Goal: Task Accomplishment & Management: Use online tool/utility

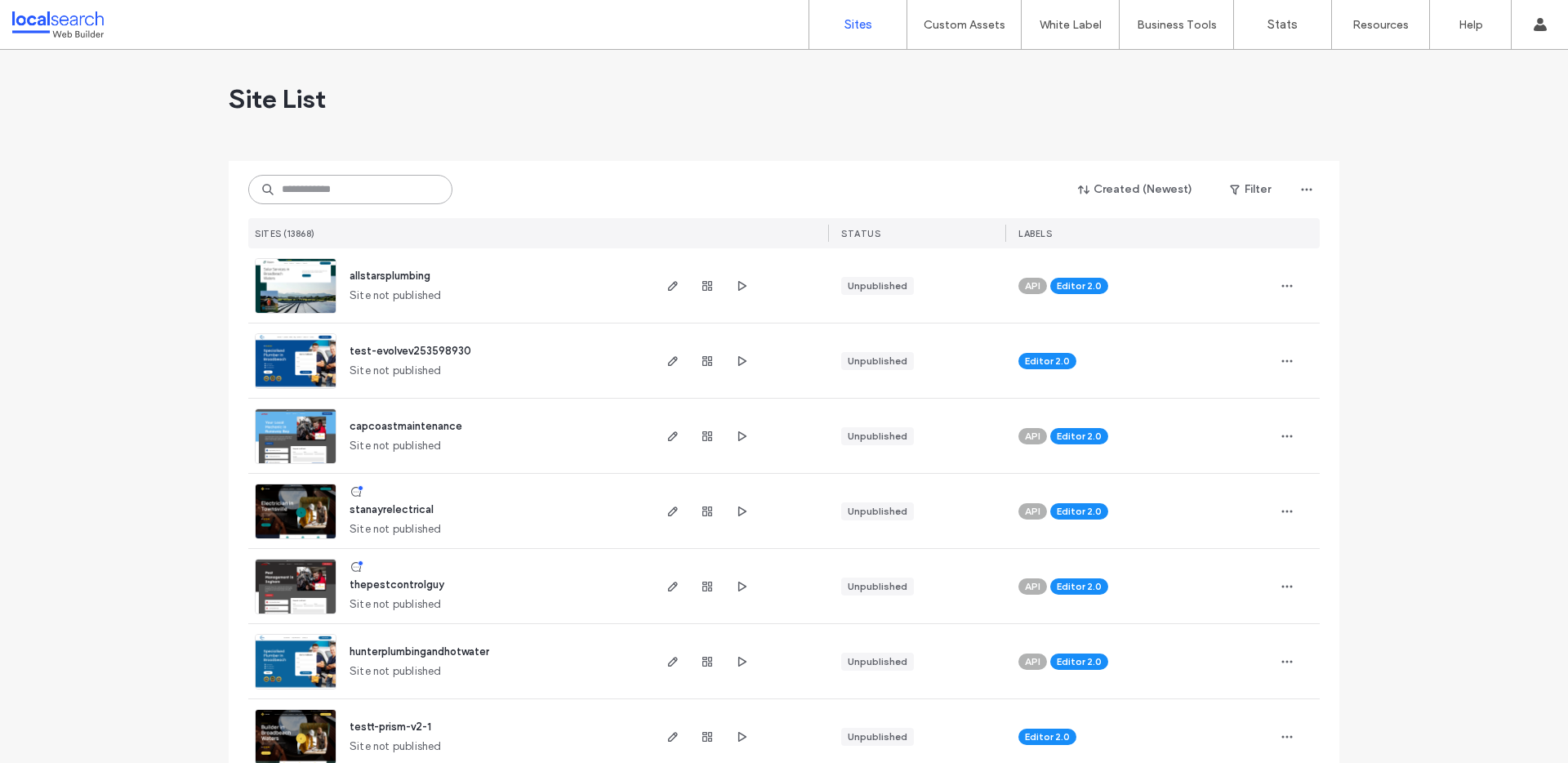
drag, startPoint x: 0, startPoint y: 0, endPoint x: 302, endPoint y: 188, distance: 355.7
click at [302, 188] on input at bounding box center [350, 189] width 204 height 29
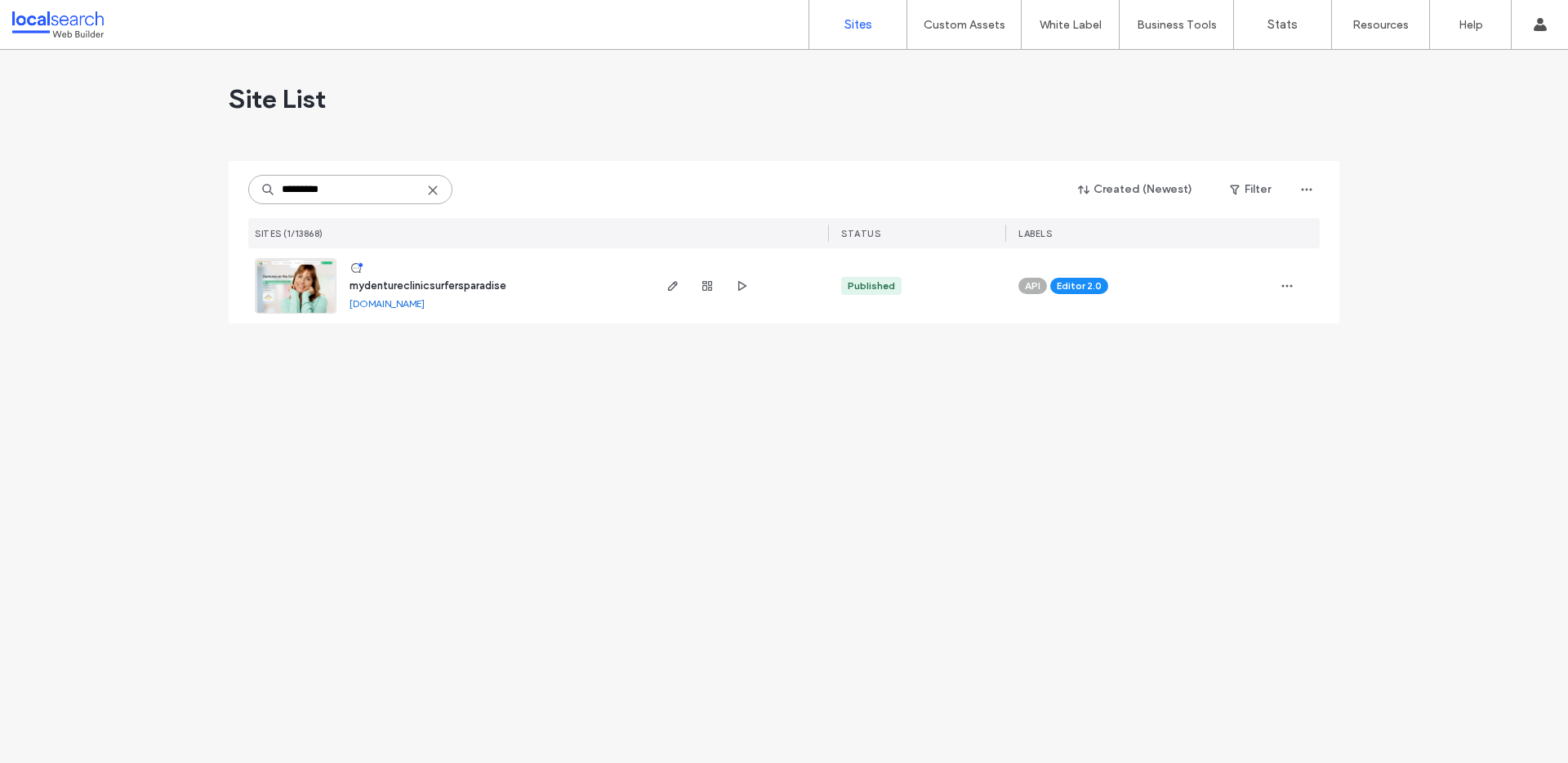
type input "*********"
click at [669, 295] on div at bounding box center [707, 286] width 88 height 75
click at [678, 287] on icon "button" at bounding box center [672, 285] width 13 height 13
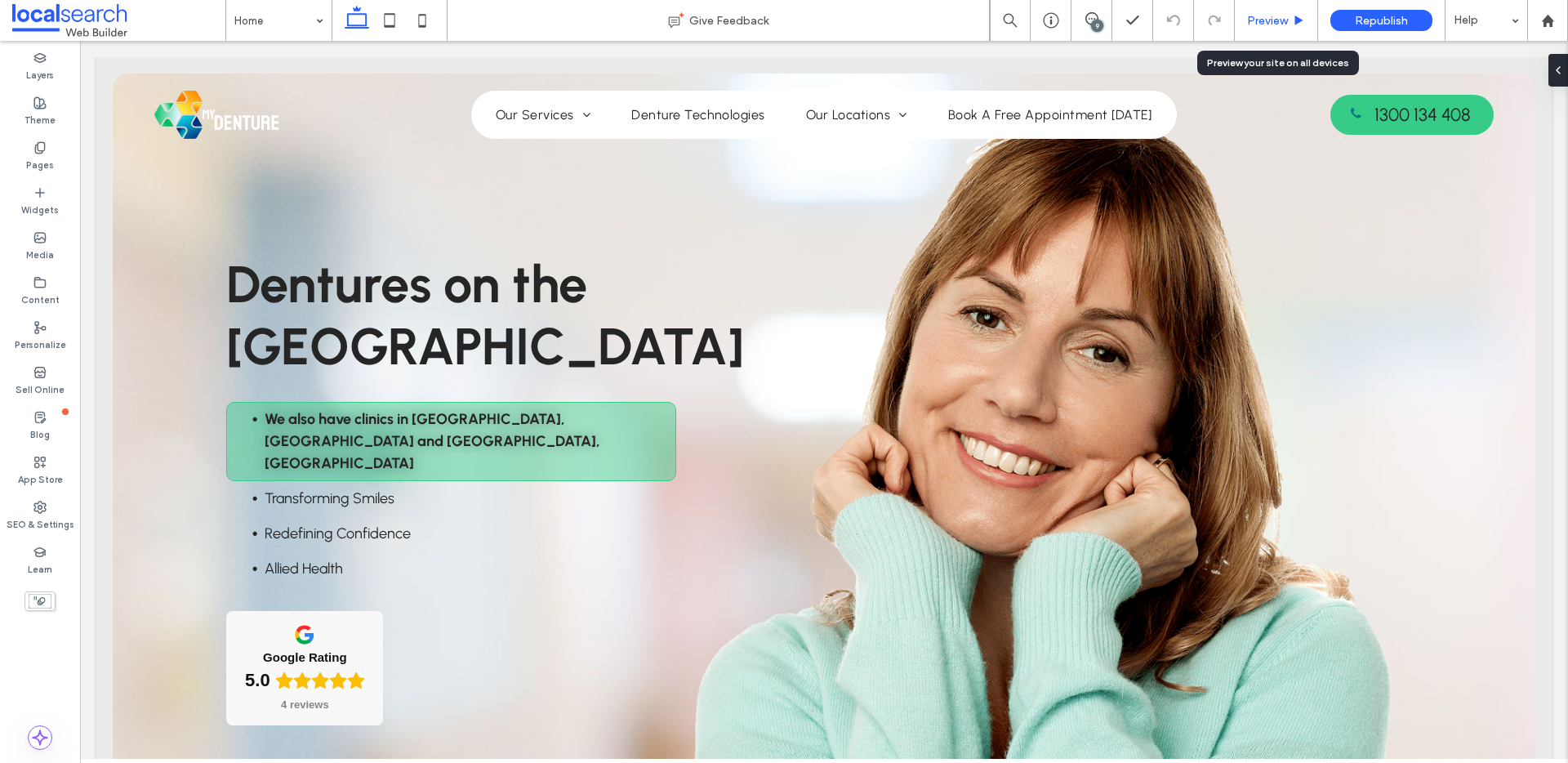
click at [1284, 19] on span "Preview" at bounding box center [1268, 21] width 41 height 14
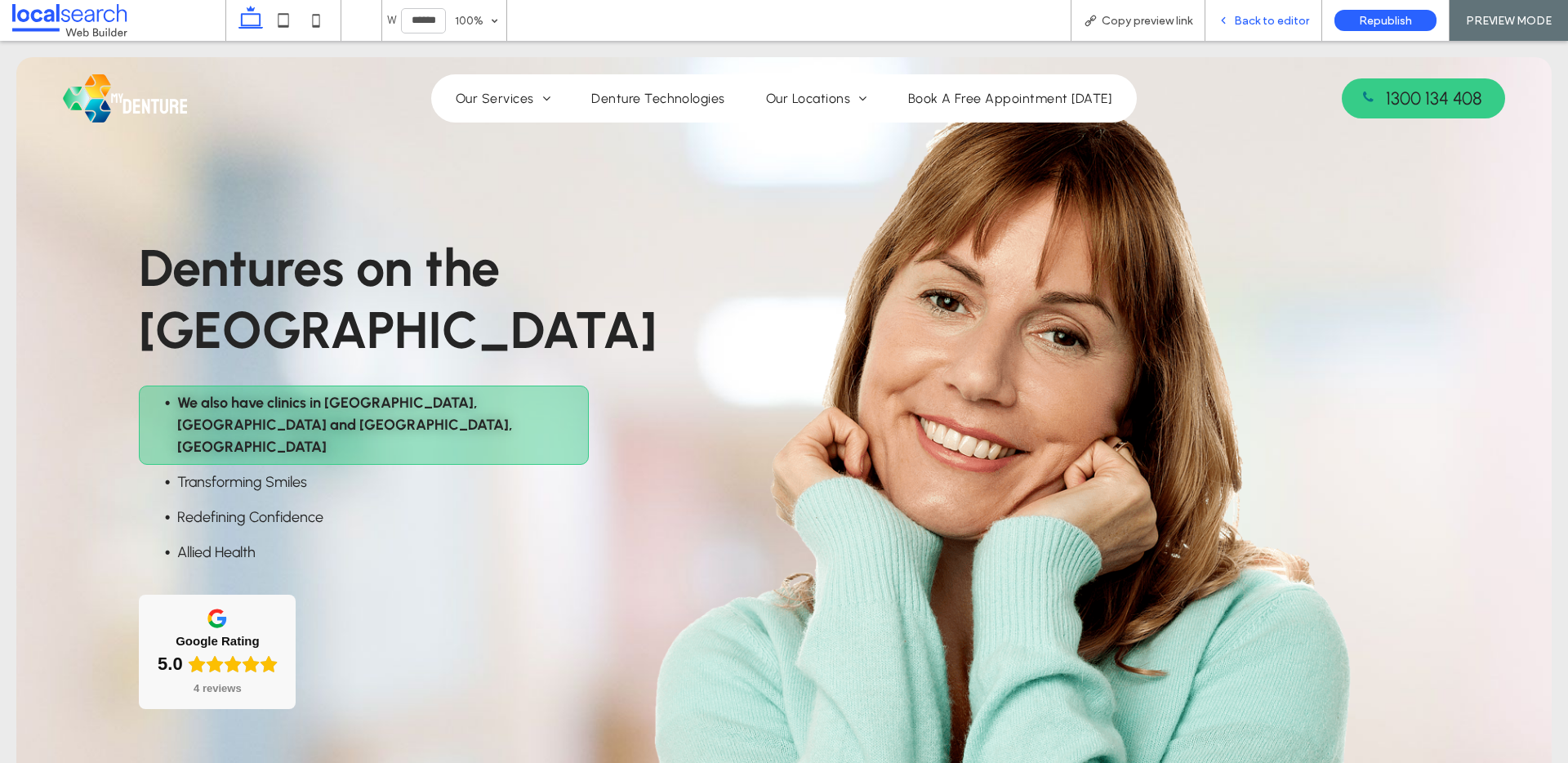
click at [1253, 23] on span "Back to editor" at bounding box center [1271, 21] width 75 height 14
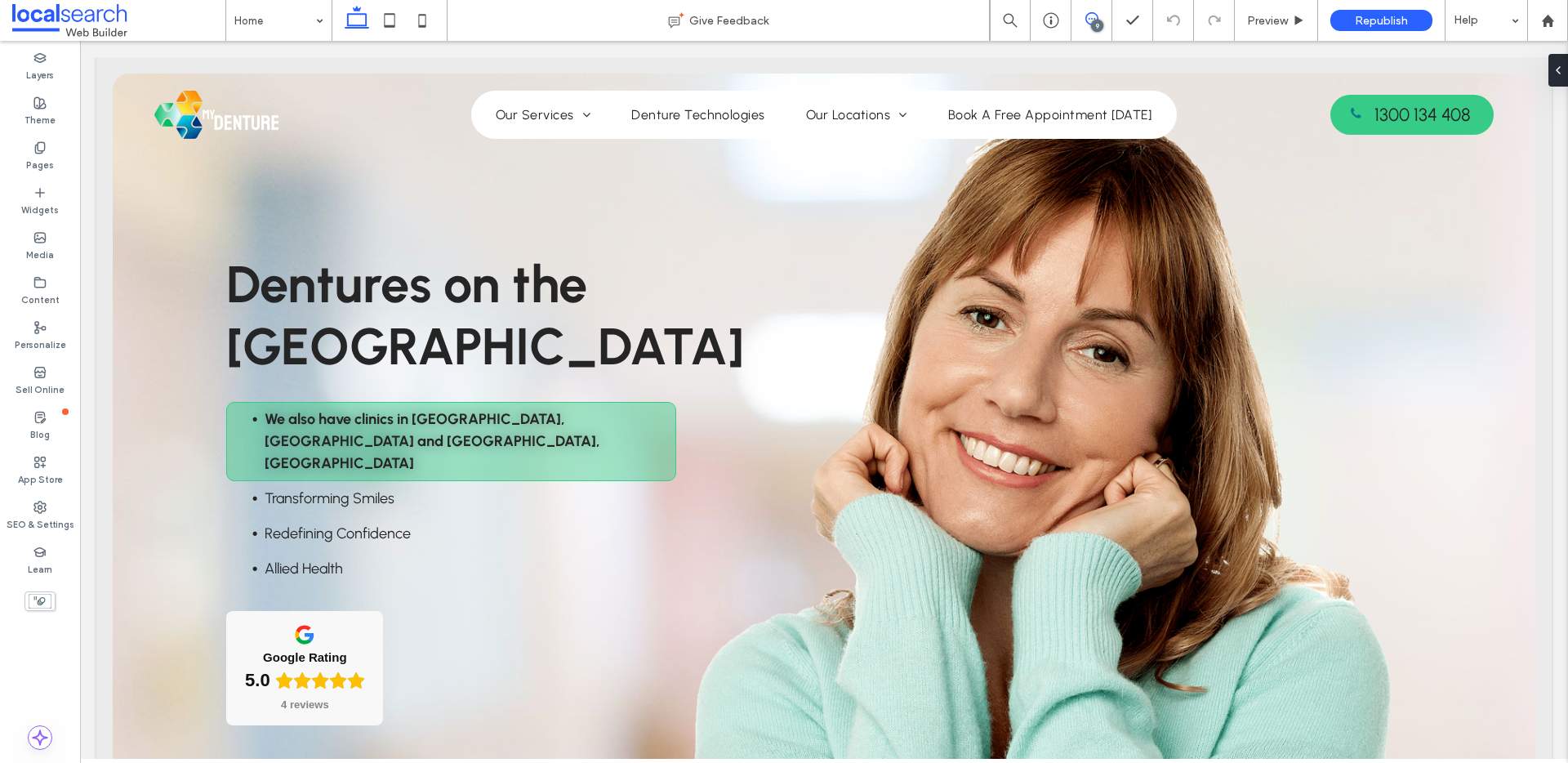
click at [1096, 15] on use at bounding box center [1091, 18] width 13 height 13
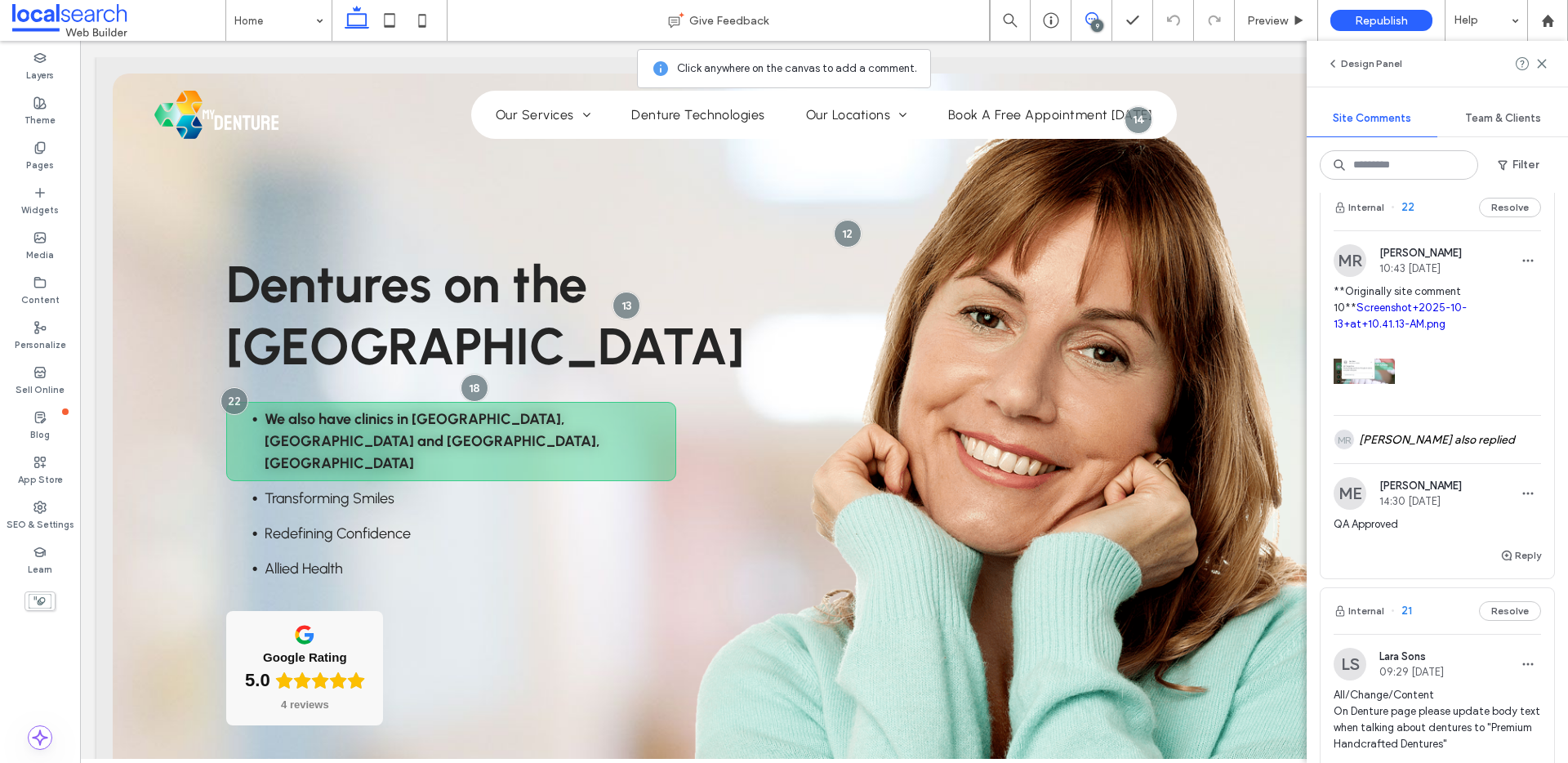
scroll to position [20, 0]
click at [1407, 209] on span "22" at bounding box center [1403, 210] width 24 height 16
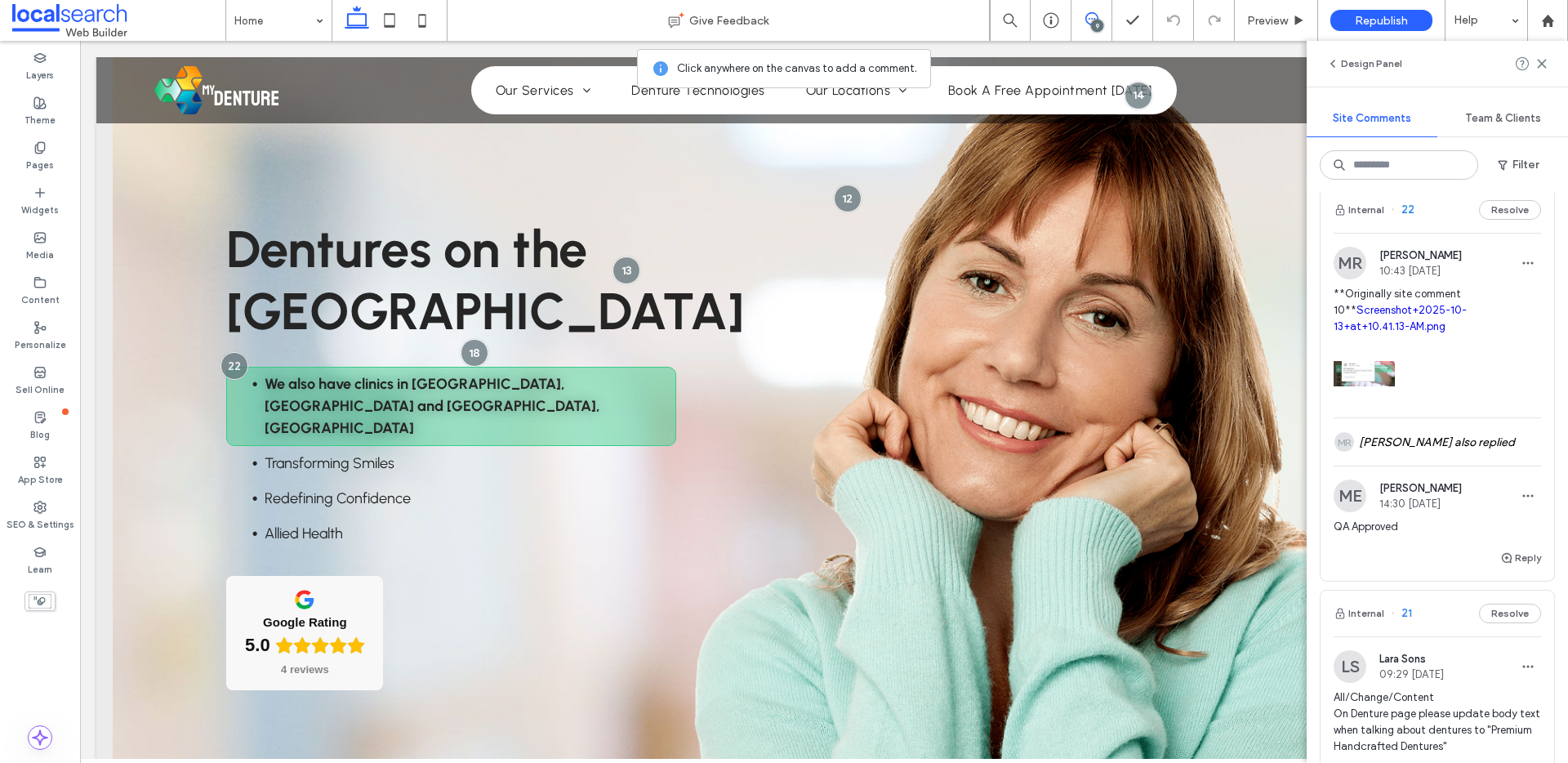
scroll to position [38, 0]
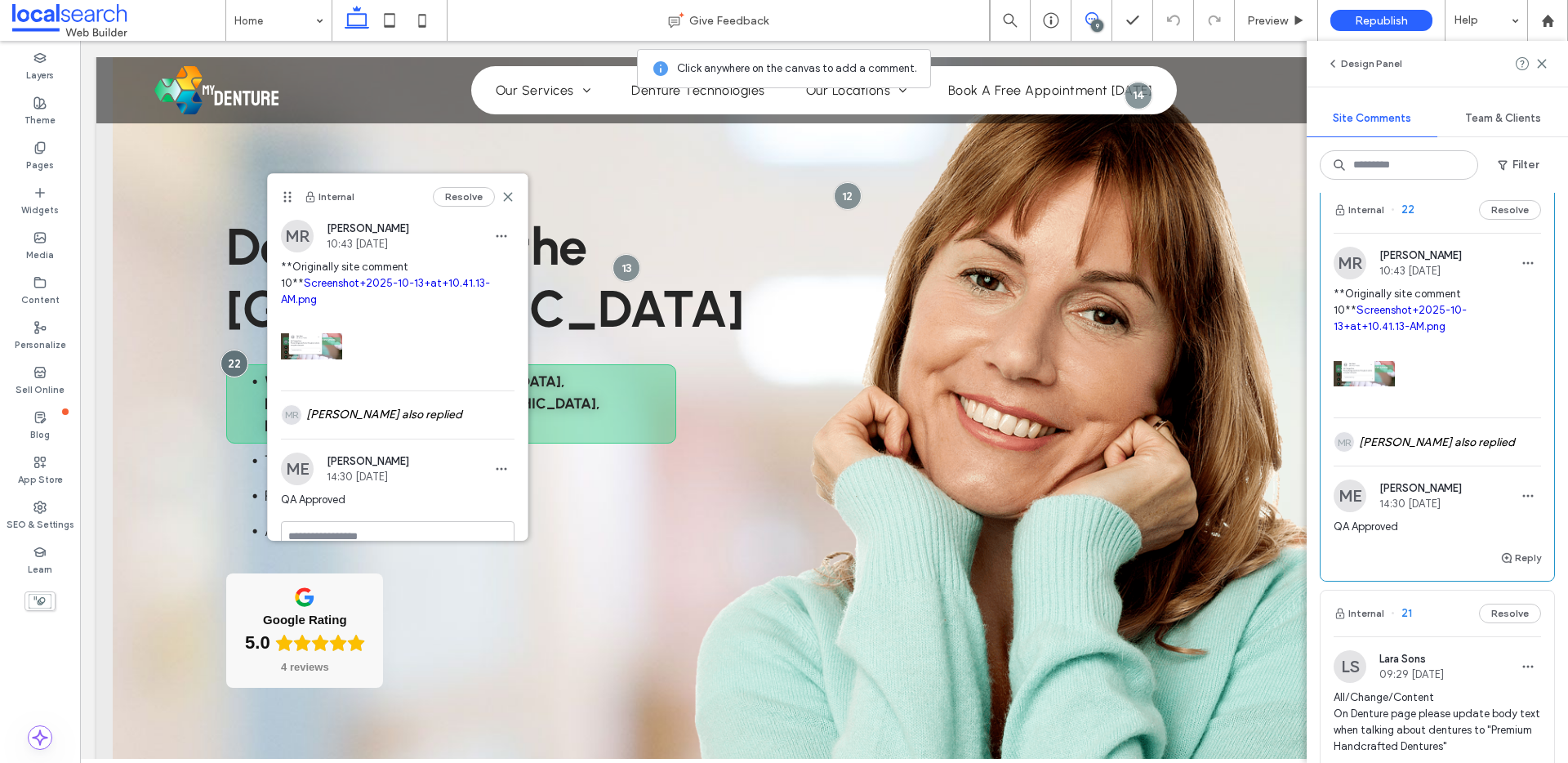
click at [400, 300] on link "Screenshot+2025-10-13+at+10.41.13-AM.png" at bounding box center [385, 290] width 209 height 28
click at [505, 199] on use at bounding box center [508, 196] width 8 height 8
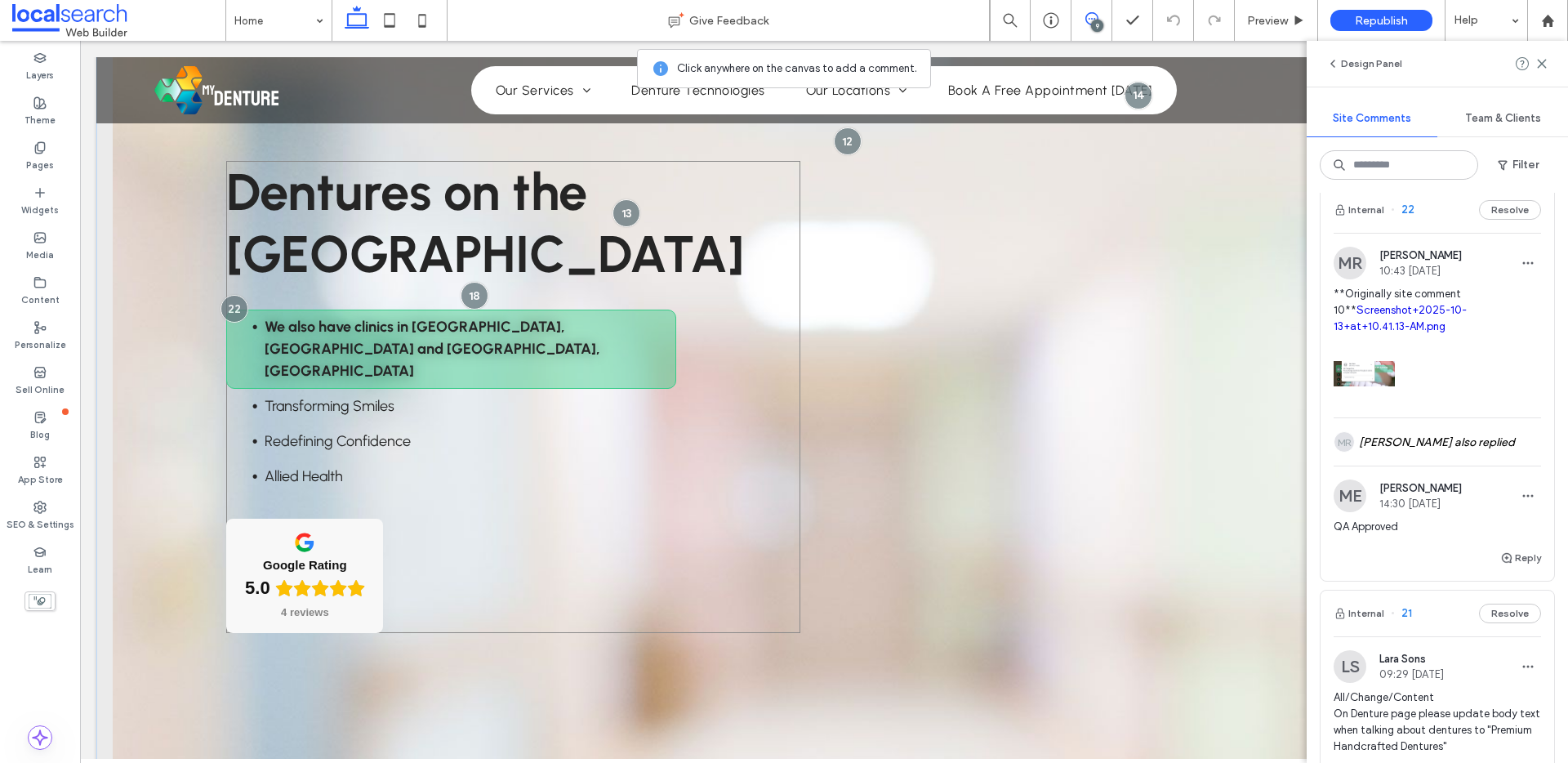
scroll to position [90, 0]
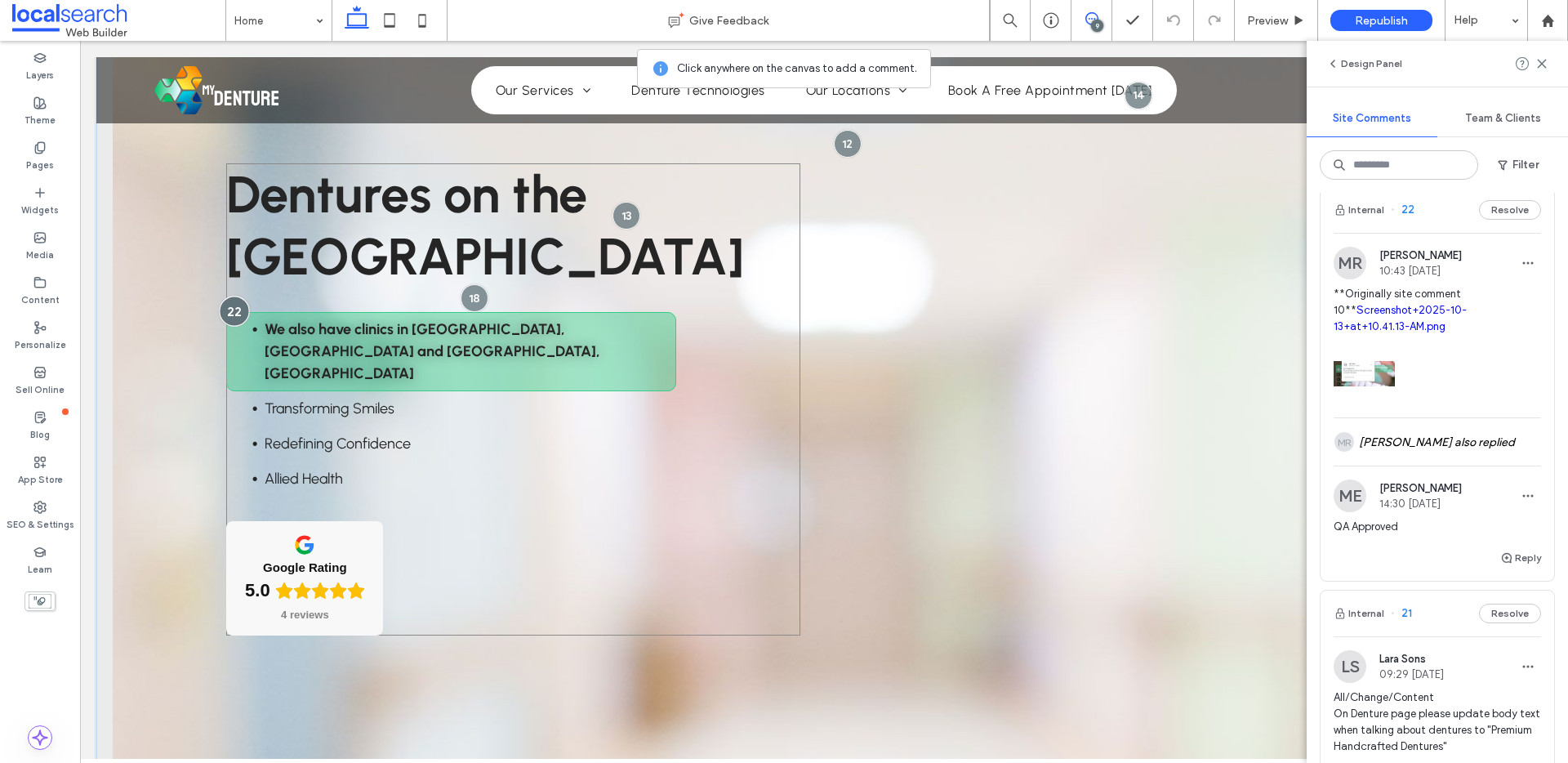
click at [226, 305] on div at bounding box center [234, 311] width 30 height 30
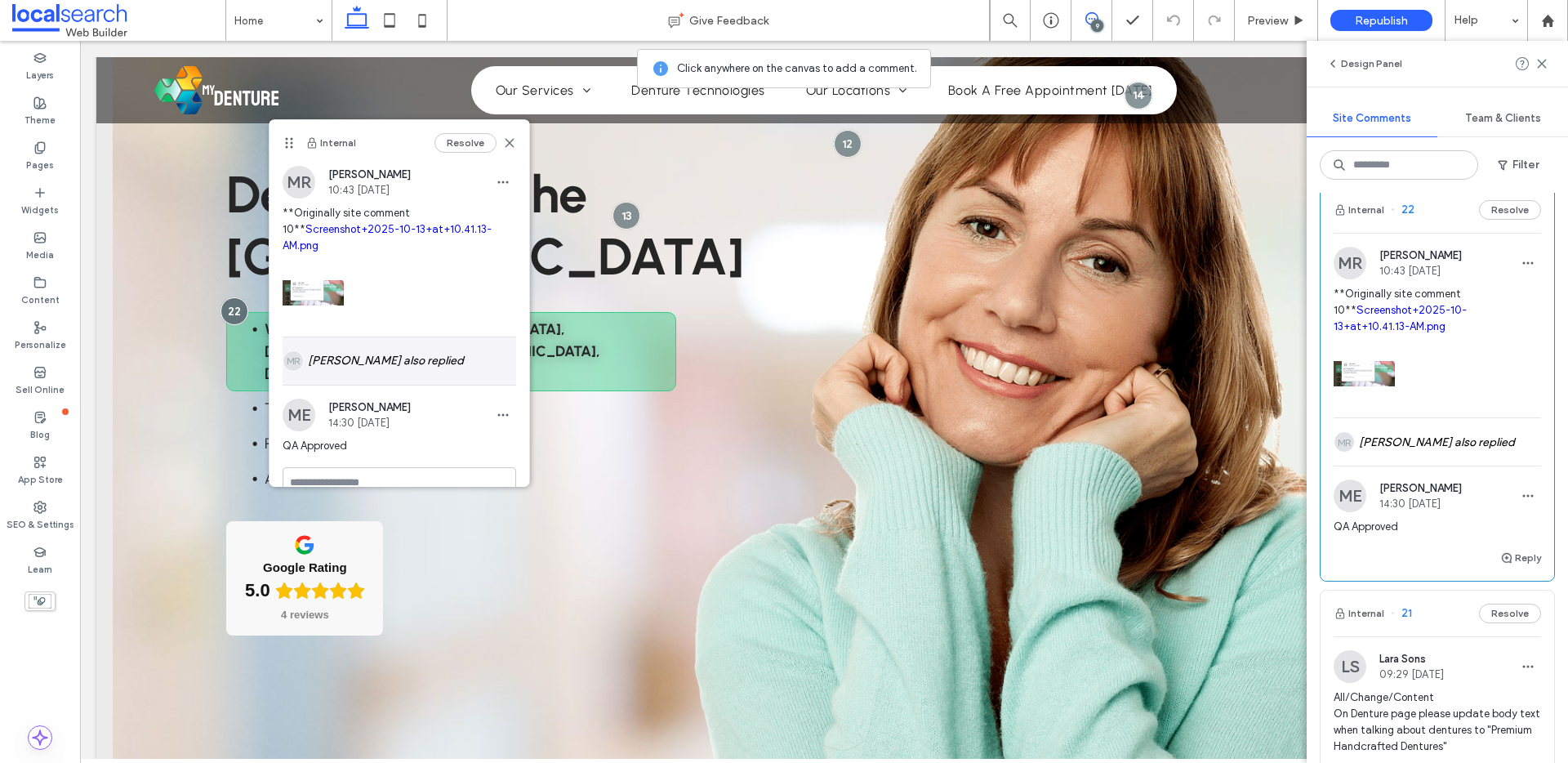
click at [387, 361] on div "MR Matthew Ranford also replied" at bounding box center [399, 361] width 234 height 47
click at [477, 141] on button "Resolve" at bounding box center [465, 142] width 62 height 20
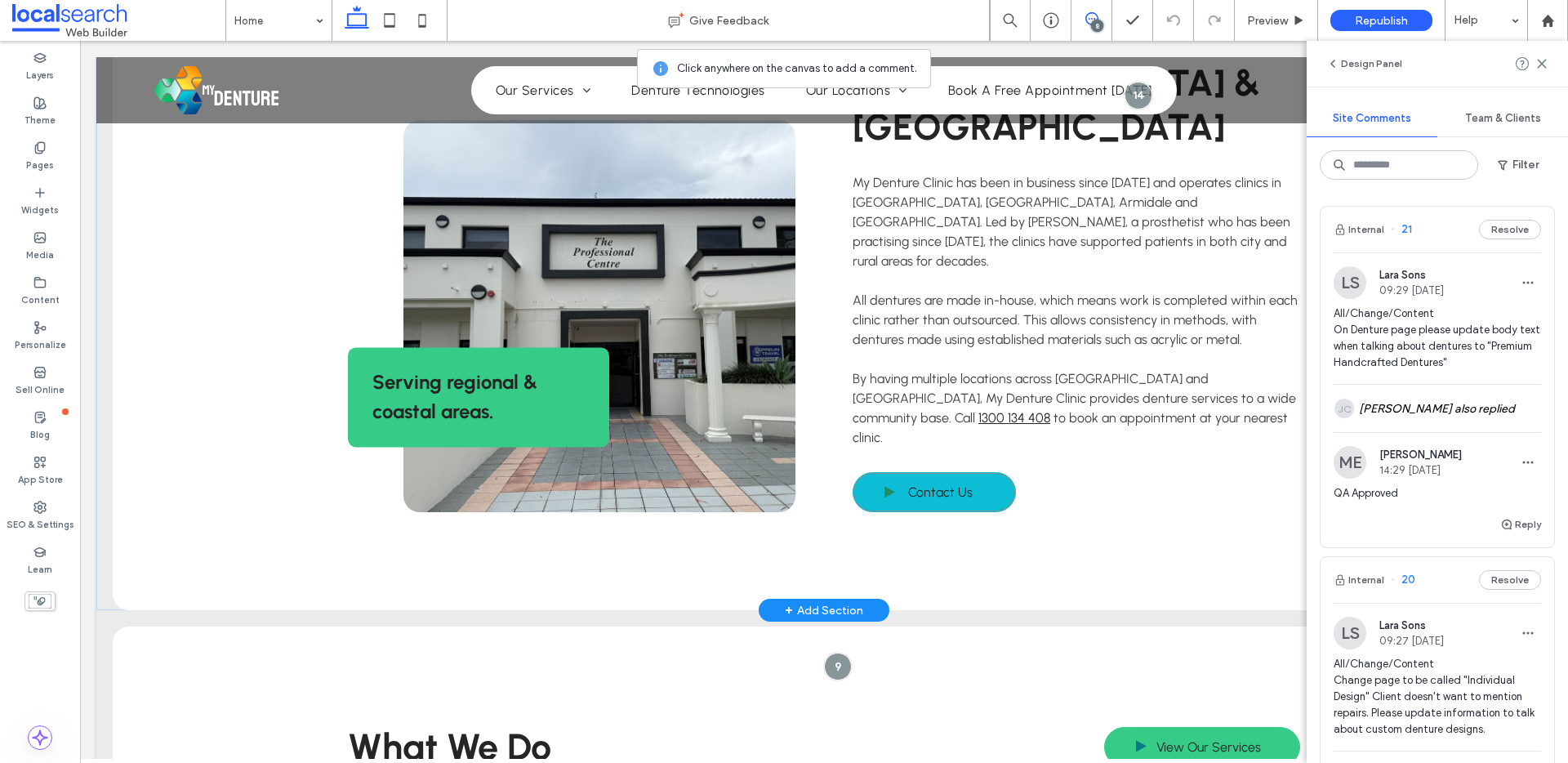
drag, startPoint x: 888, startPoint y: 396, endPoint x: 903, endPoint y: 399, distance: 15.3
click at [888, 472] on link "Contact Us" at bounding box center [934, 492] width 163 height 40
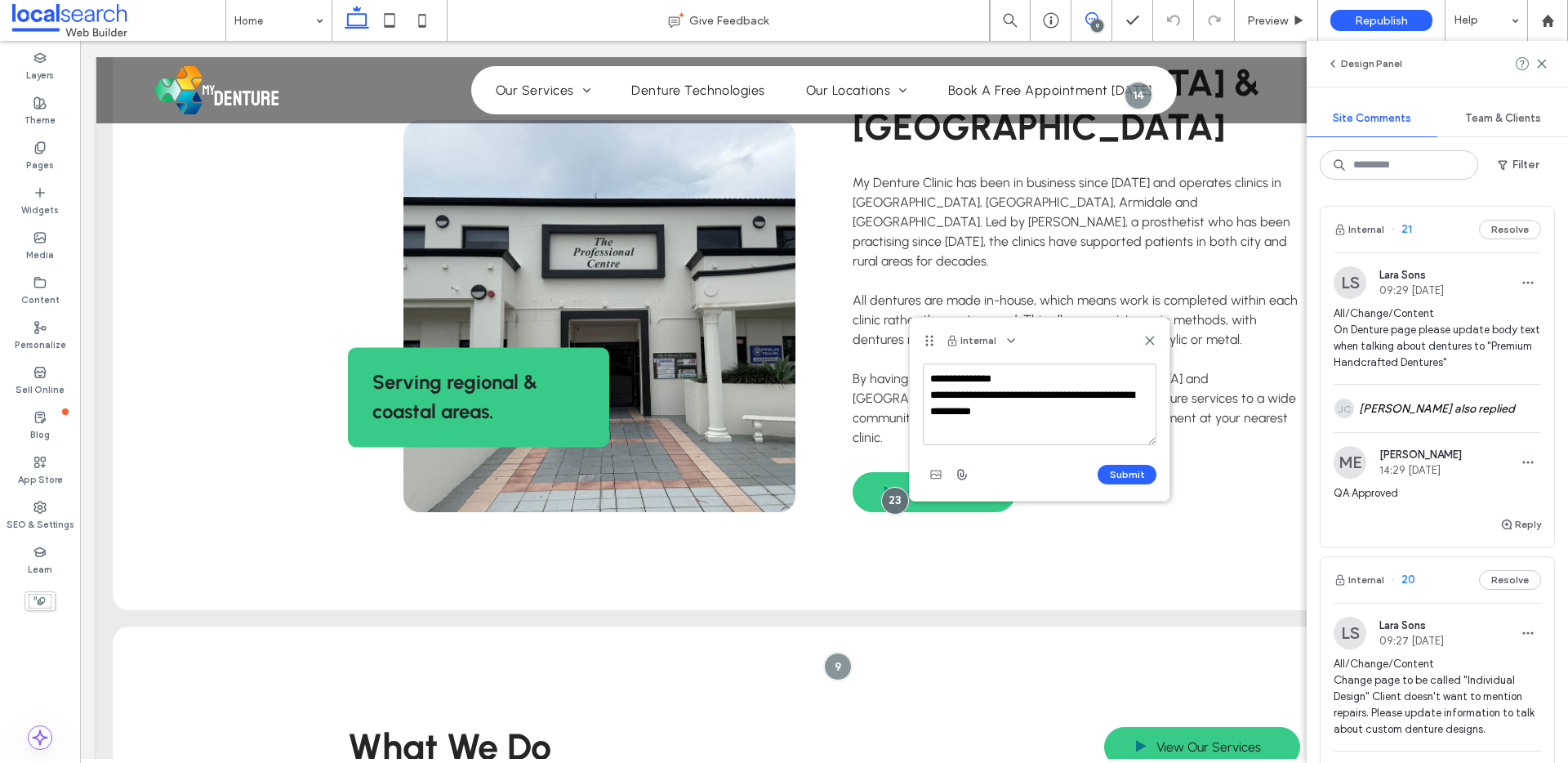
drag, startPoint x: 1011, startPoint y: 409, endPoint x: 928, endPoint y: 399, distance: 83.6
click at [928, 399] on textarea "**********" at bounding box center [1039, 403] width 234 height 81
type textarea "**********"
click at [1151, 340] on icon at bounding box center [1149, 340] width 13 height 13
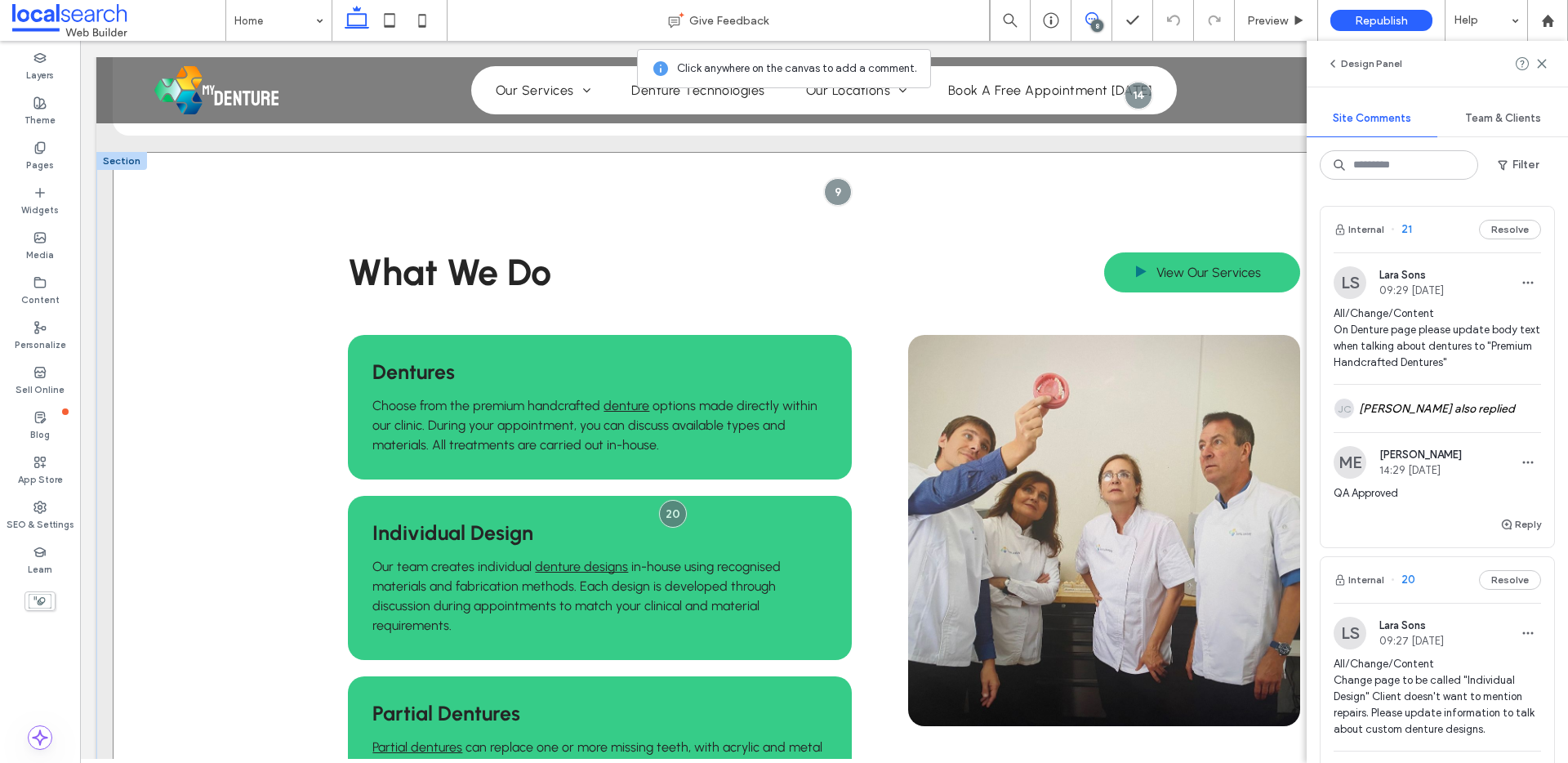
scroll to position [1322, 0]
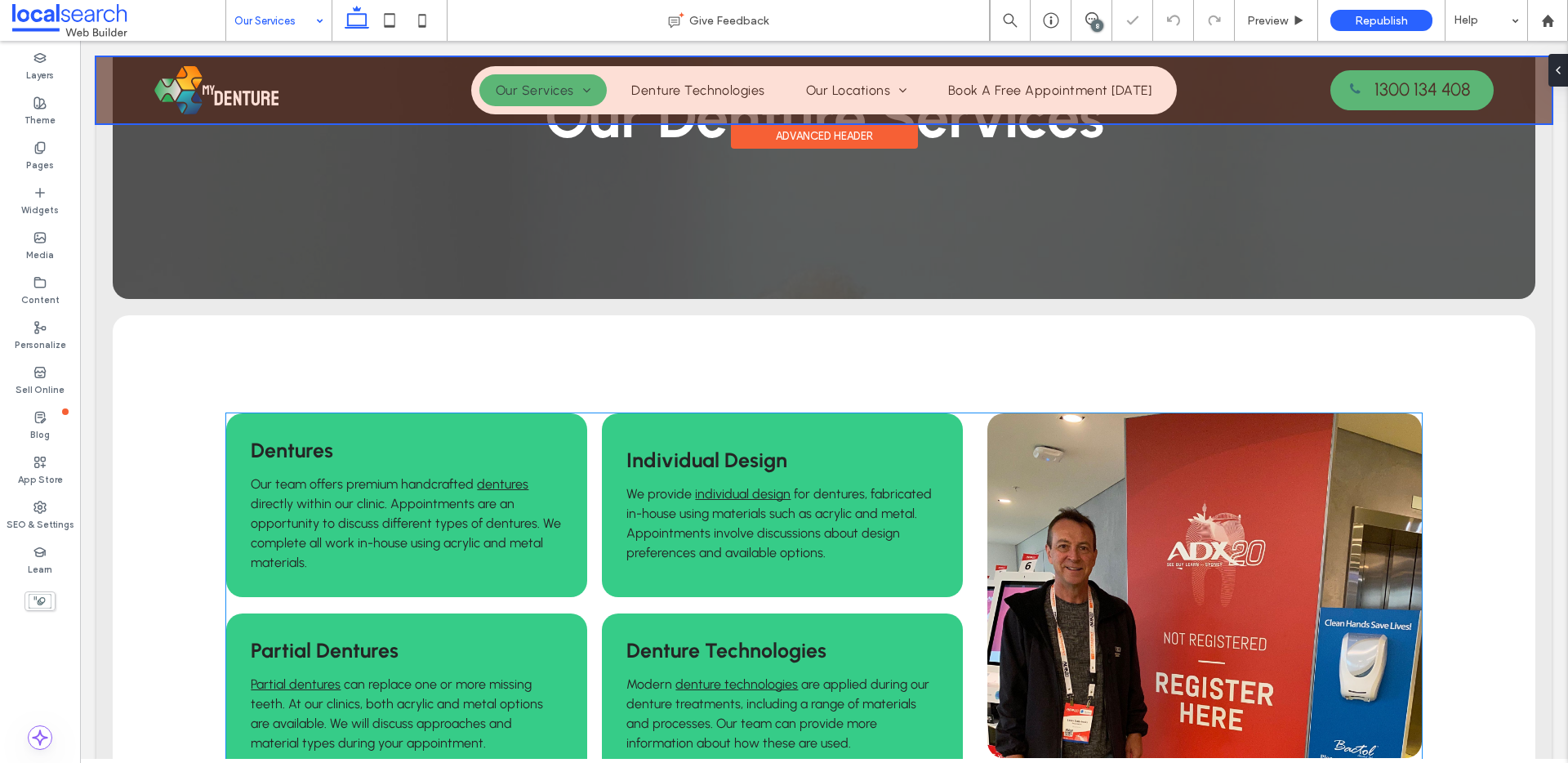
scroll to position [172, 0]
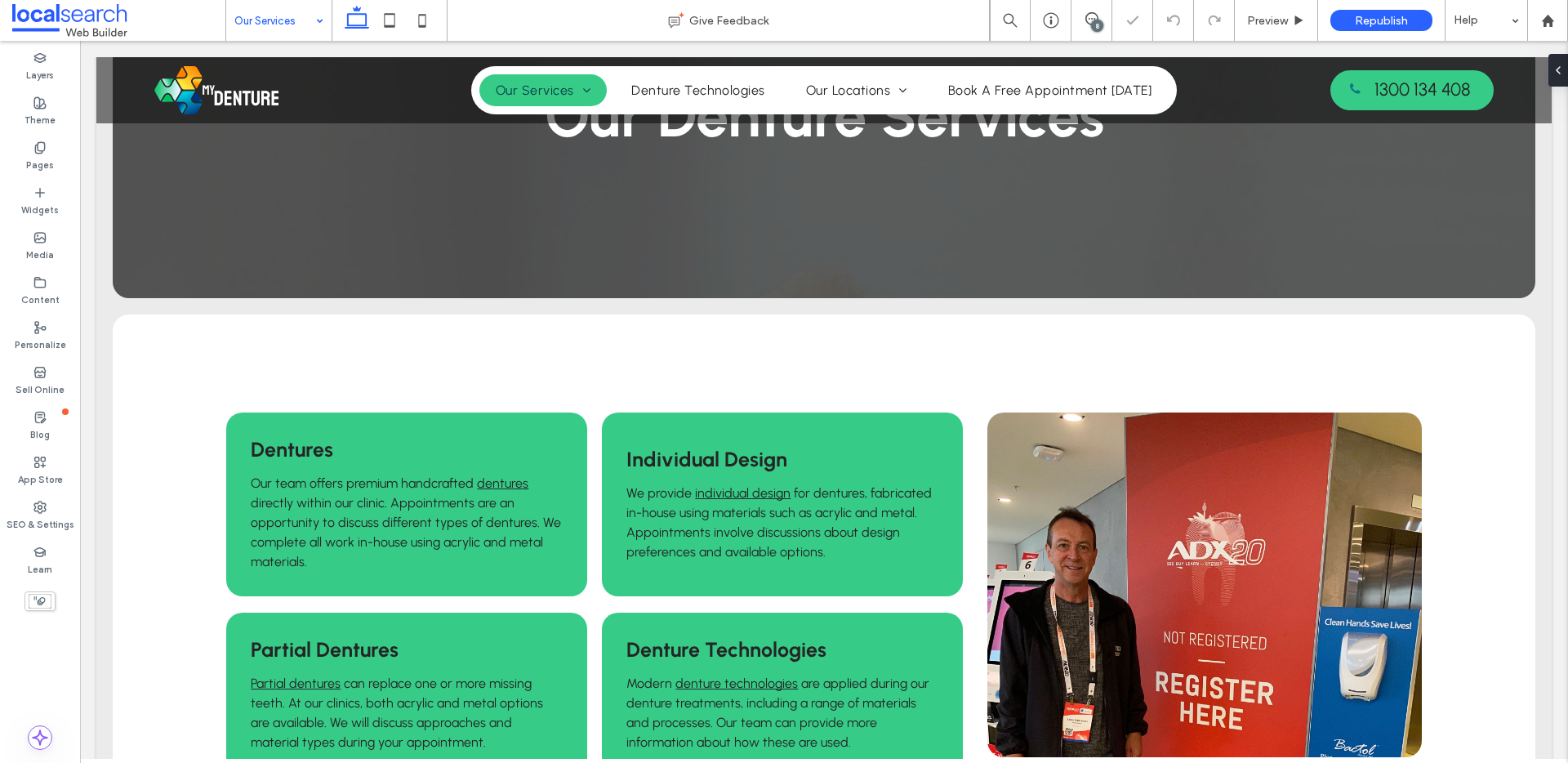
click at [287, 7] on input at bounding box center [275, 21] width 80 height 41
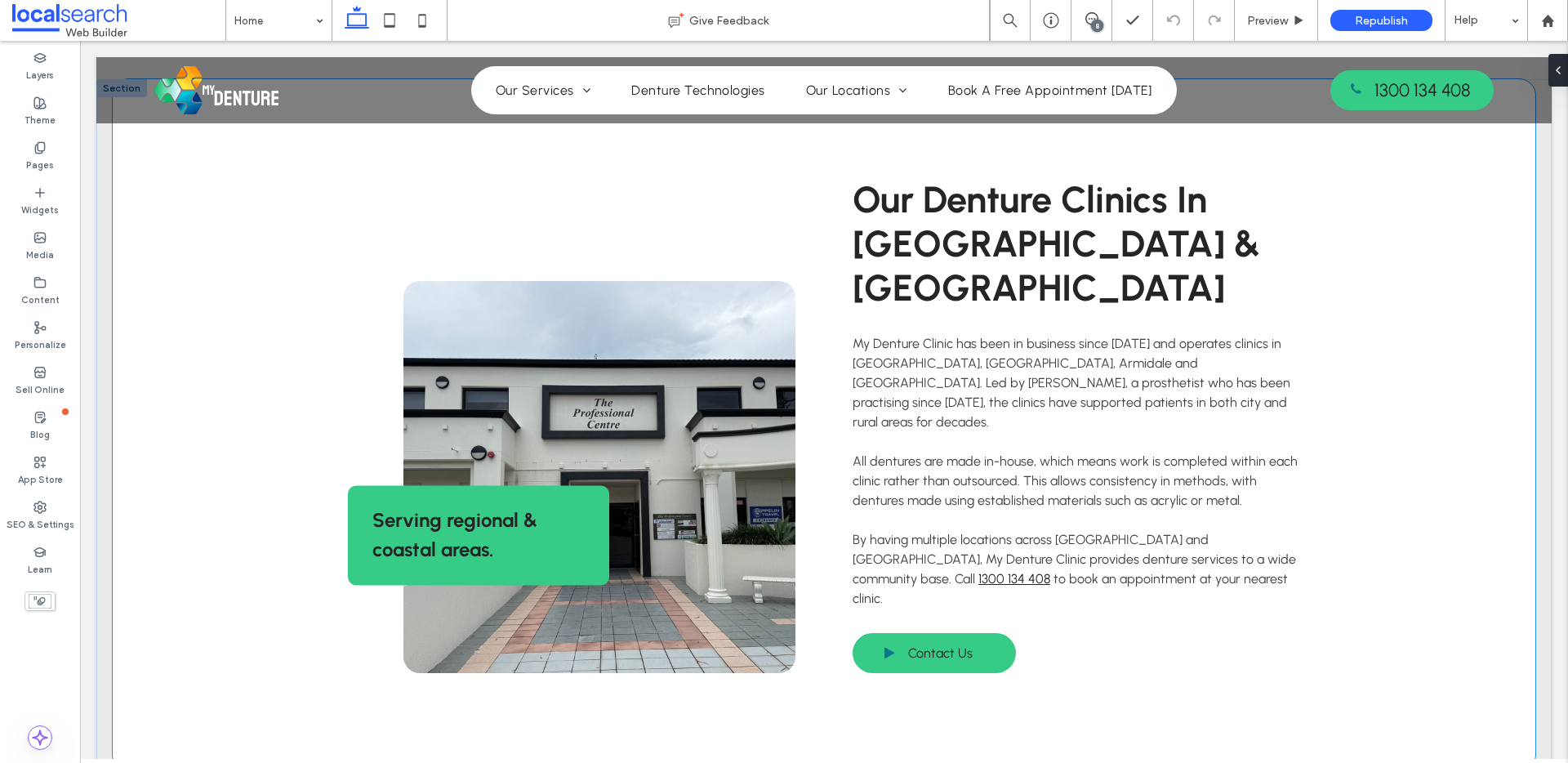
scroll to position [817, 0]
drag, startPoint x: 1094, startPoint y: 17, endPoint x: 1012, endPoint y: 73, distance: 99.3
click at [1094, 17] on icon at bounding box center [1091, 18] width 13 height 13
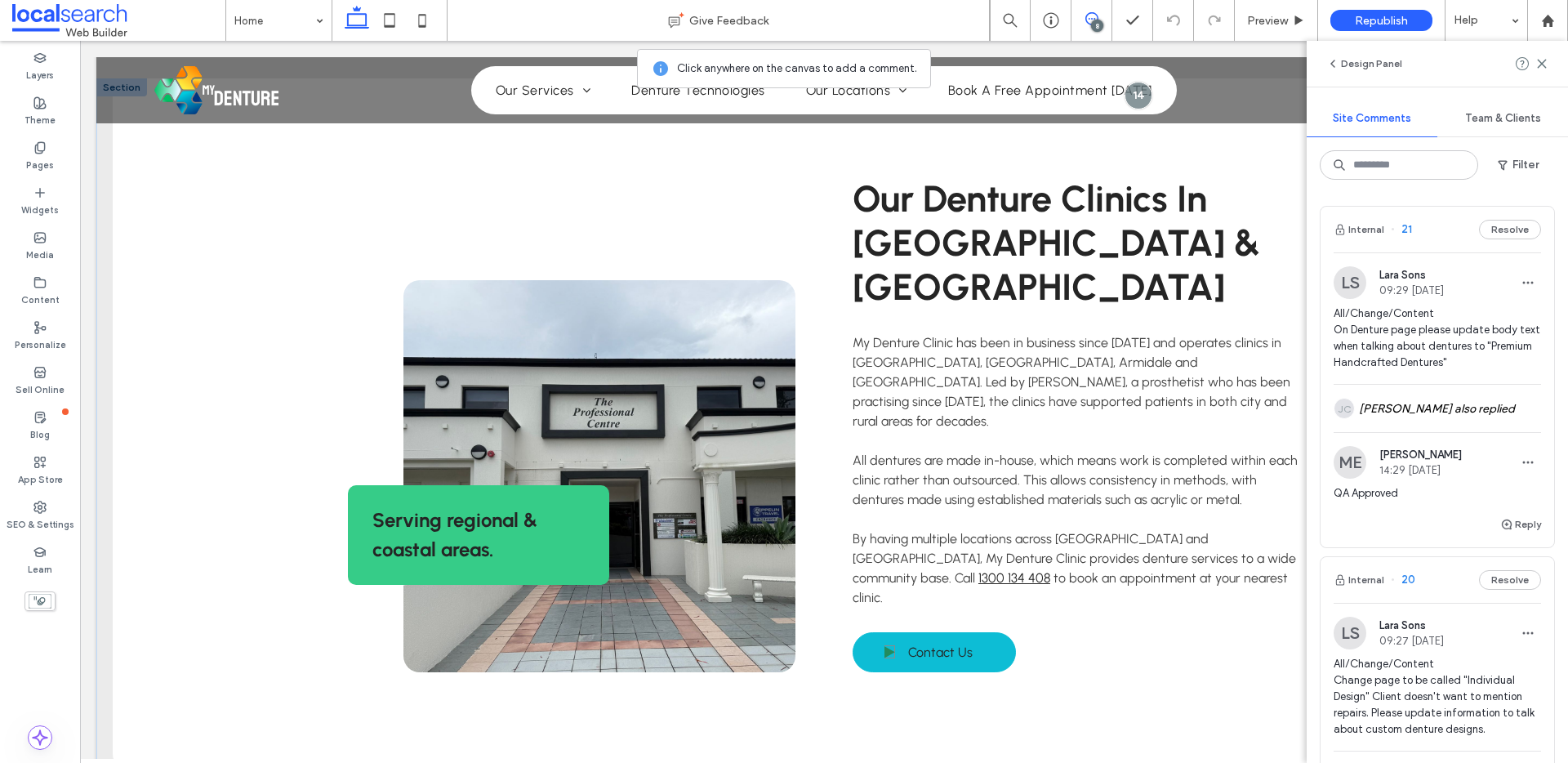
click at [884, 646] on span at bounding box center [889, 652] width 10 height 13
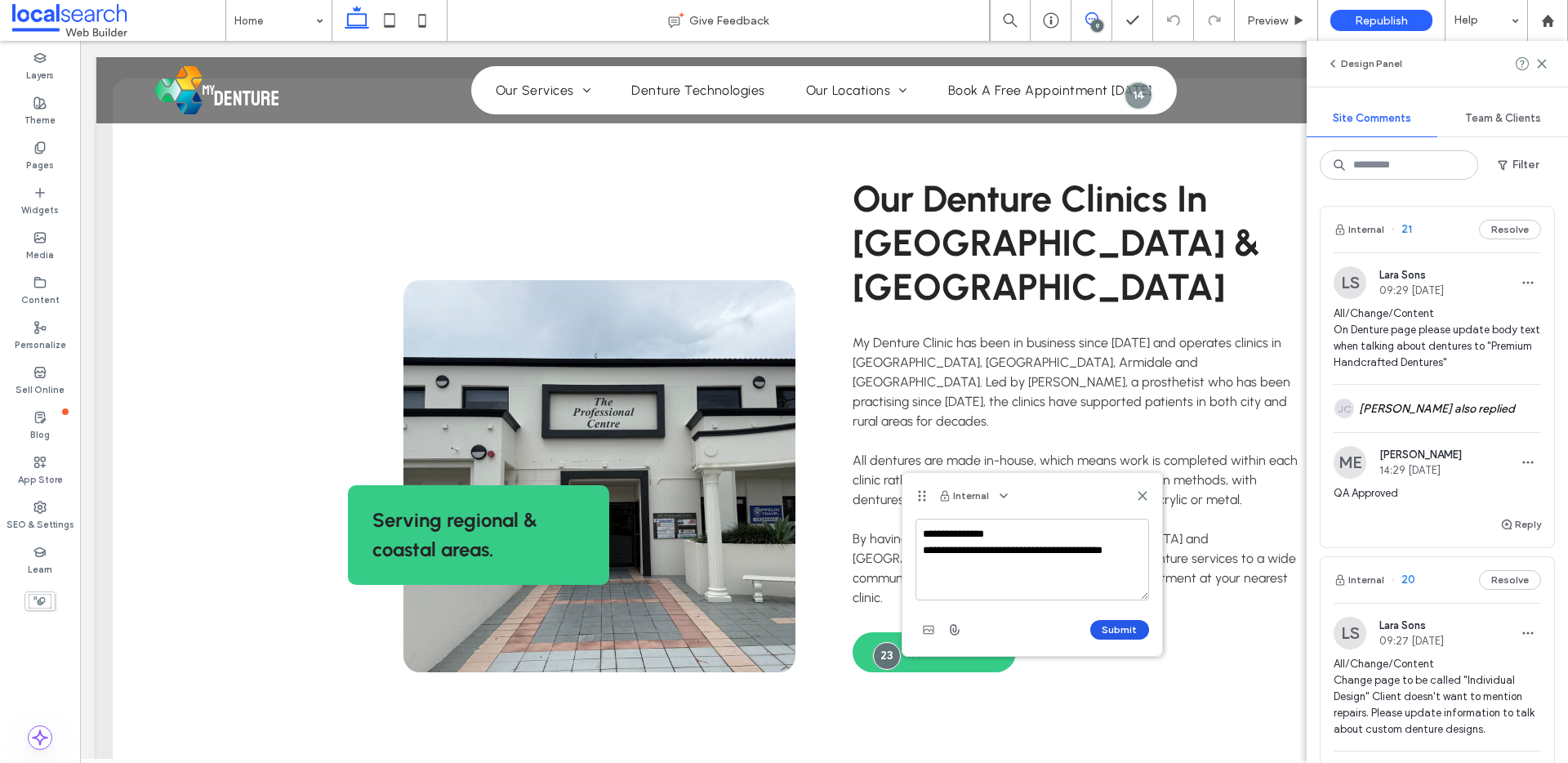
type textarea "**********"
click at [1112, 625] on button "Submit" at bounding box center [1119, 629] width 59 height 20
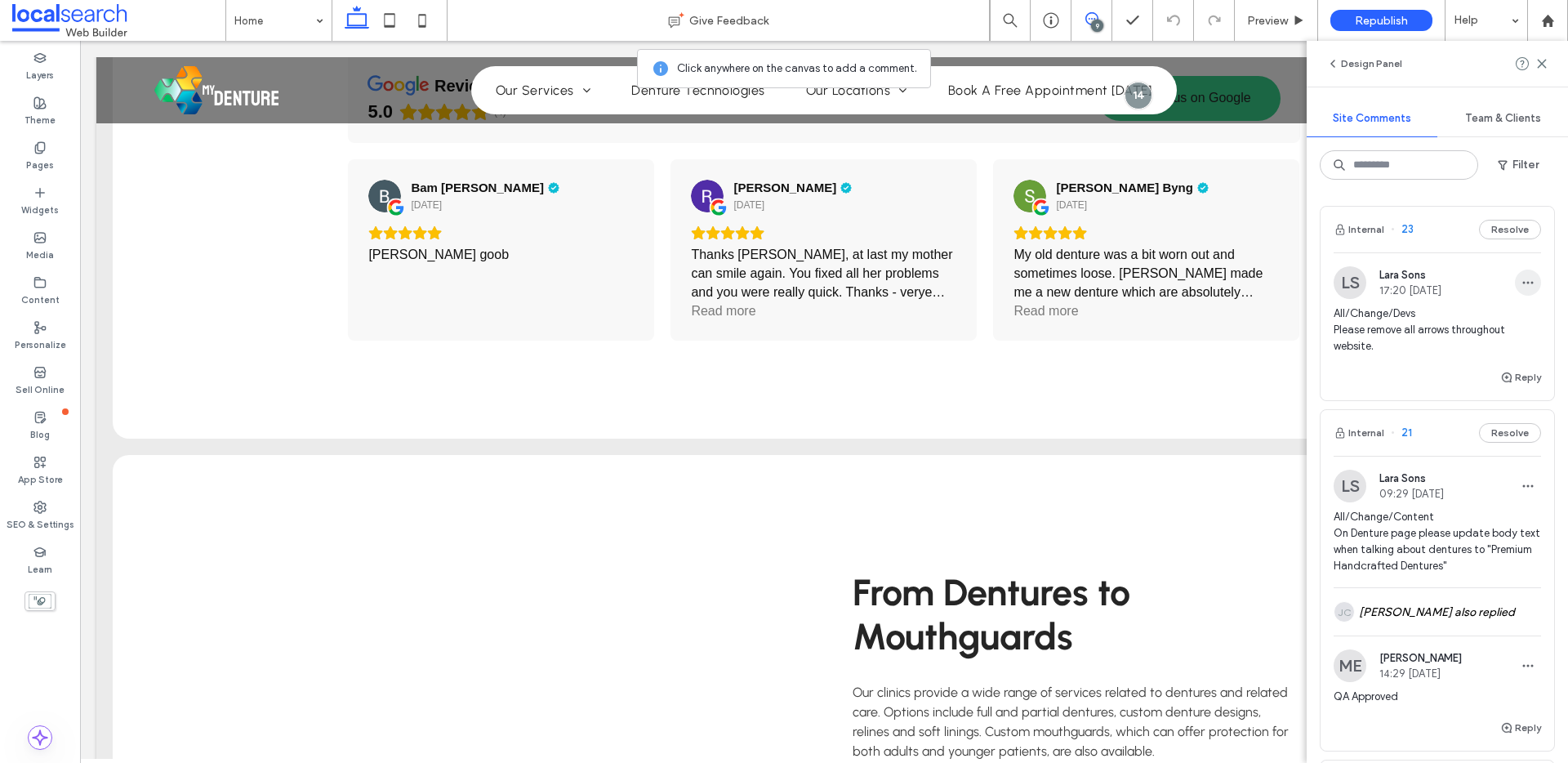
scroll to position [2697, 0]
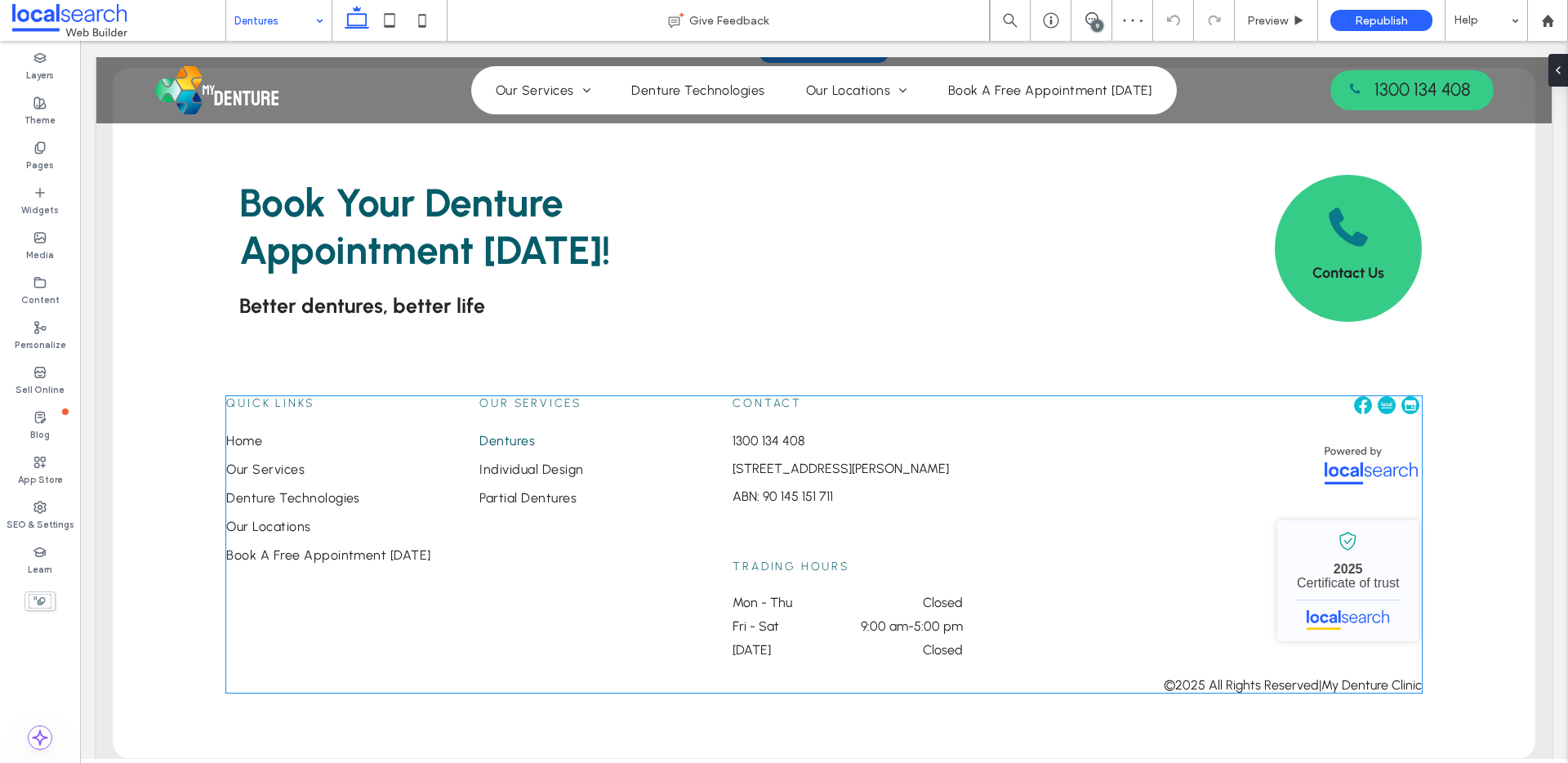
scroll to position [1959, 0]
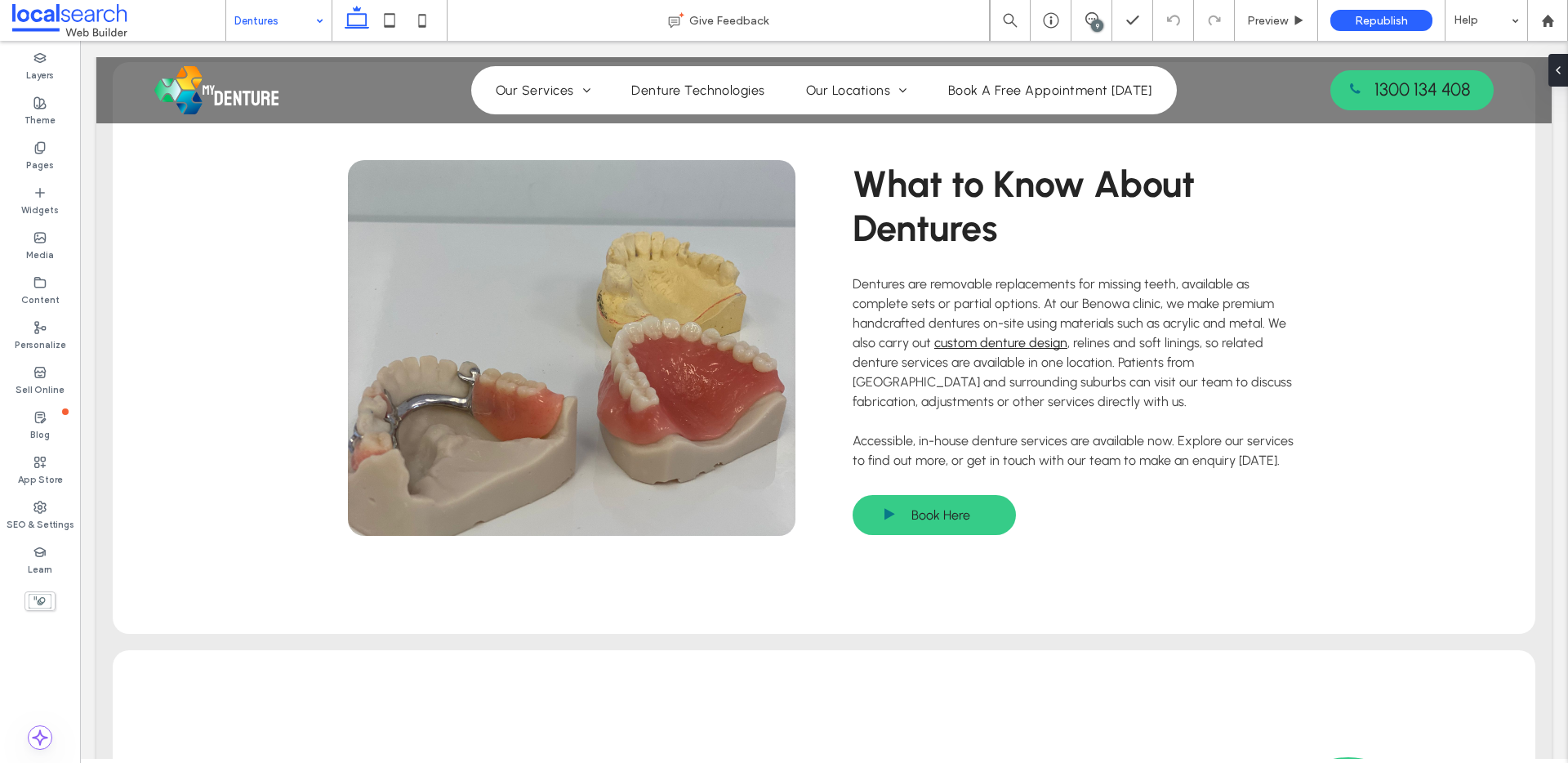
click at [270, 9] on input at bounding box center [275, 21] width 80 height 41
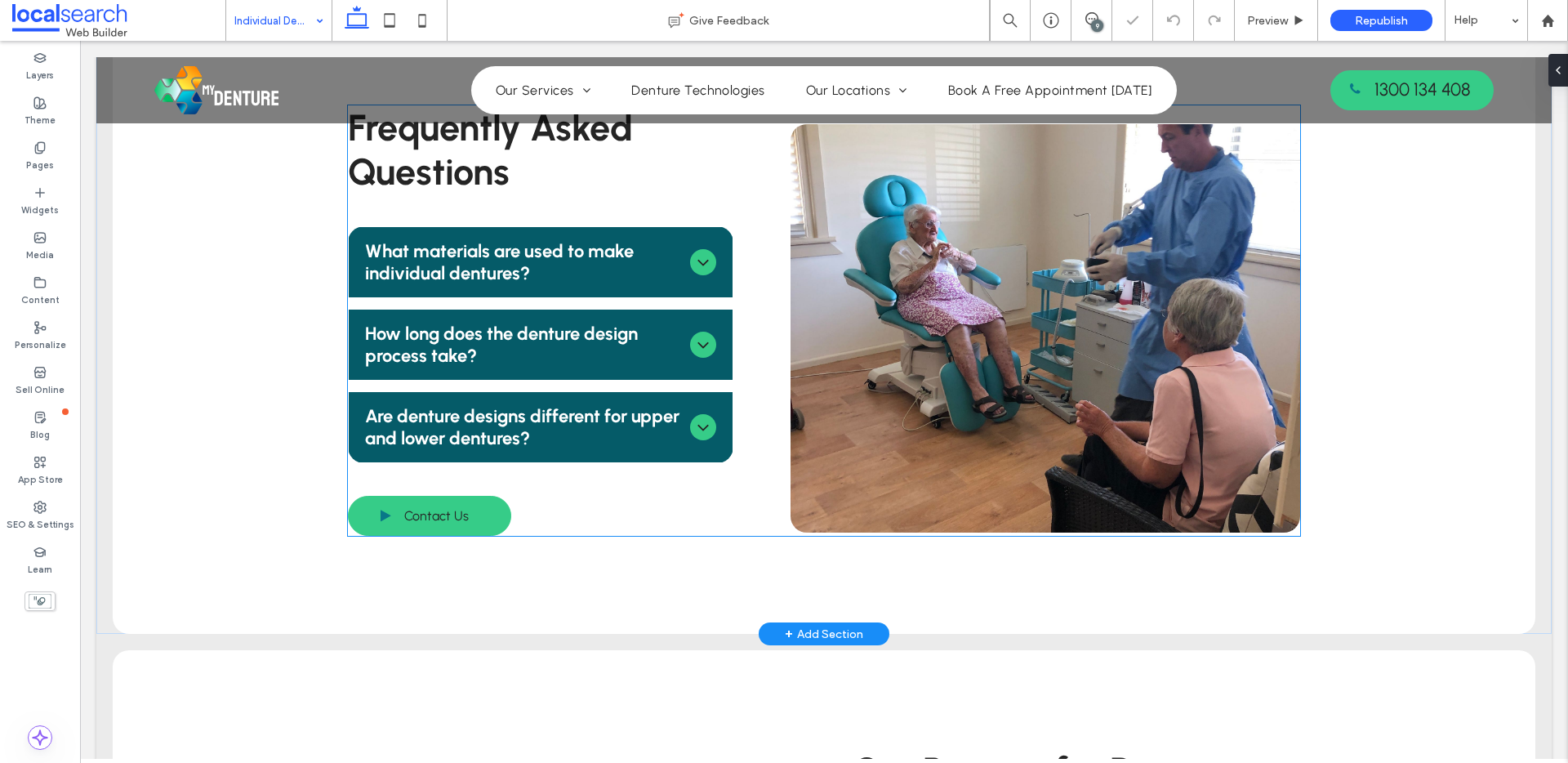
scroll to position [1386, 0]
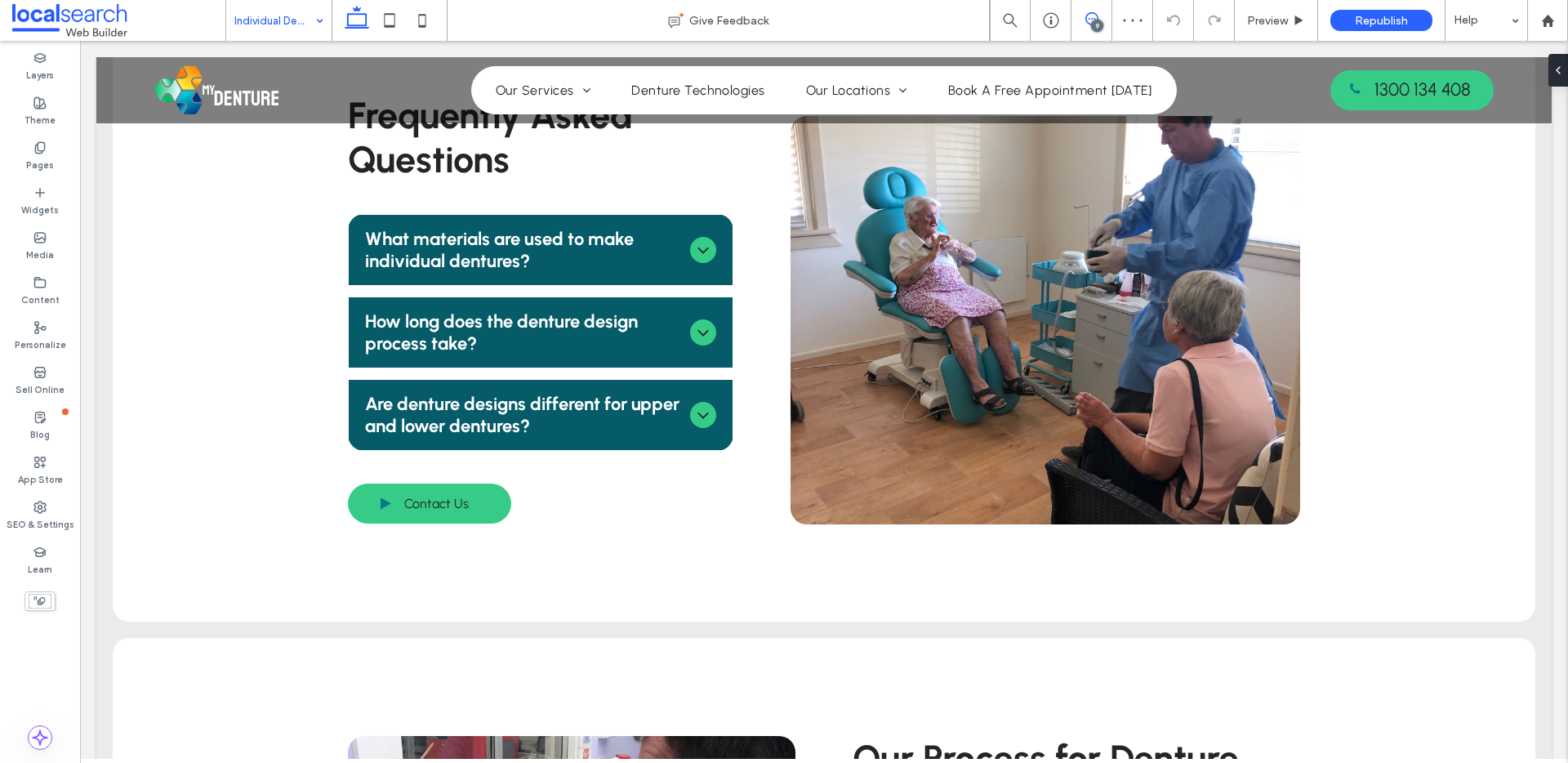
click at [1078, 24] on span at bounding box center [1091, 18] width 40 height 13
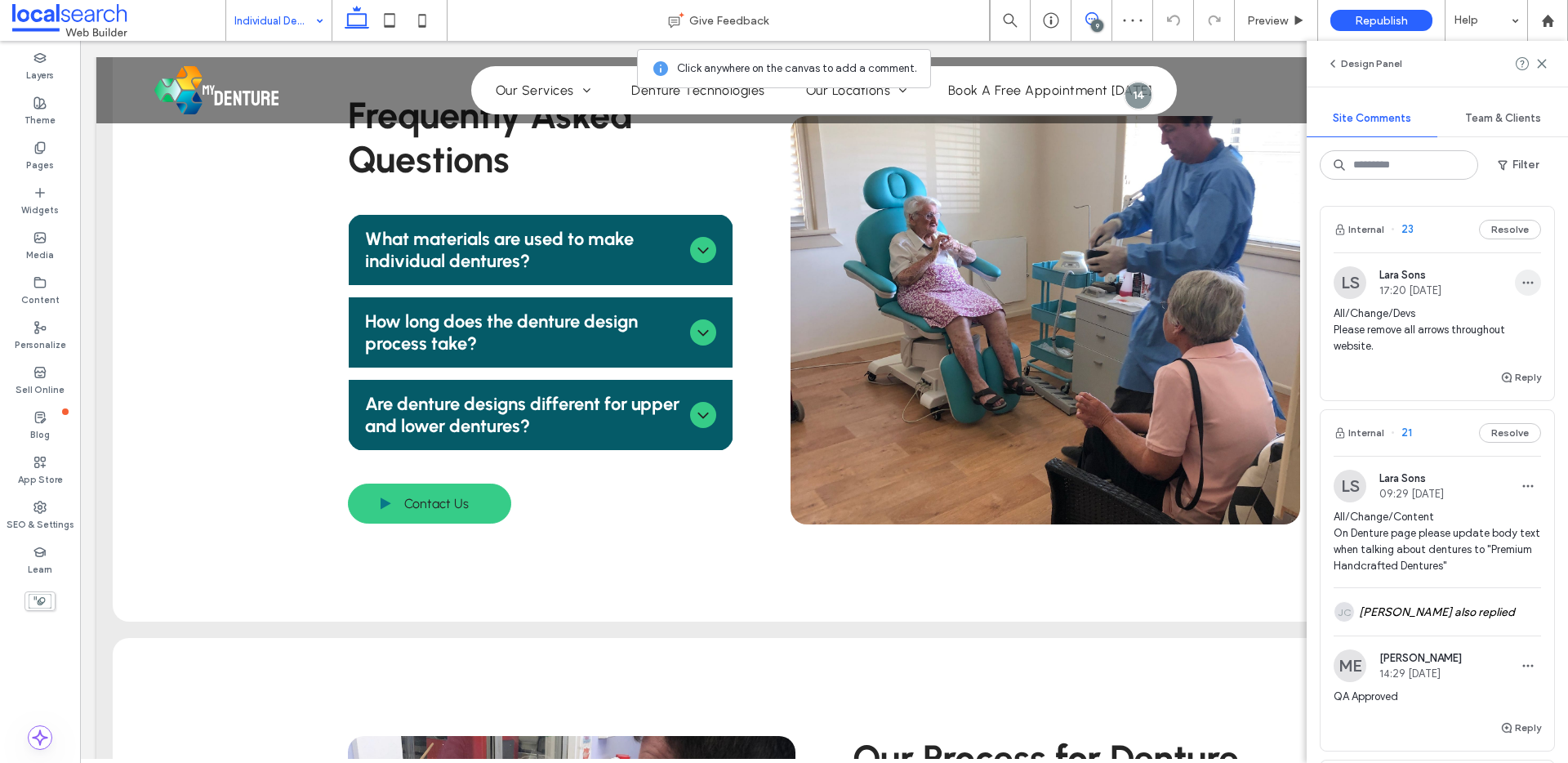
click at [1515, 281] on span "button" at bounding box center [1528, 283] width 27 height 27
click at [1520, 321] on div "Edit" at bounding box center [1455, 325] width 146 height 31
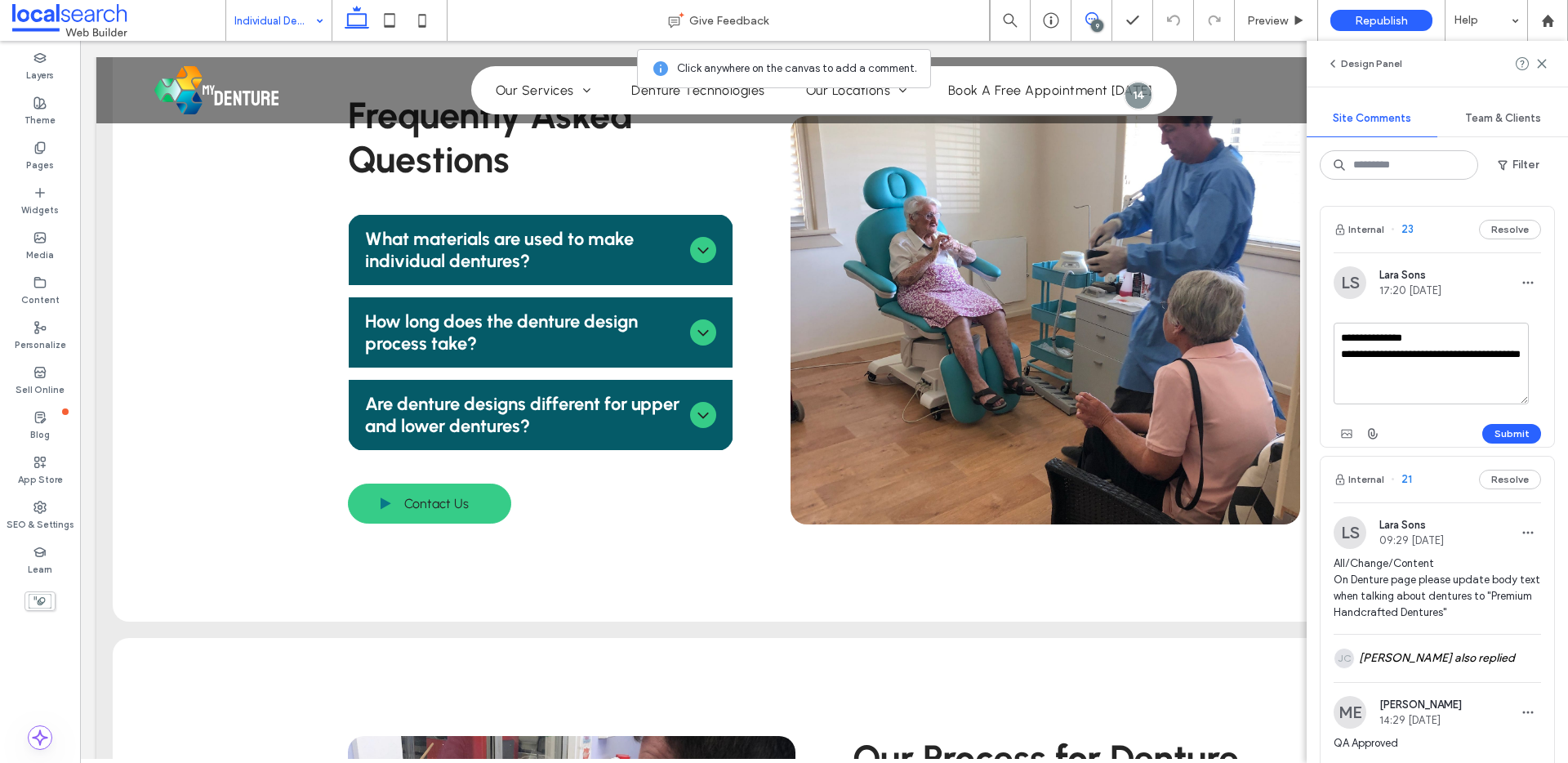
drag, startPoint x: 1445, startPoint y: 371, endPoint x: 1458, endPoint y: 355, distance: 20.6
click at [1458, 355] on textarea "**********" at bounding box center [1431, 363] width 195 height 81
type textarea "**********"
click at [1528, 432] on div "Submit" at bounding box center [1437, 433] width 207 height 27
click at [1523, 433] on div at bounding box center [784, 381] width 1568 height 763
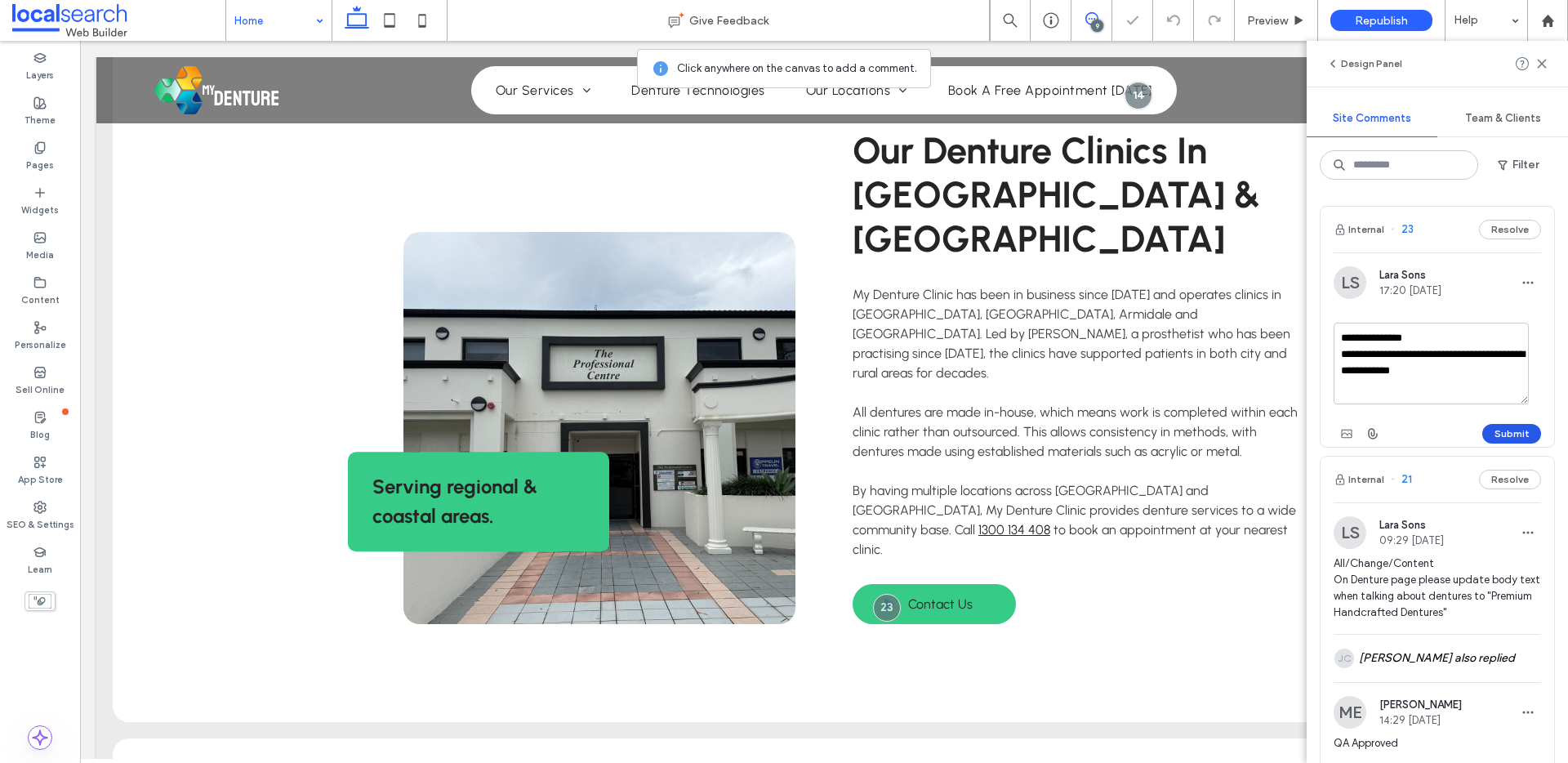
scroll to position [923, 0]
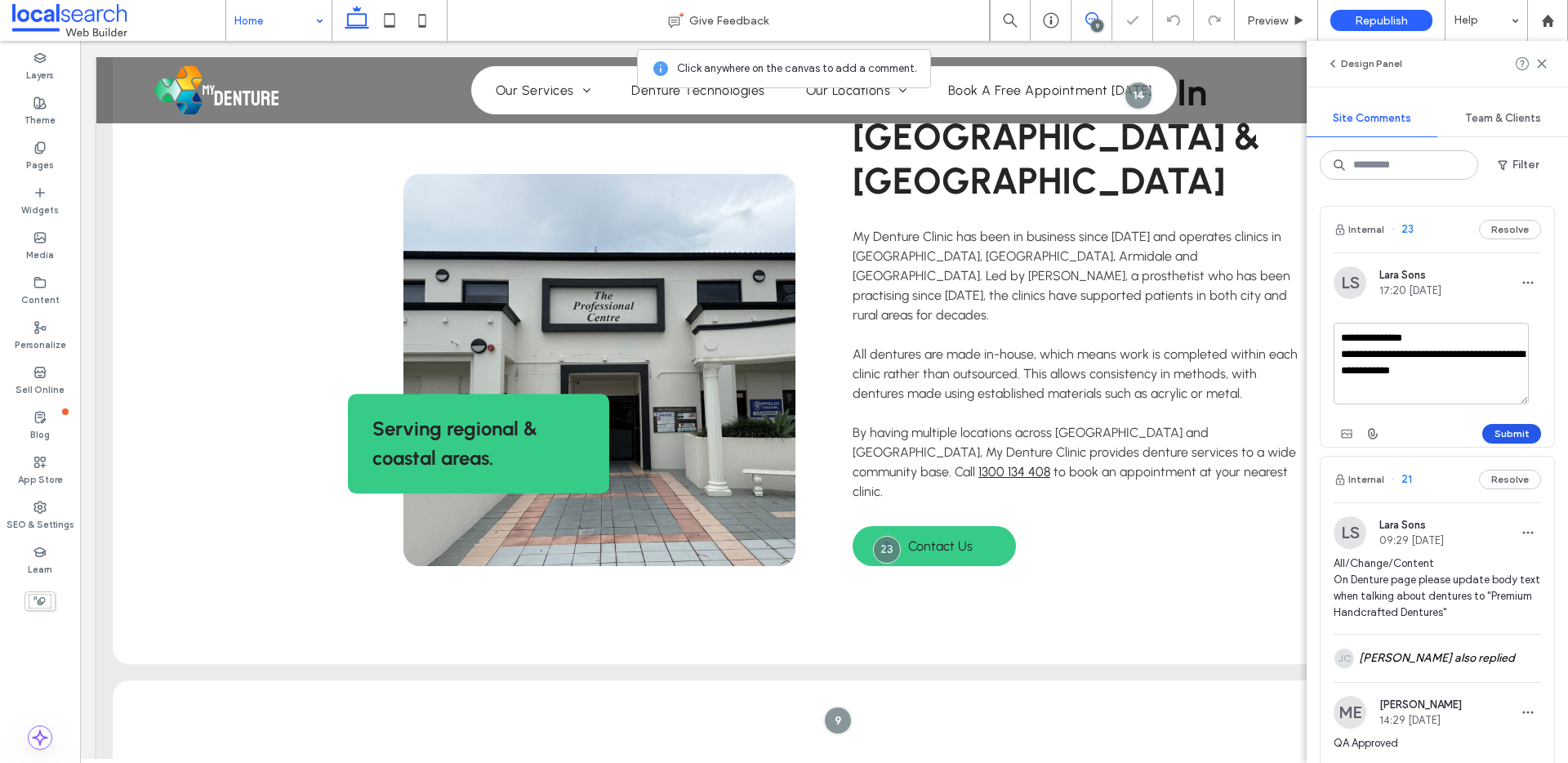
click at [1499, 433] on button "Submit" at bounding box center [1511, 433] width 59 height 20
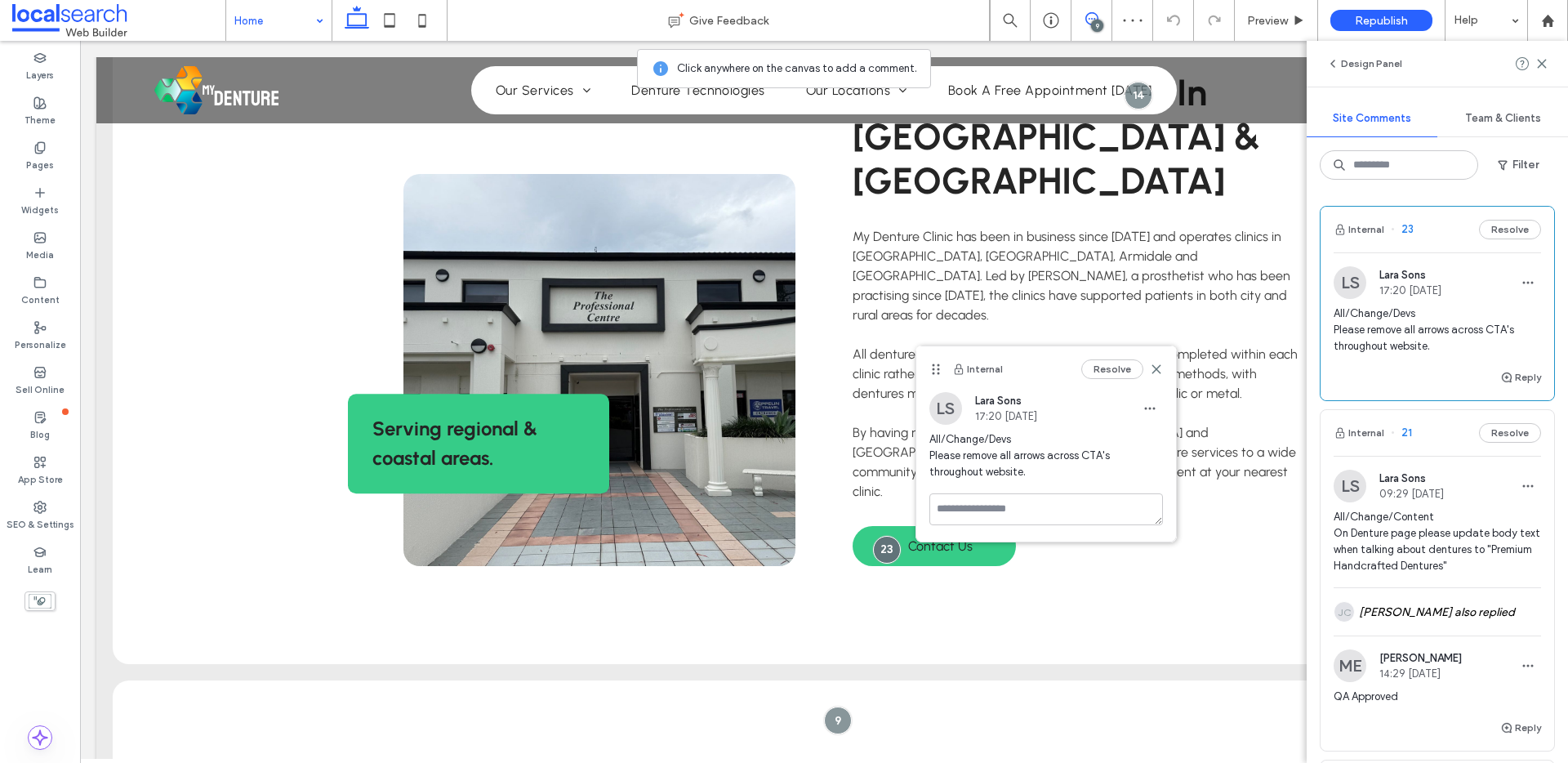
click at [1404, 434] on span "21" at bounding box center [1401, 432] width 21 height 16
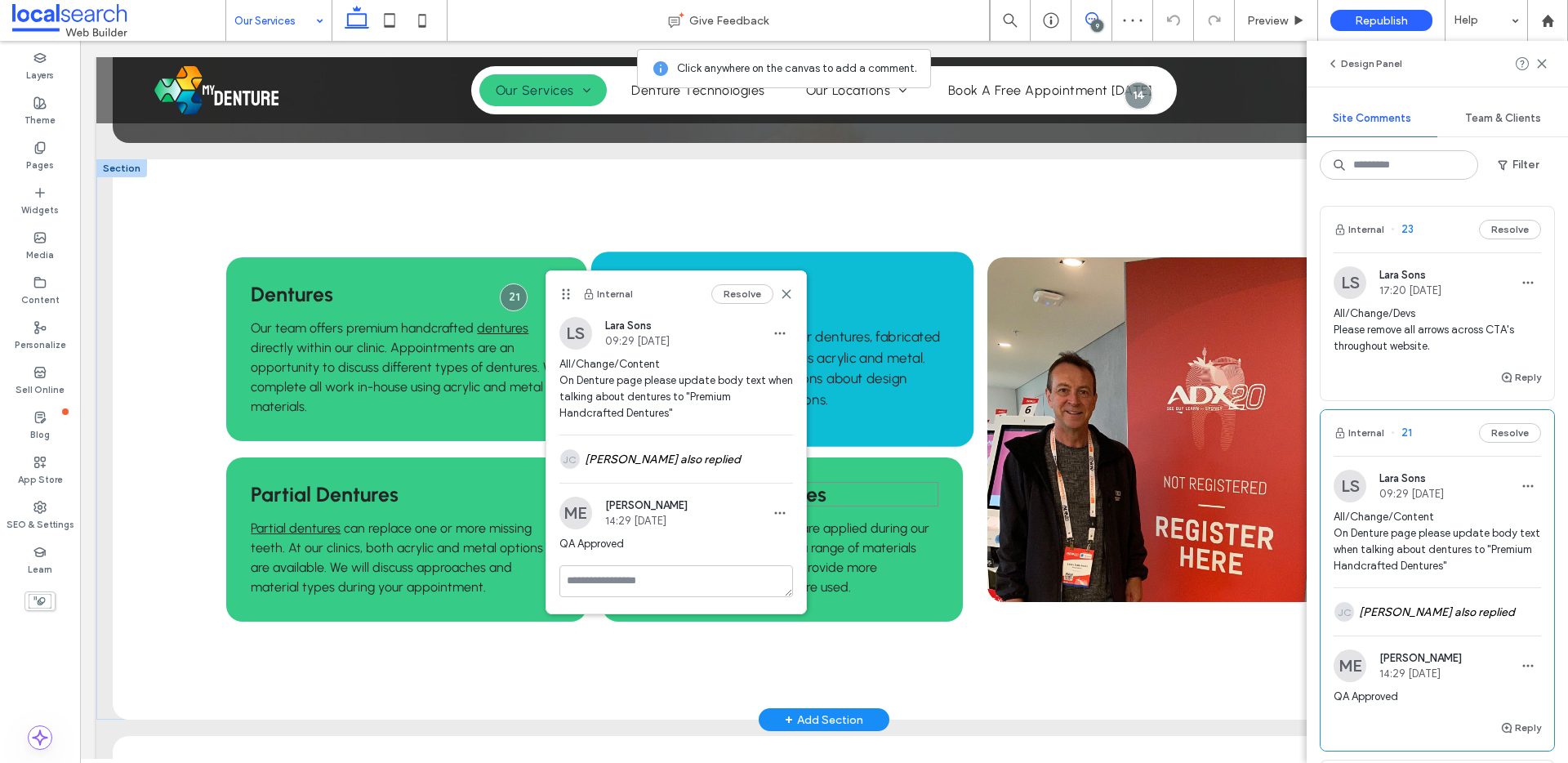
scroll to position [338, 0]
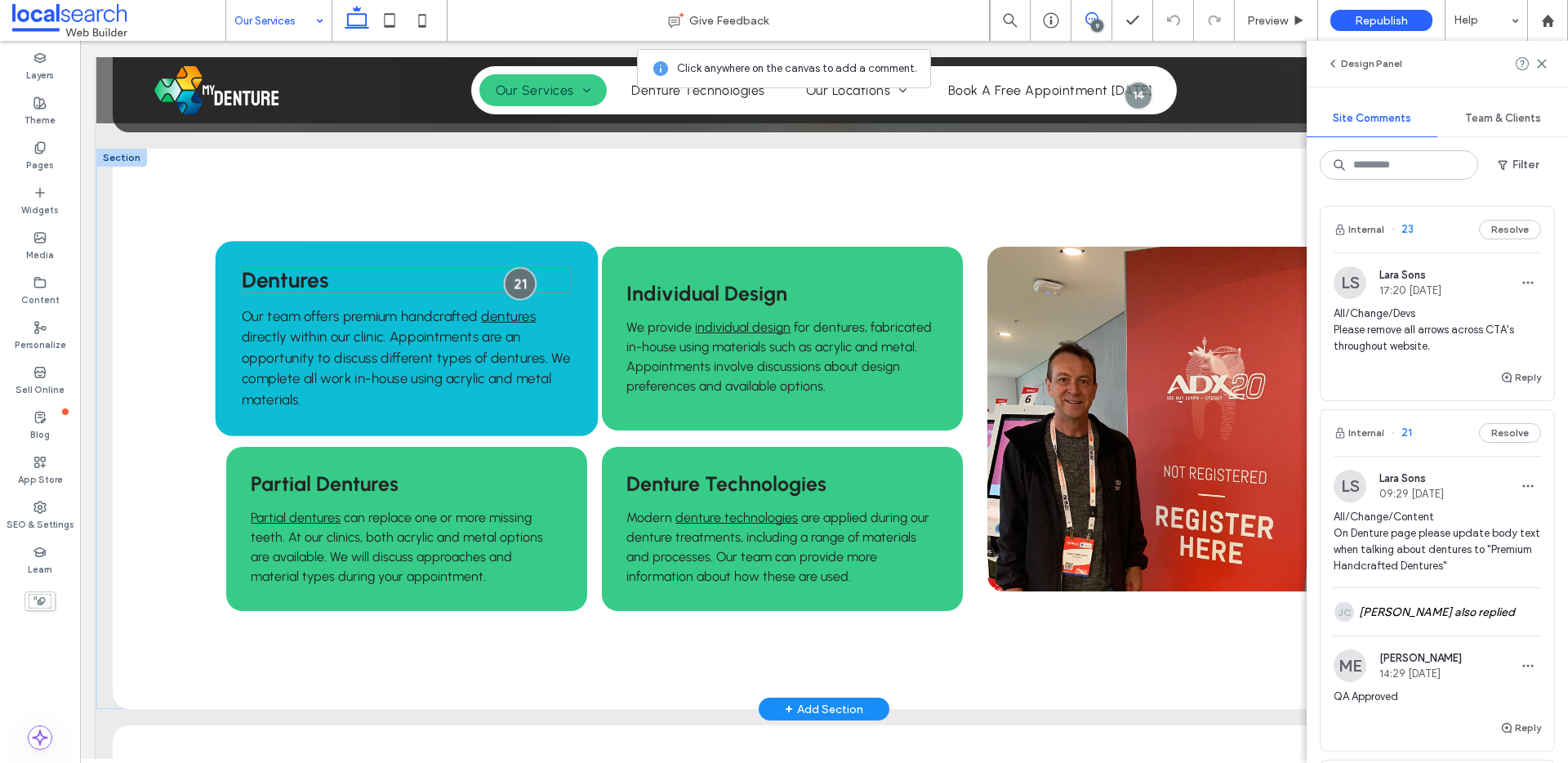
click at [517, 277] on div at bounding box center [520, 283] width 33 height 33
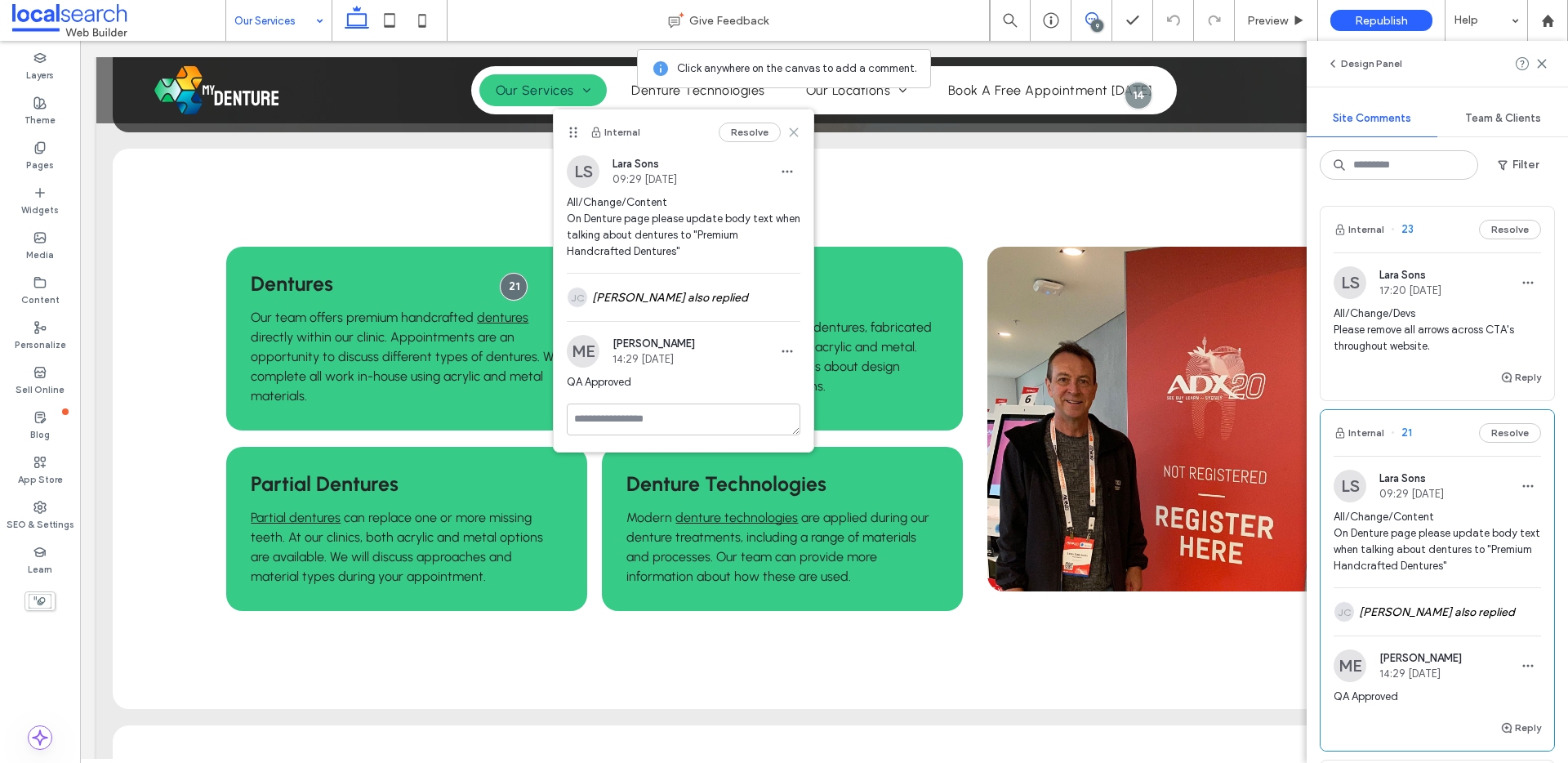
click at [794, 132] on use at bounding box center [793, 133] width 8 height 8
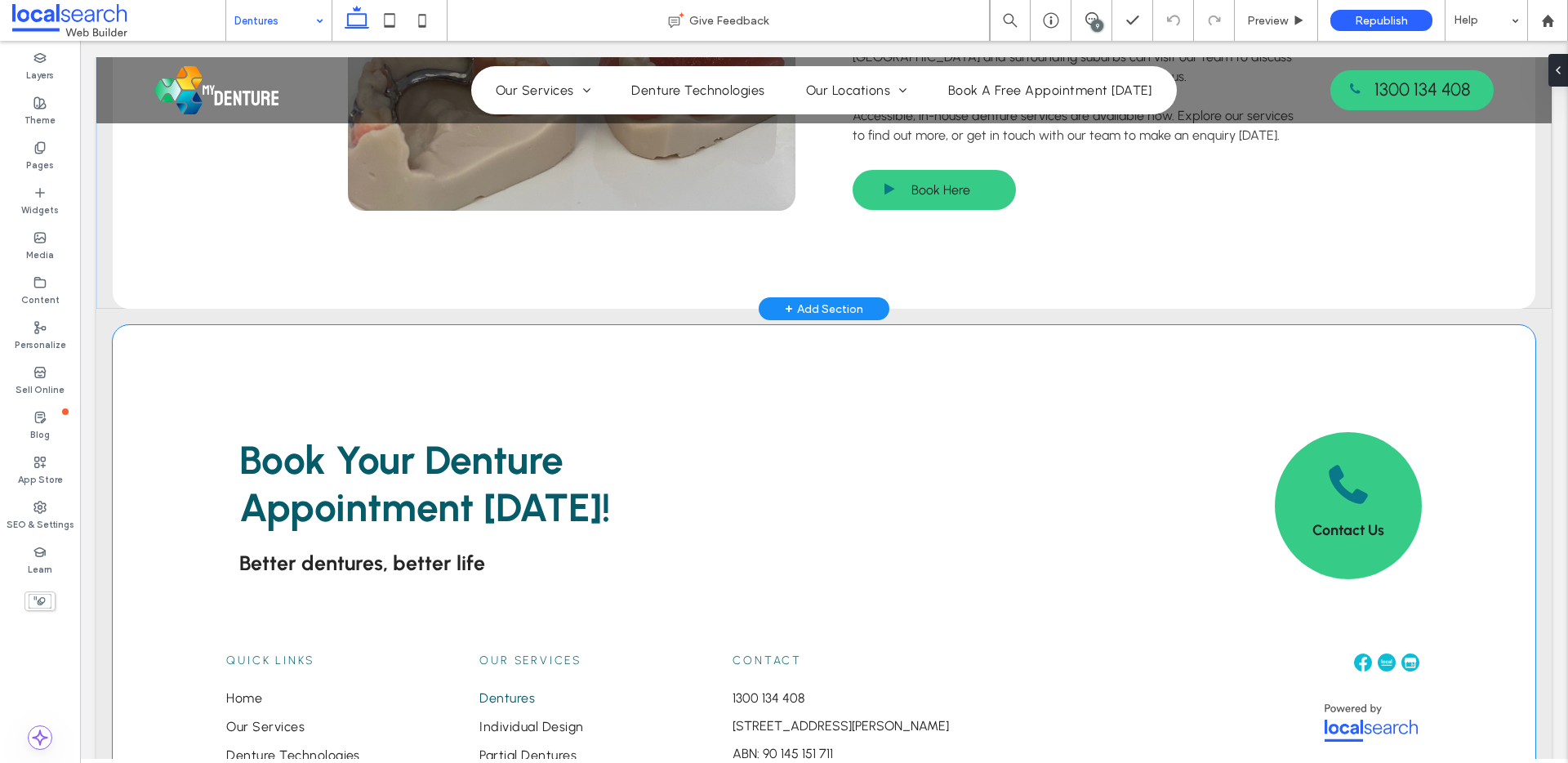
scroll to position [2302, 0]
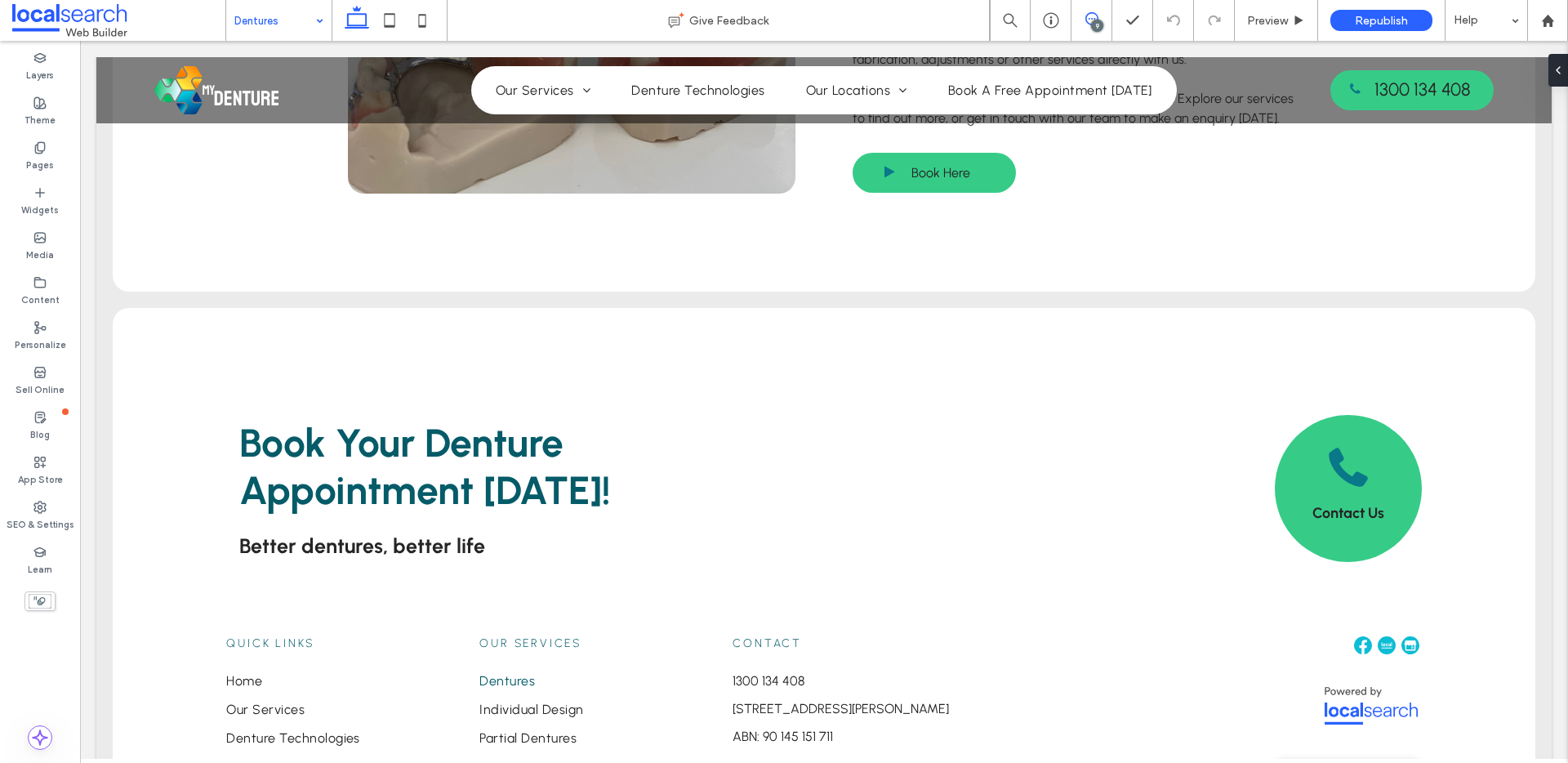
click at [1086, 19] on icon at bounding box center [1091, 18] width 13 height 13
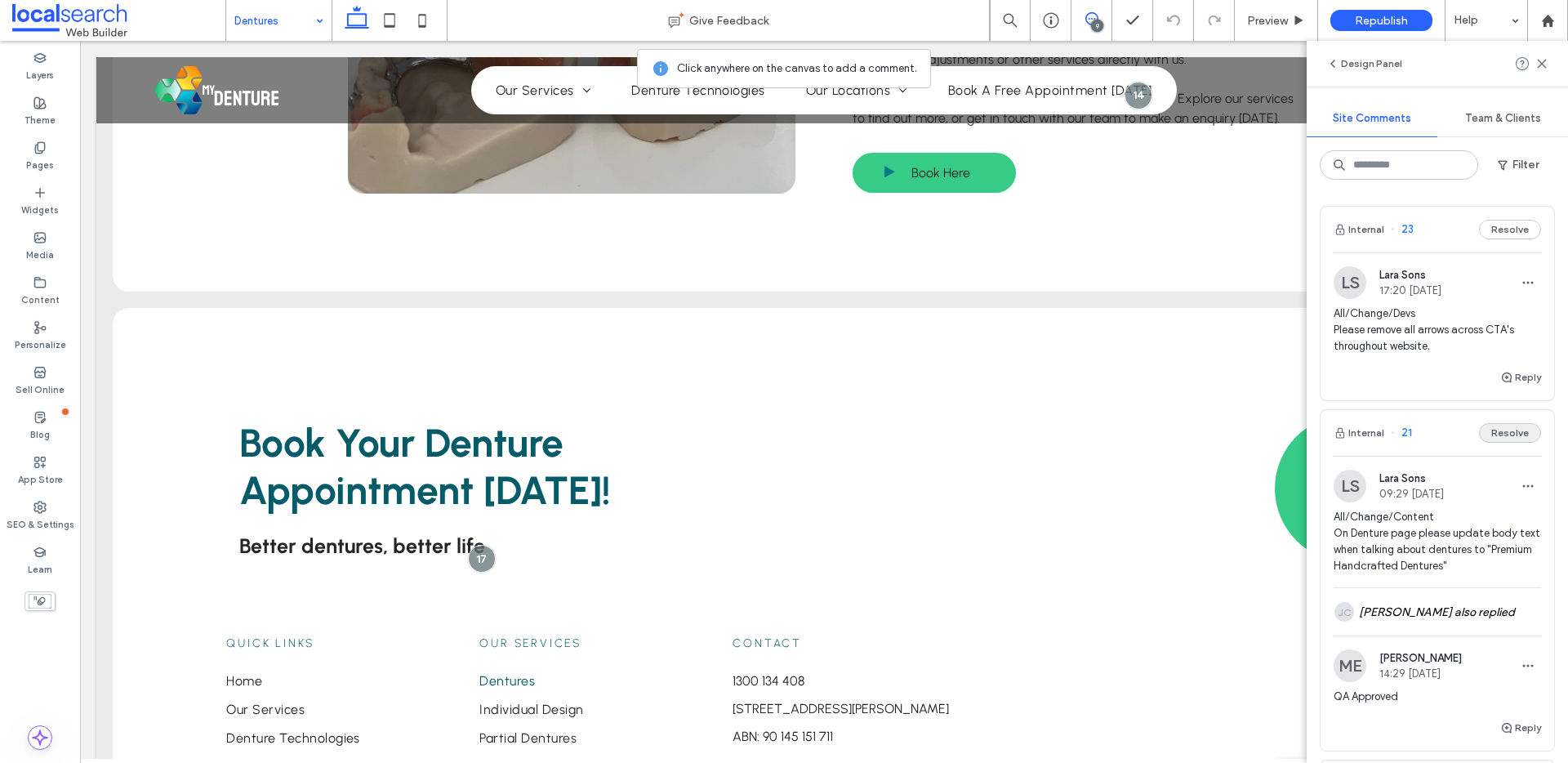
click at [1509, 434] on button "Resolve" at bounding box center [1510, 432] width 62 height 20
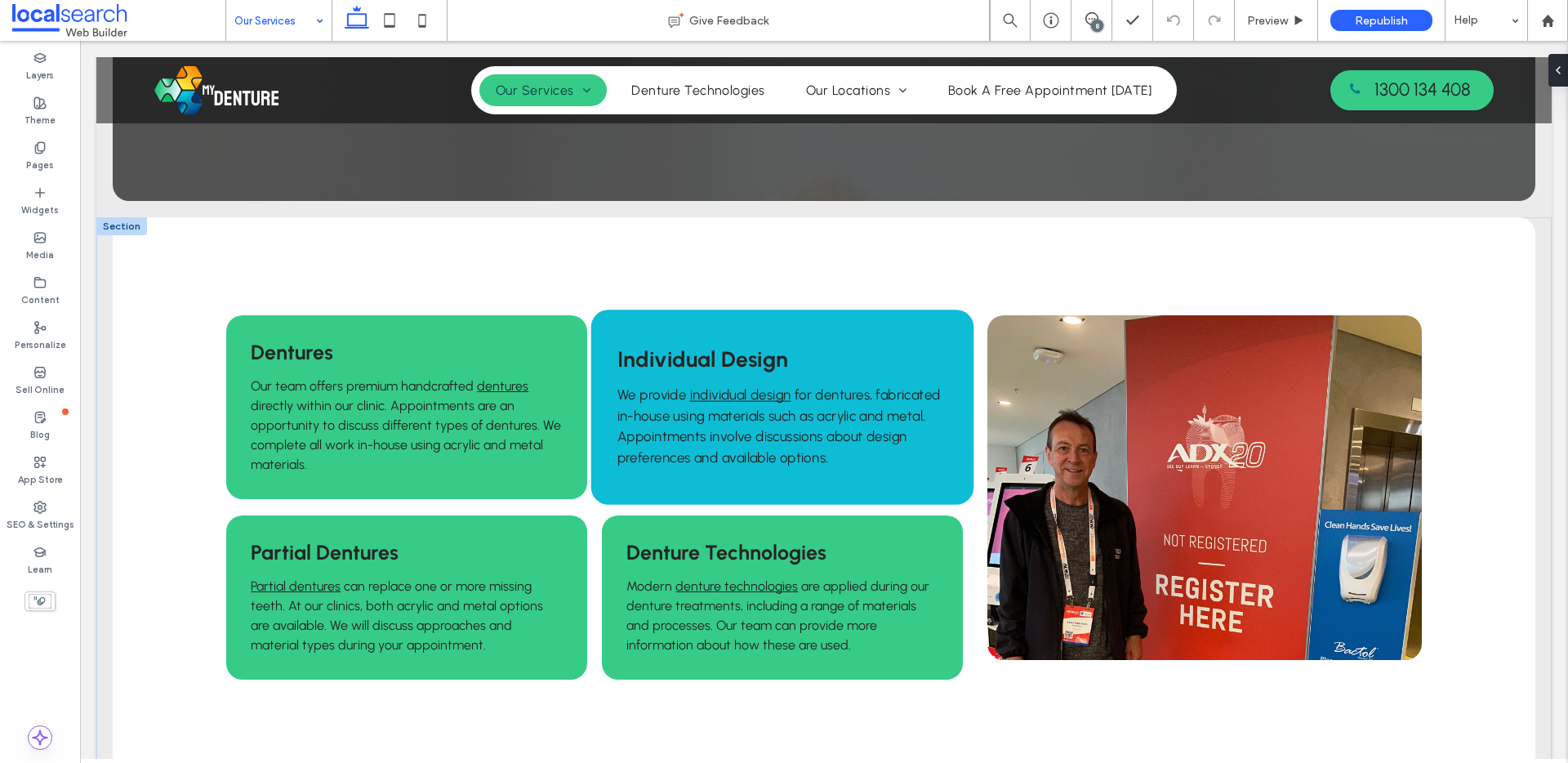
scroll to position [271, 0]
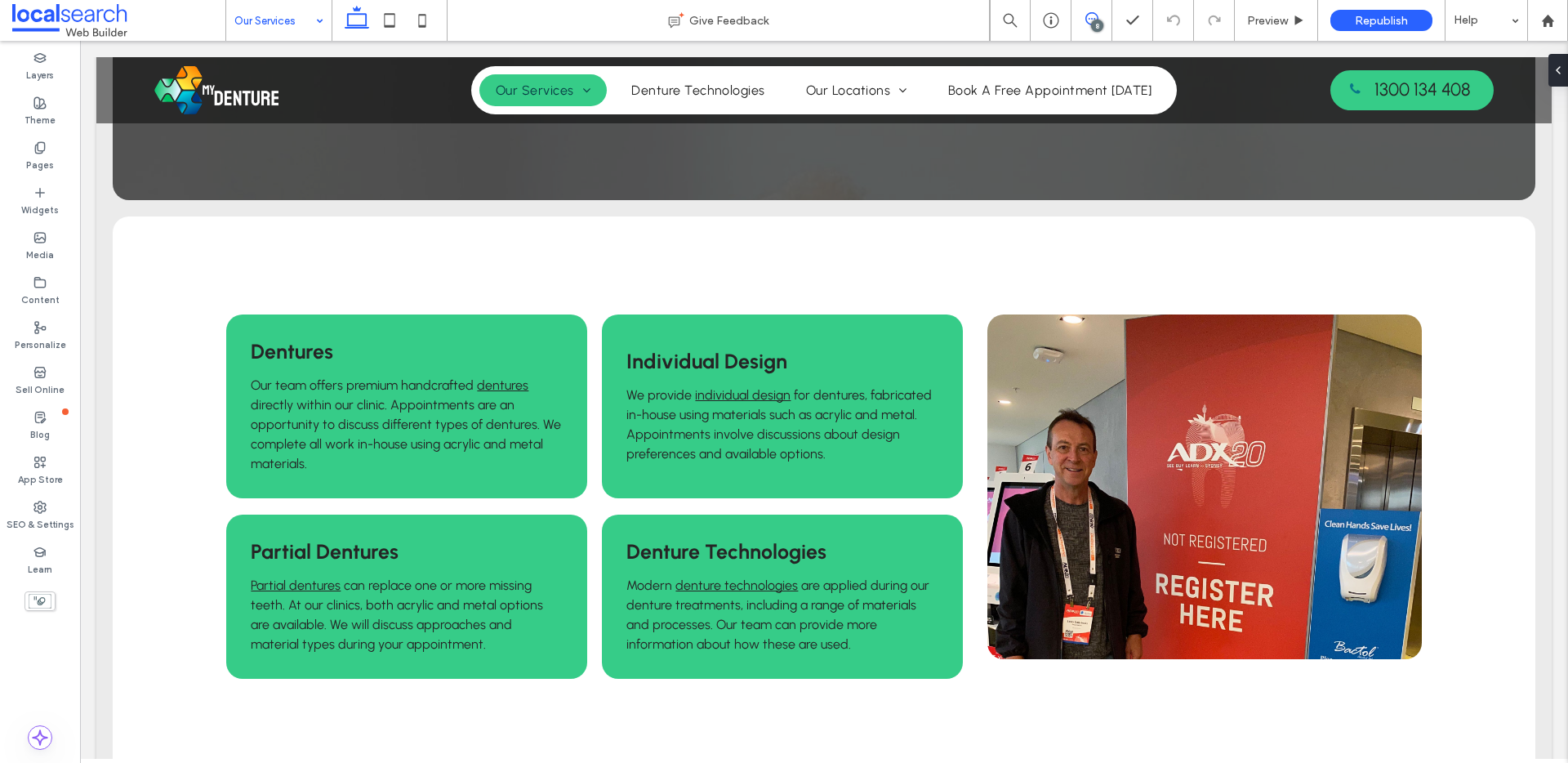
click at [1092, 15] on icon at bounding box center [1091, 18] width 13 height 13
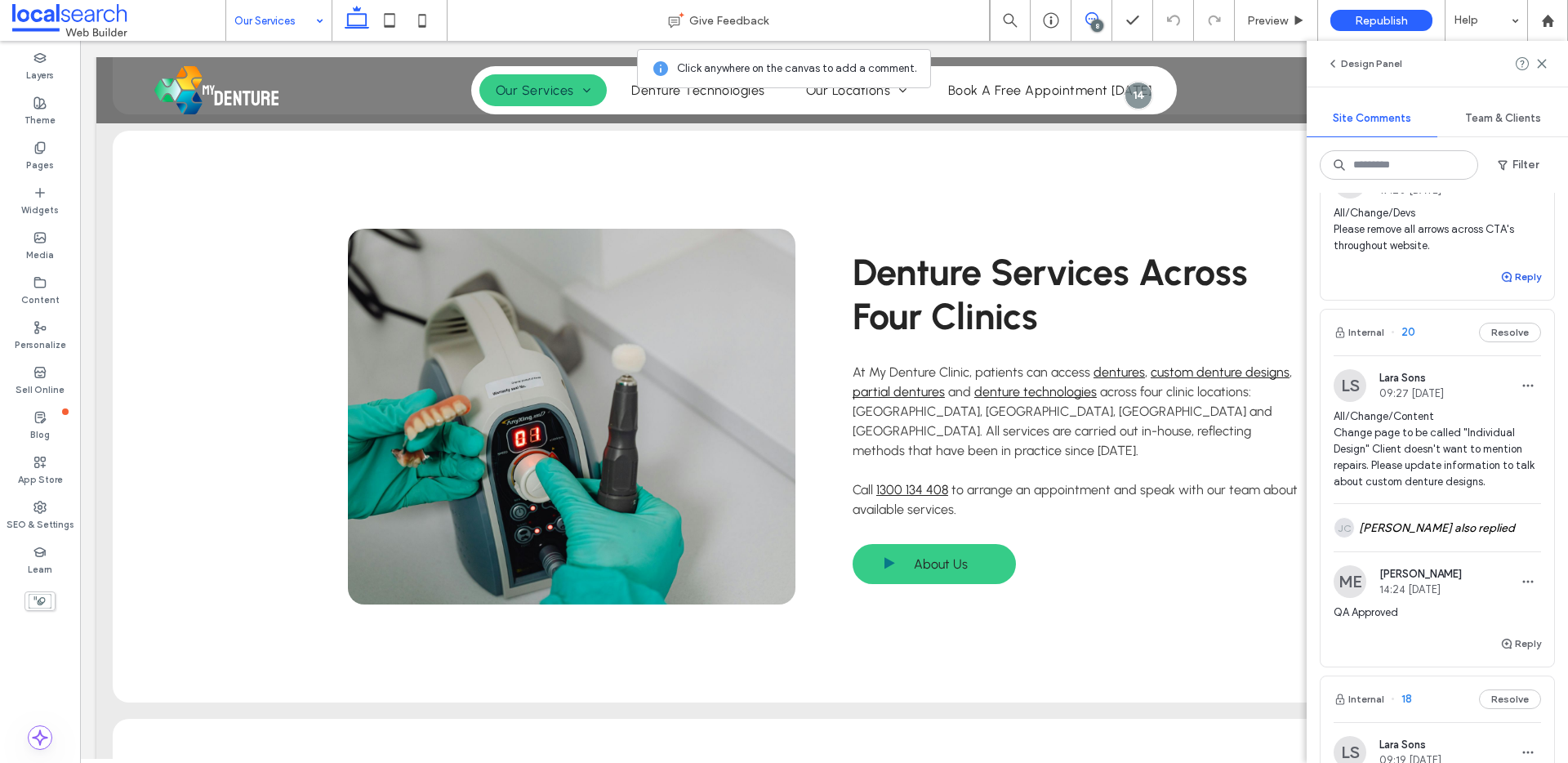
scroll to position [95, 0]
click at [1501, 338] on button "Resolve" at bounding box center [1510, 337] width 62 height 20
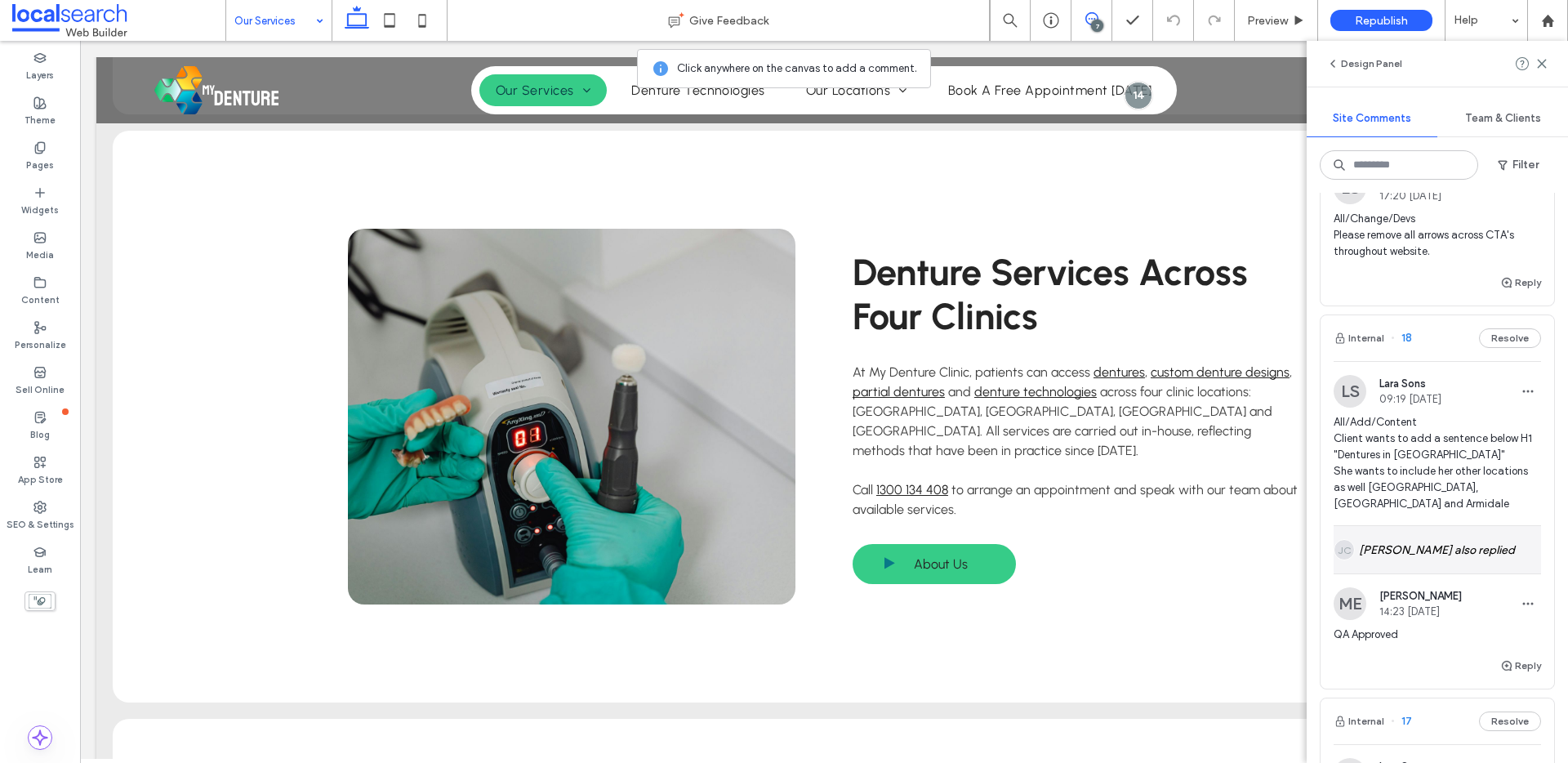
click at [1435, 529] on div "JC Jordan Clayden-Lewis also replied" at bounding box center [1437, 549] width 207 height 47
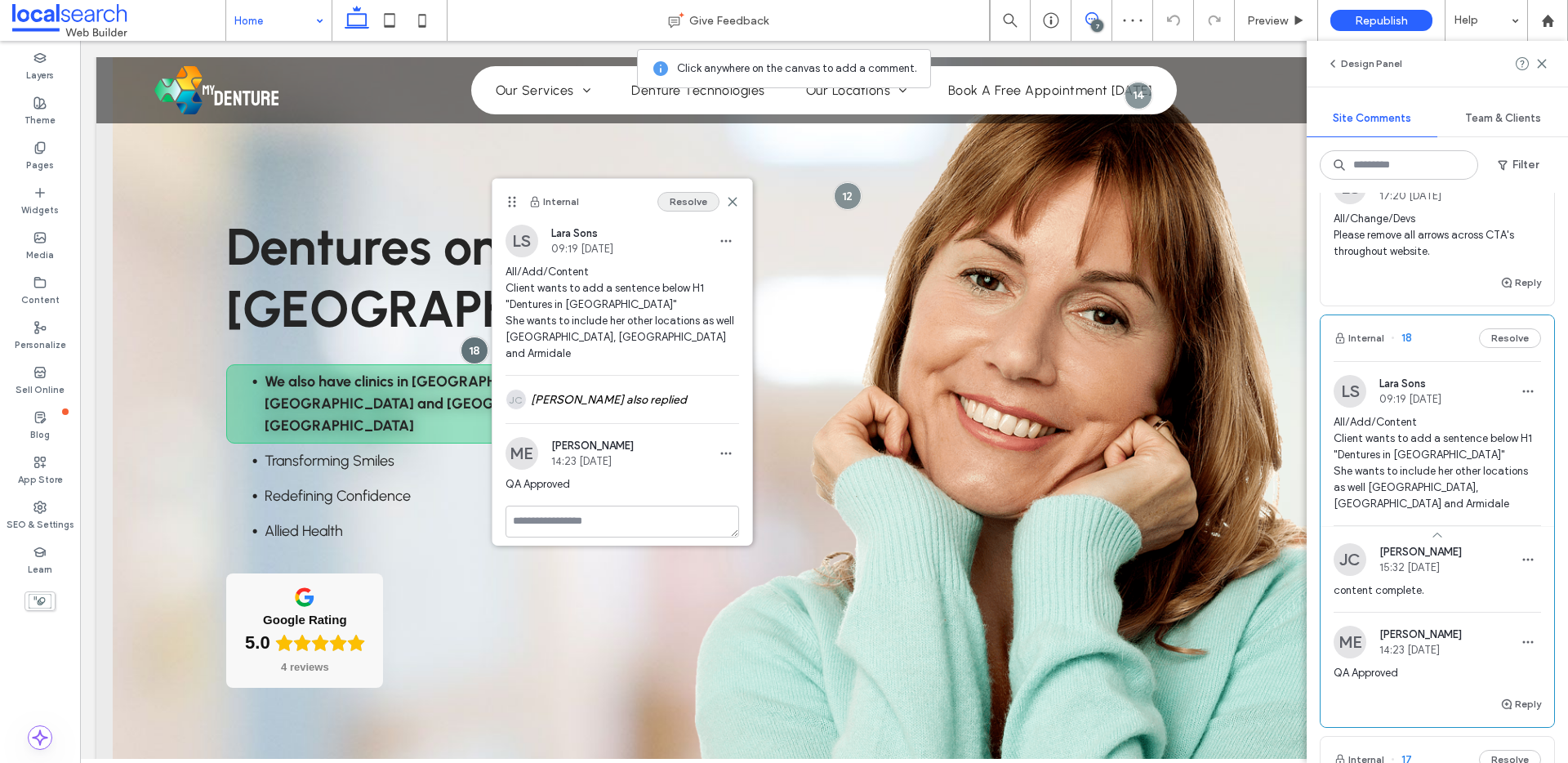
click at [686, 195] on button "Resolve" at bounding box center [688, 201] width 62 height 20
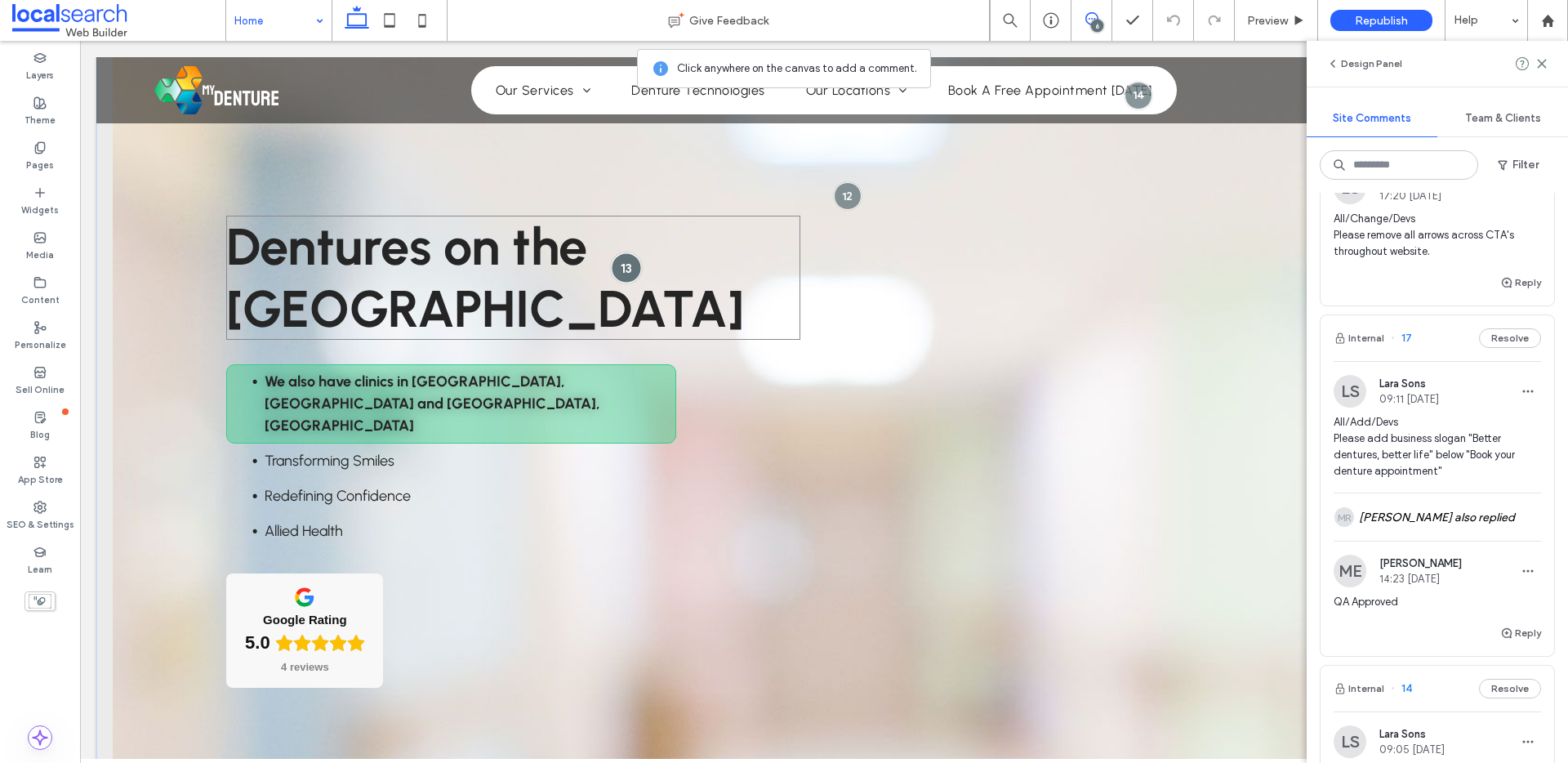
click at [621, 266] on div at bounding box center [626, 267] width 30 height 30
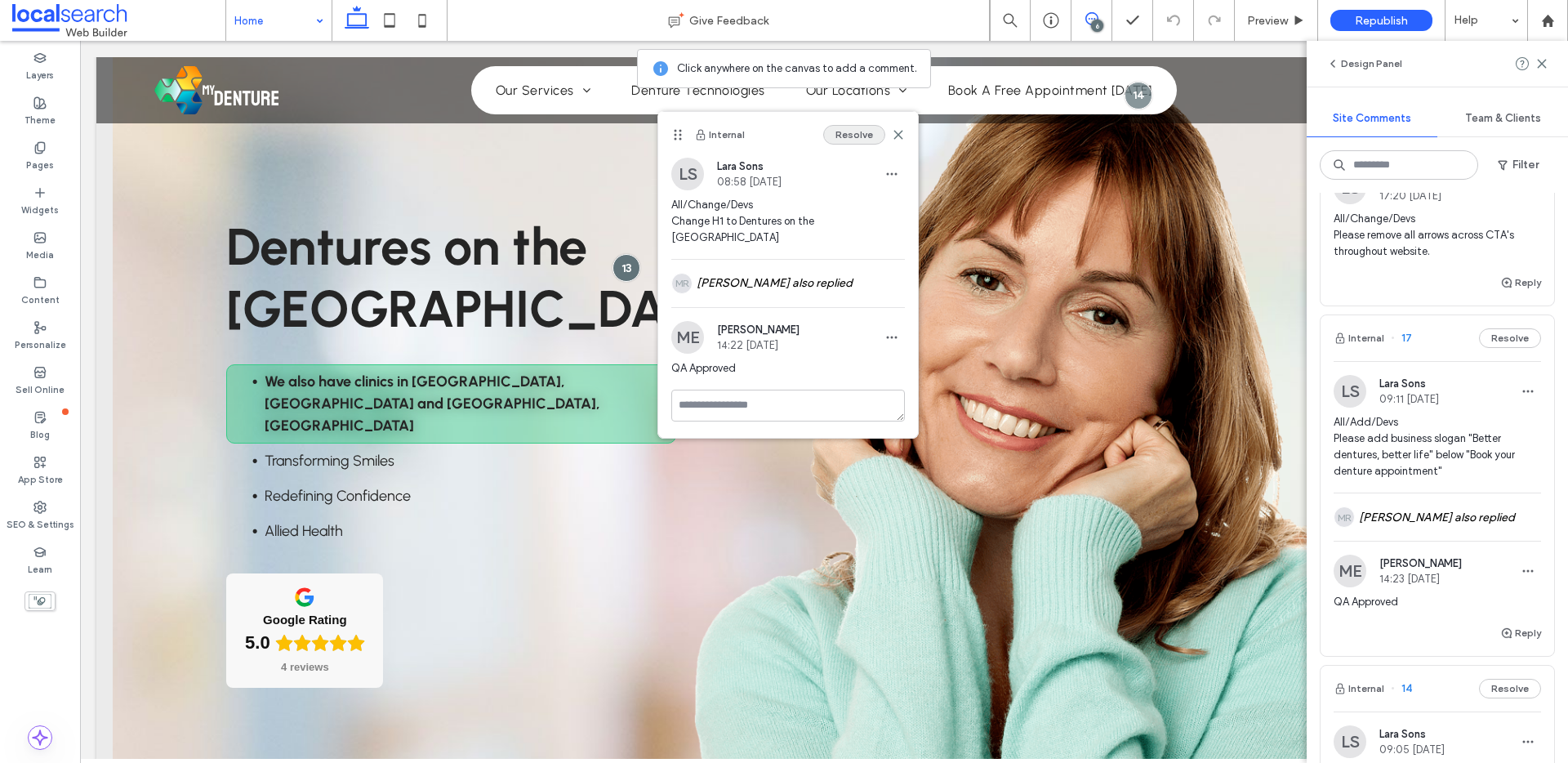
click at [856, 138] on button "Resolve" at bounding box center [854, 134] width 62 height 20
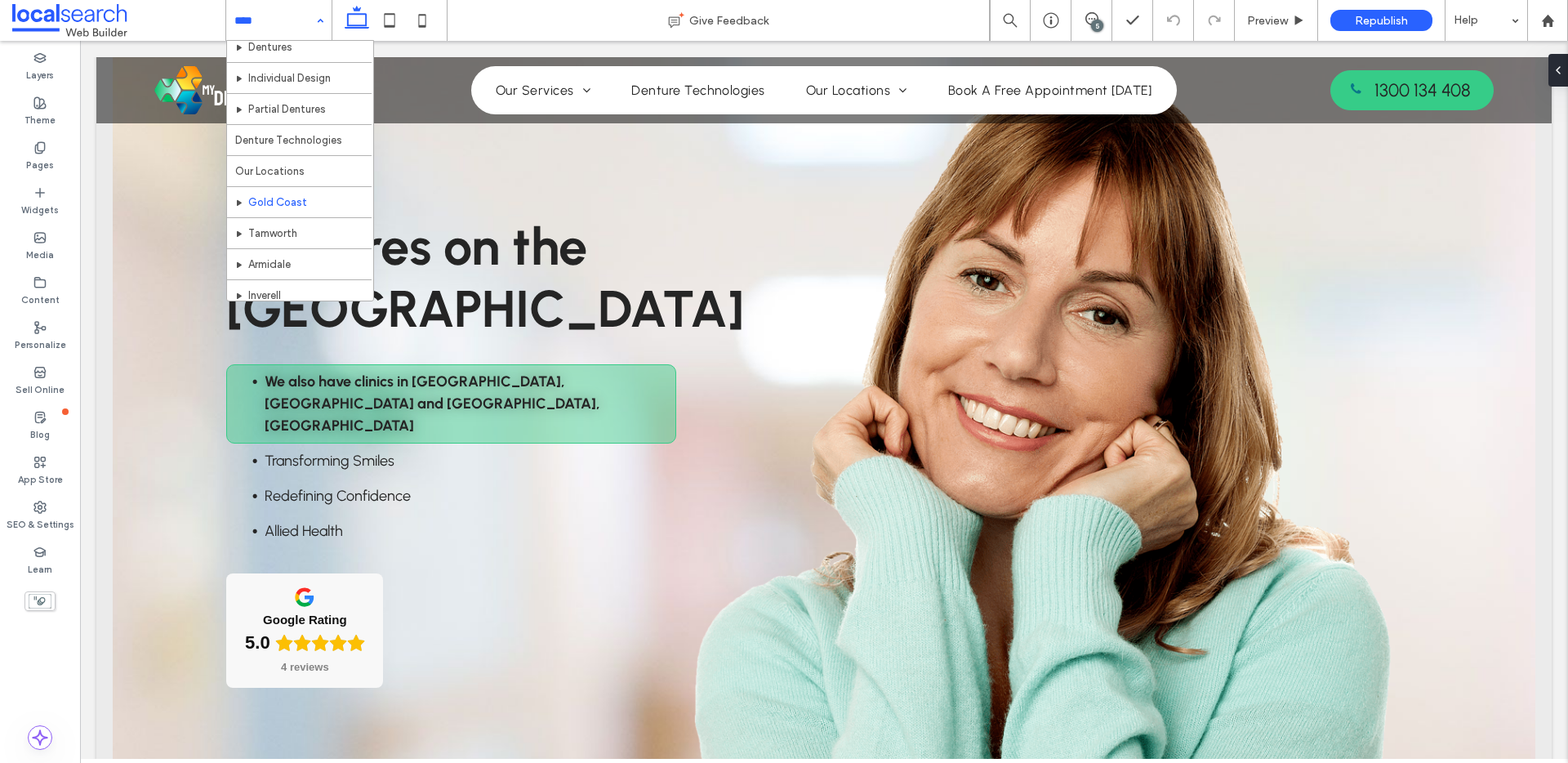
scroll to position [72, 0]
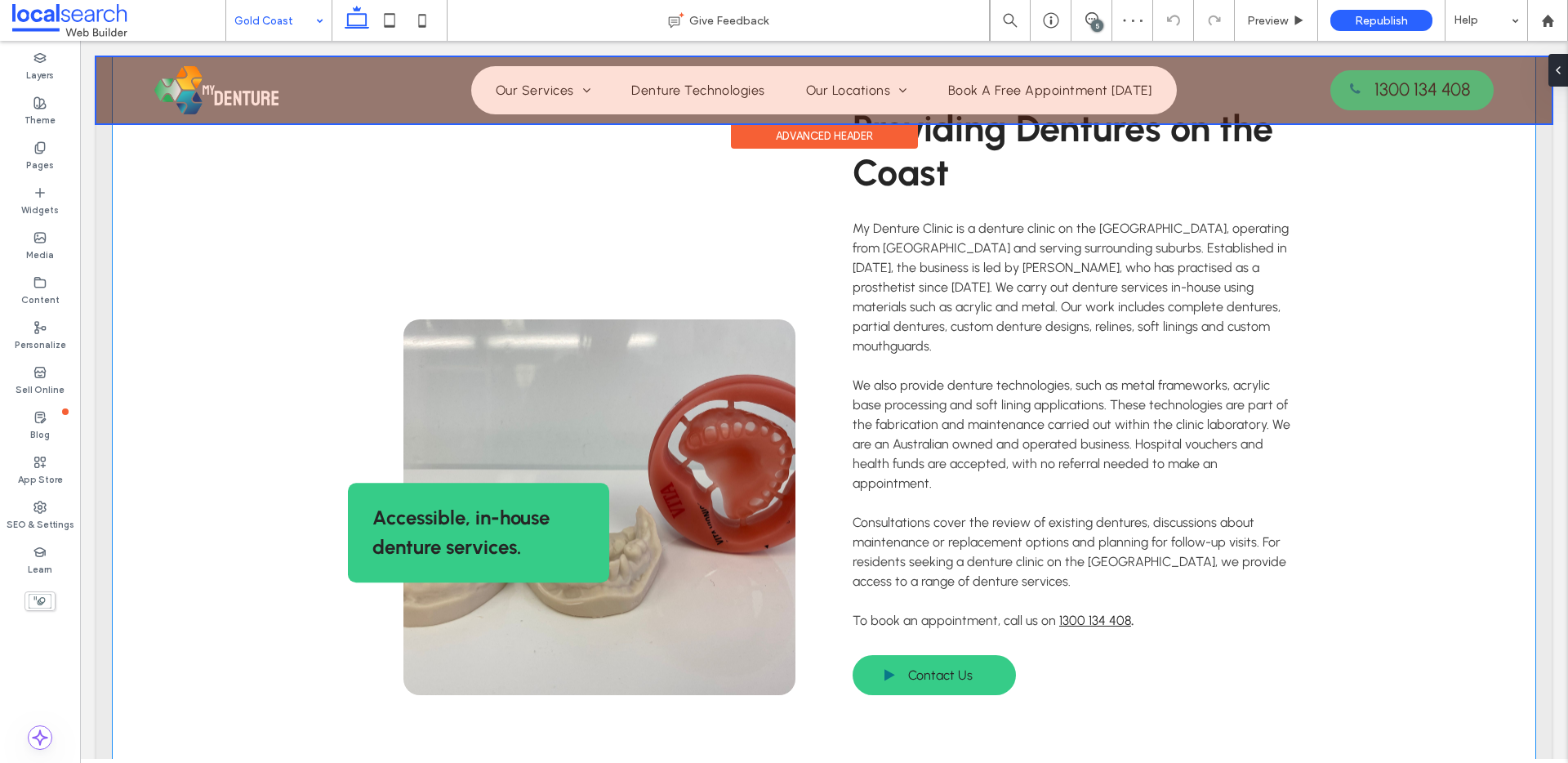
scroll to position [804, 0]
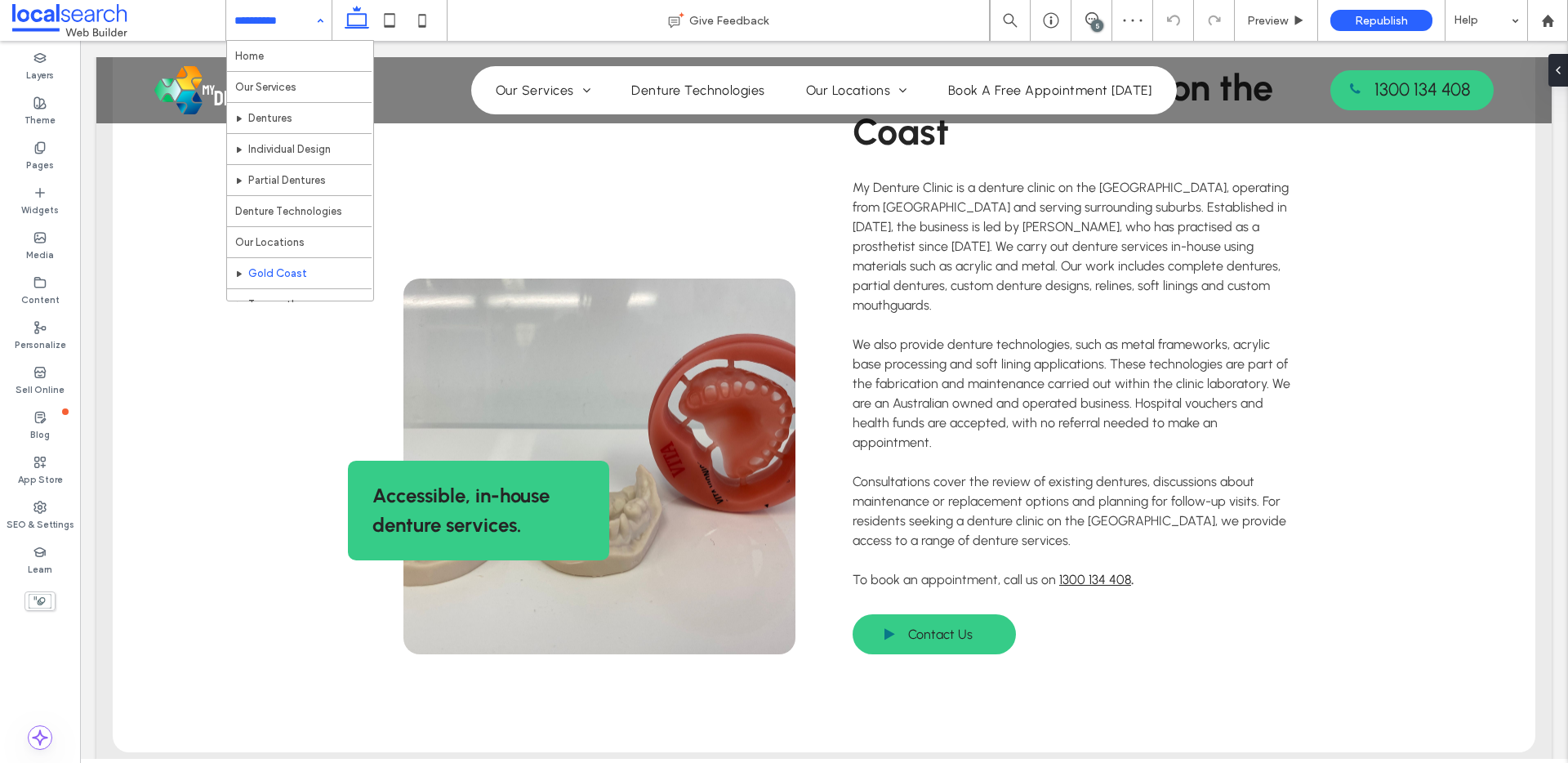
click at [284, 23] on input at bounding box center [275, 21] width 80 height 41
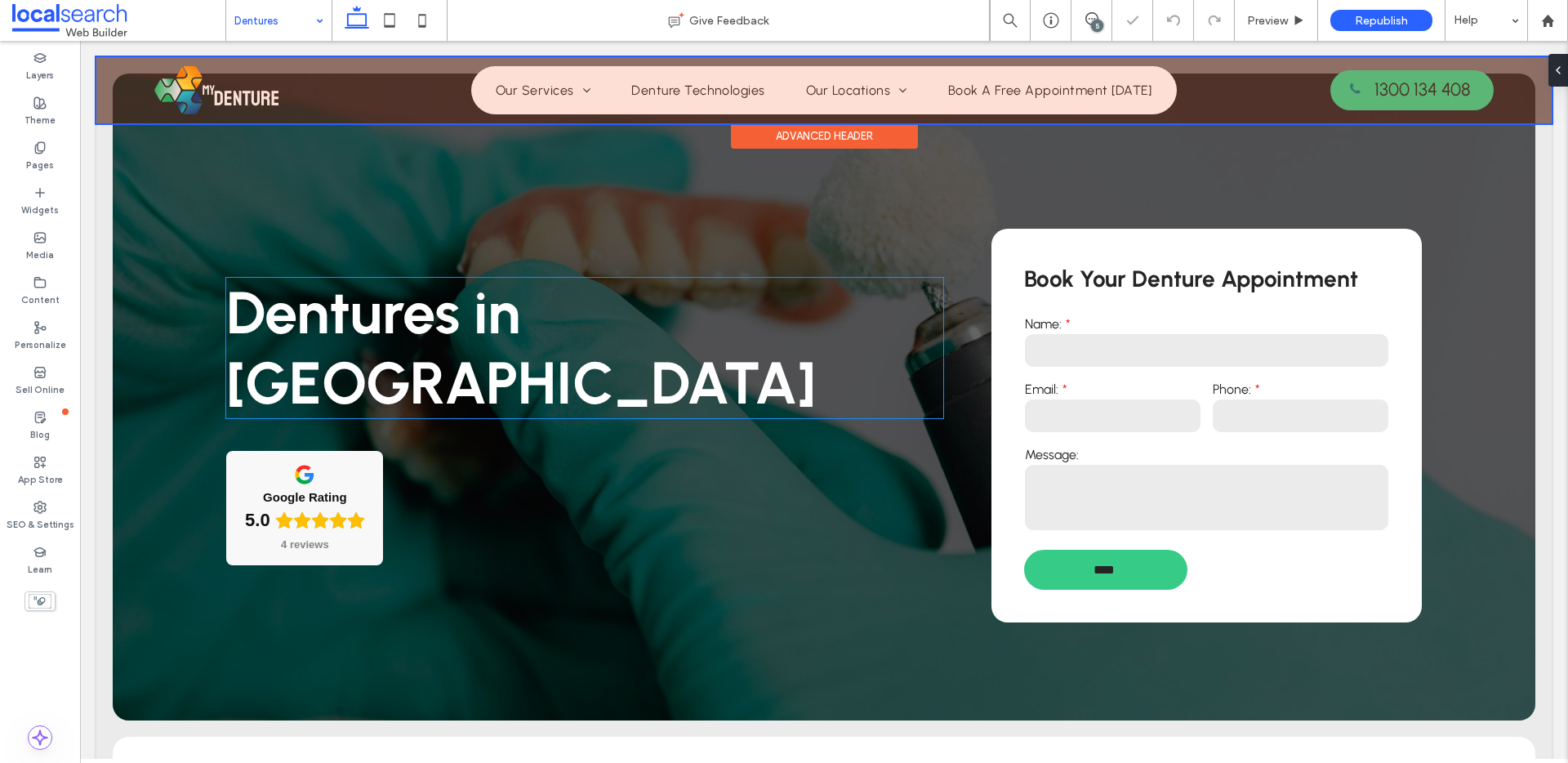
scroll to position [31, 0]
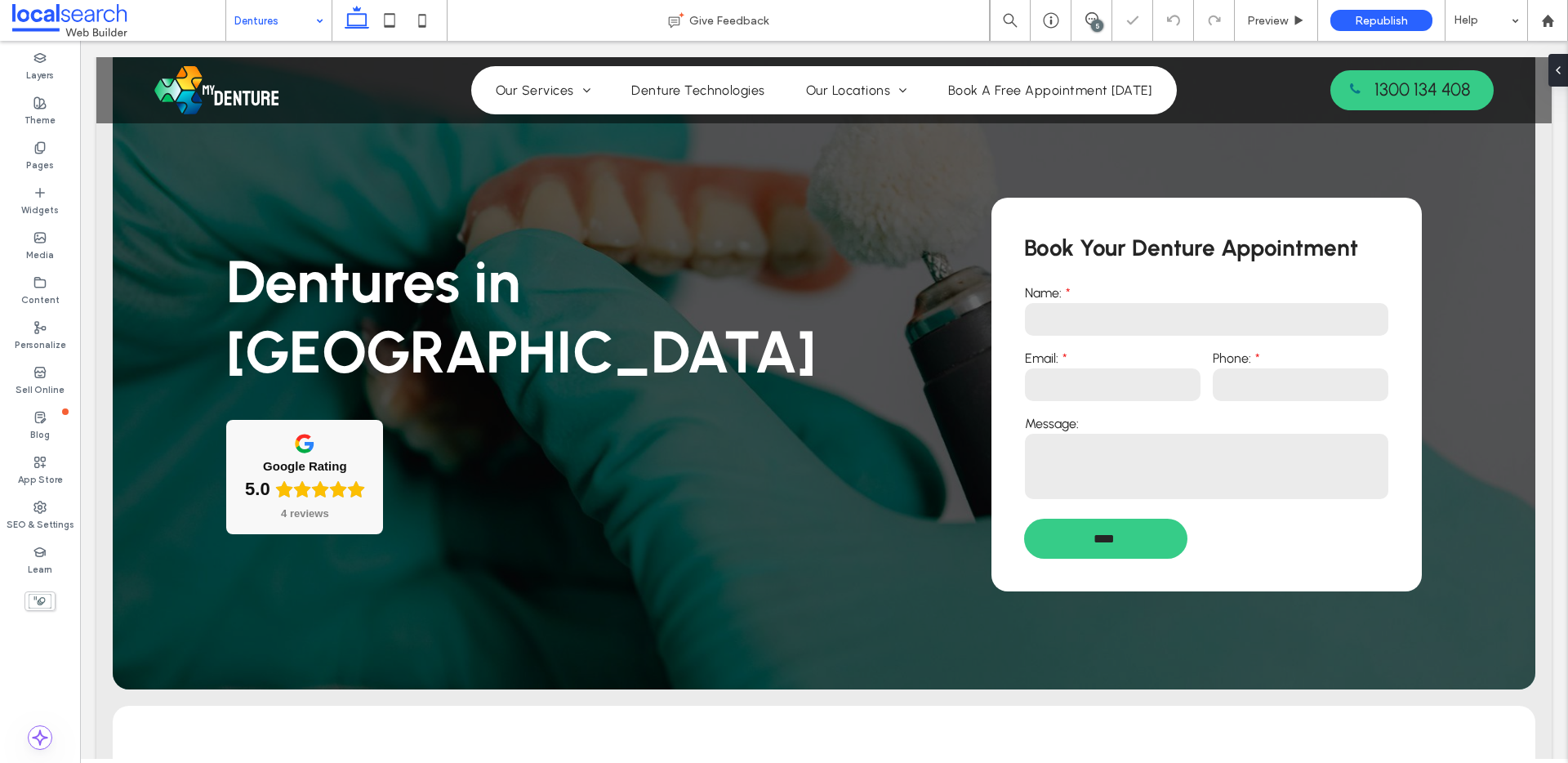
click at [306, 21] on input at bounding box center [275, 21] width 80 height 41
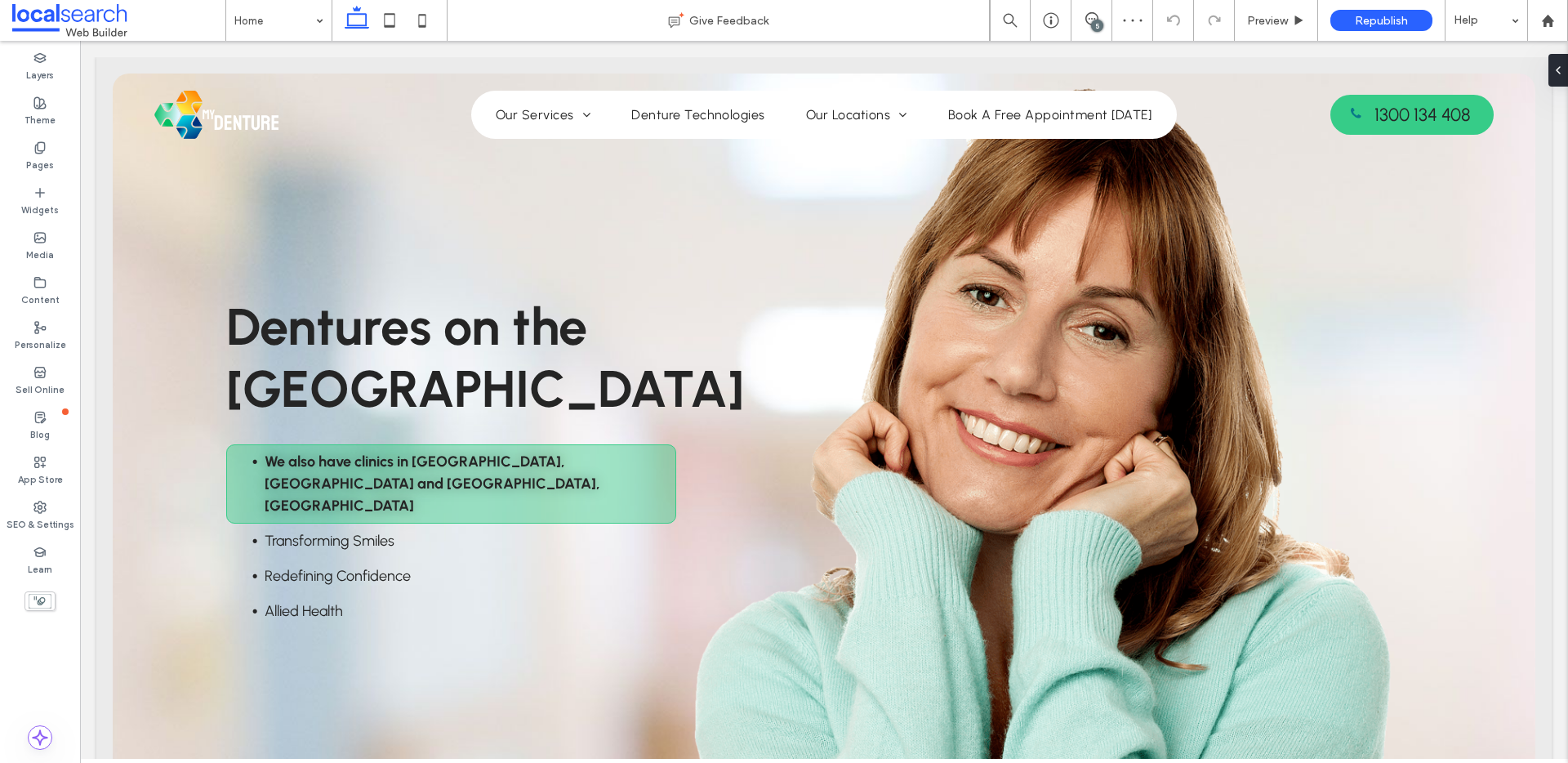
click at [1093, 16] on icon at bounding box center [1091, 18] width 13 height 13
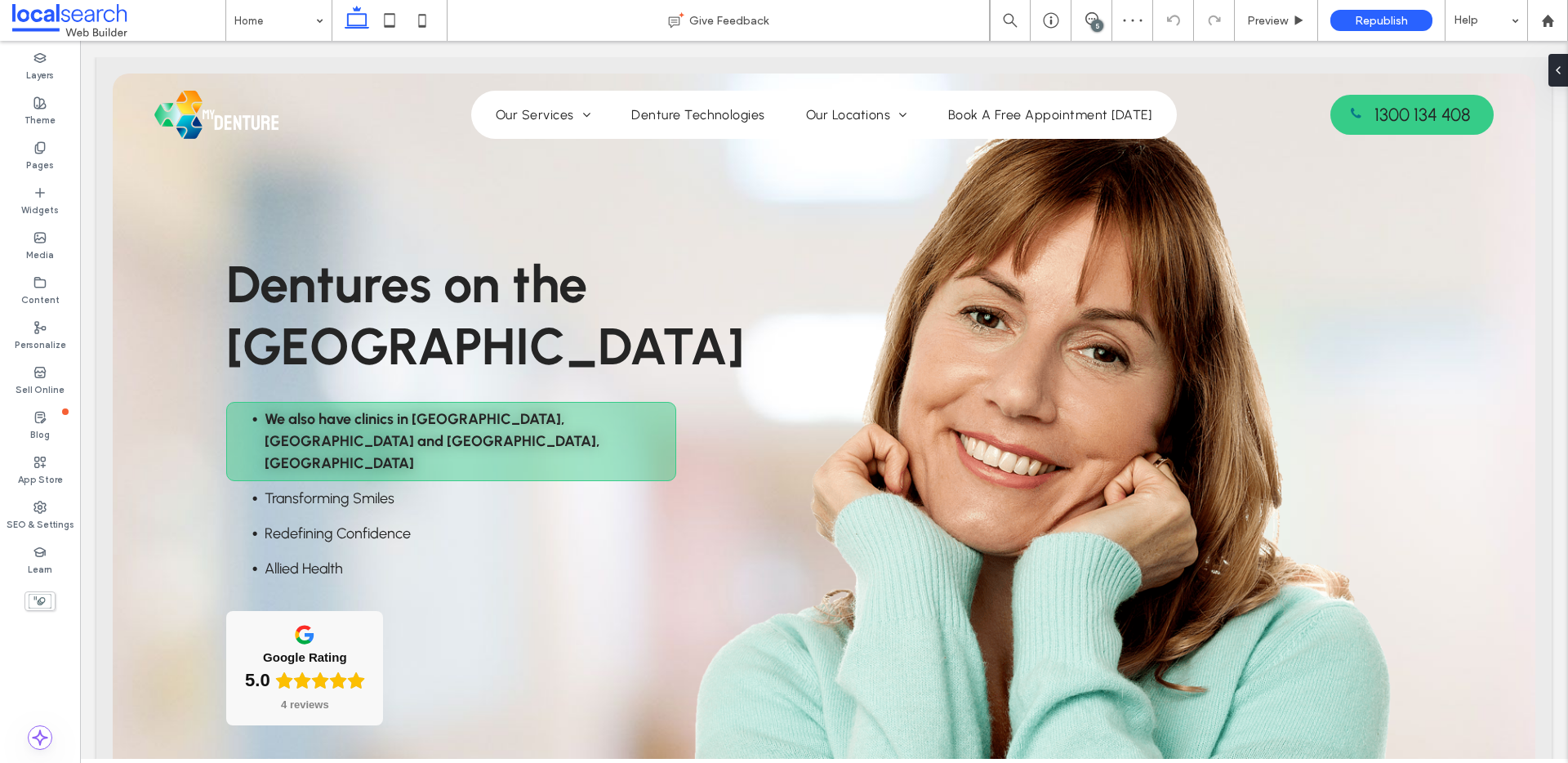
click at [1094, 20] on div "5" at bounding box center [1096, 26] width 12 height 12
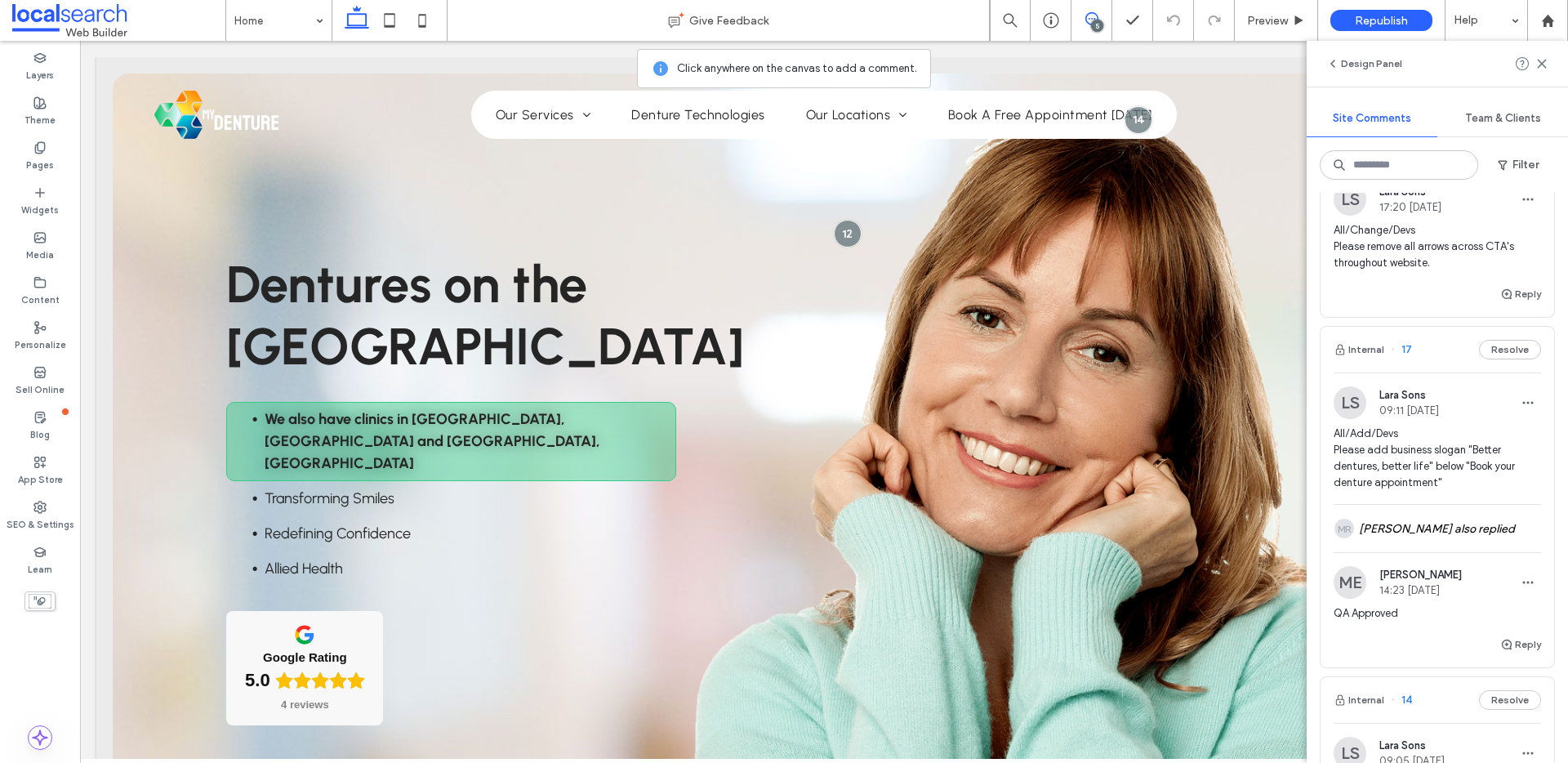
scroll to position [86, 0]
click at [1407, 348] on span "17" at bounding box center [1401, 346] width 21 height 16
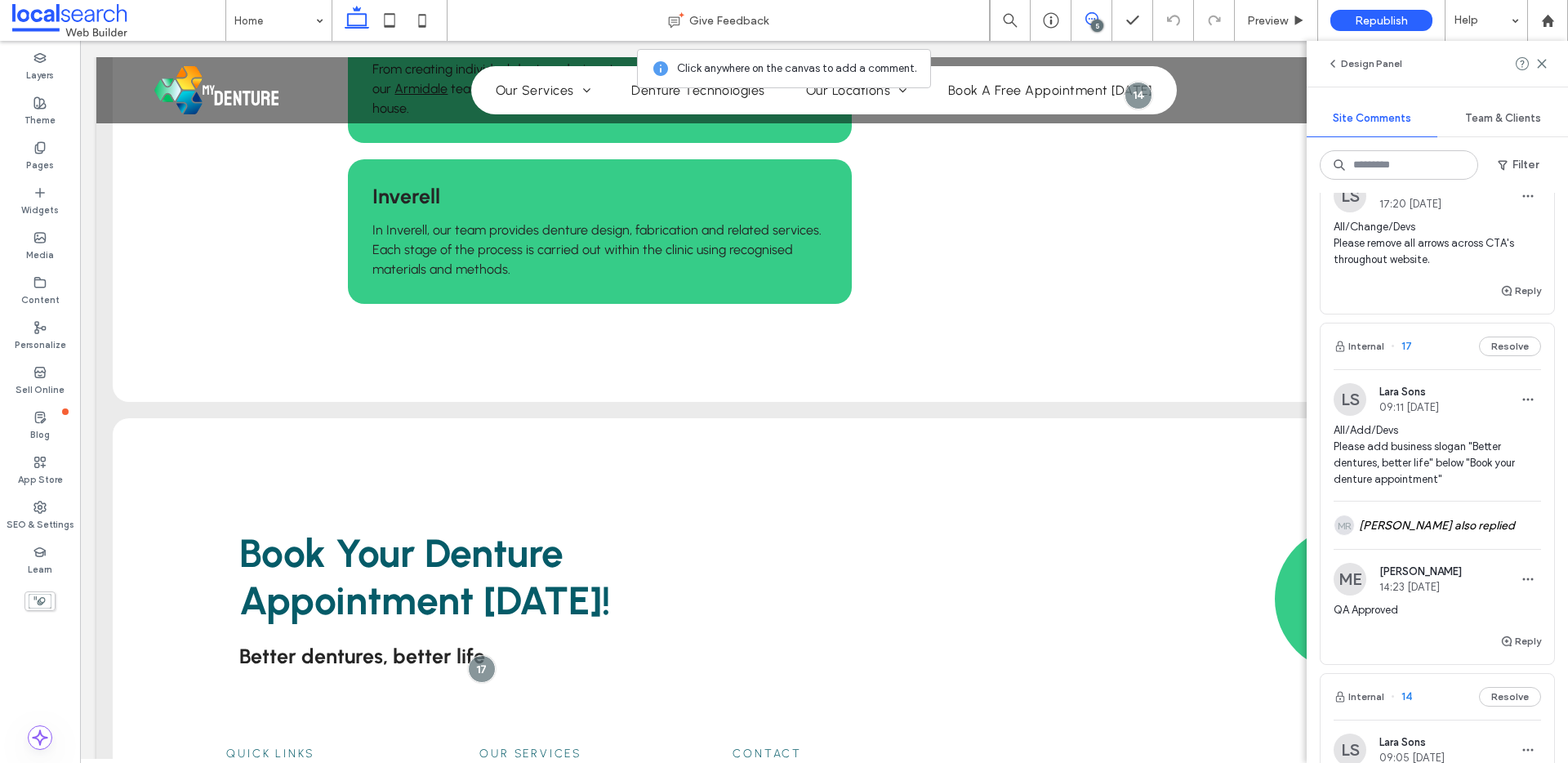
scroll to position [4293, 0]
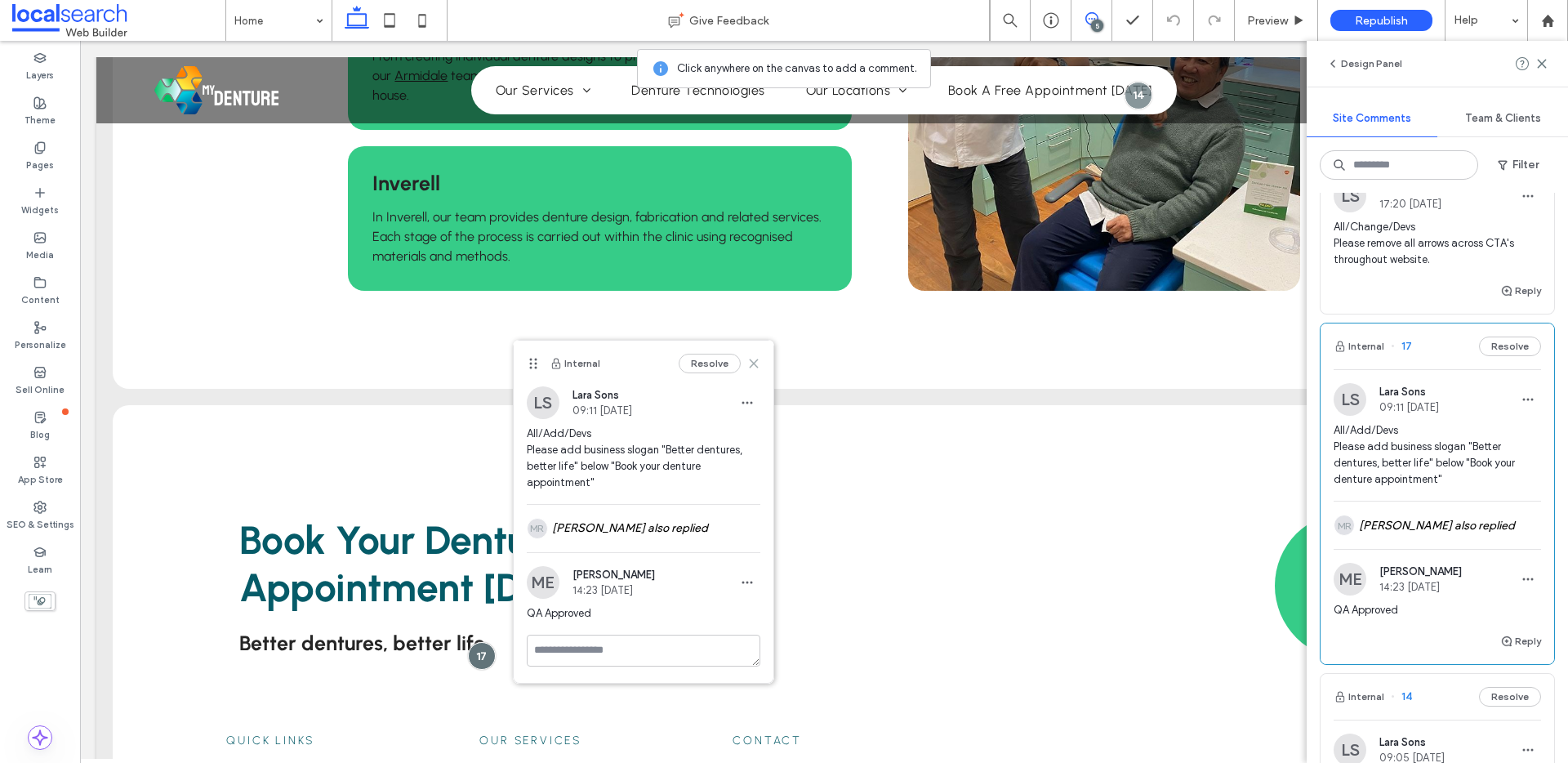
click at [755, 366] on icon at bounding box center [753, 363] width 13 height 13
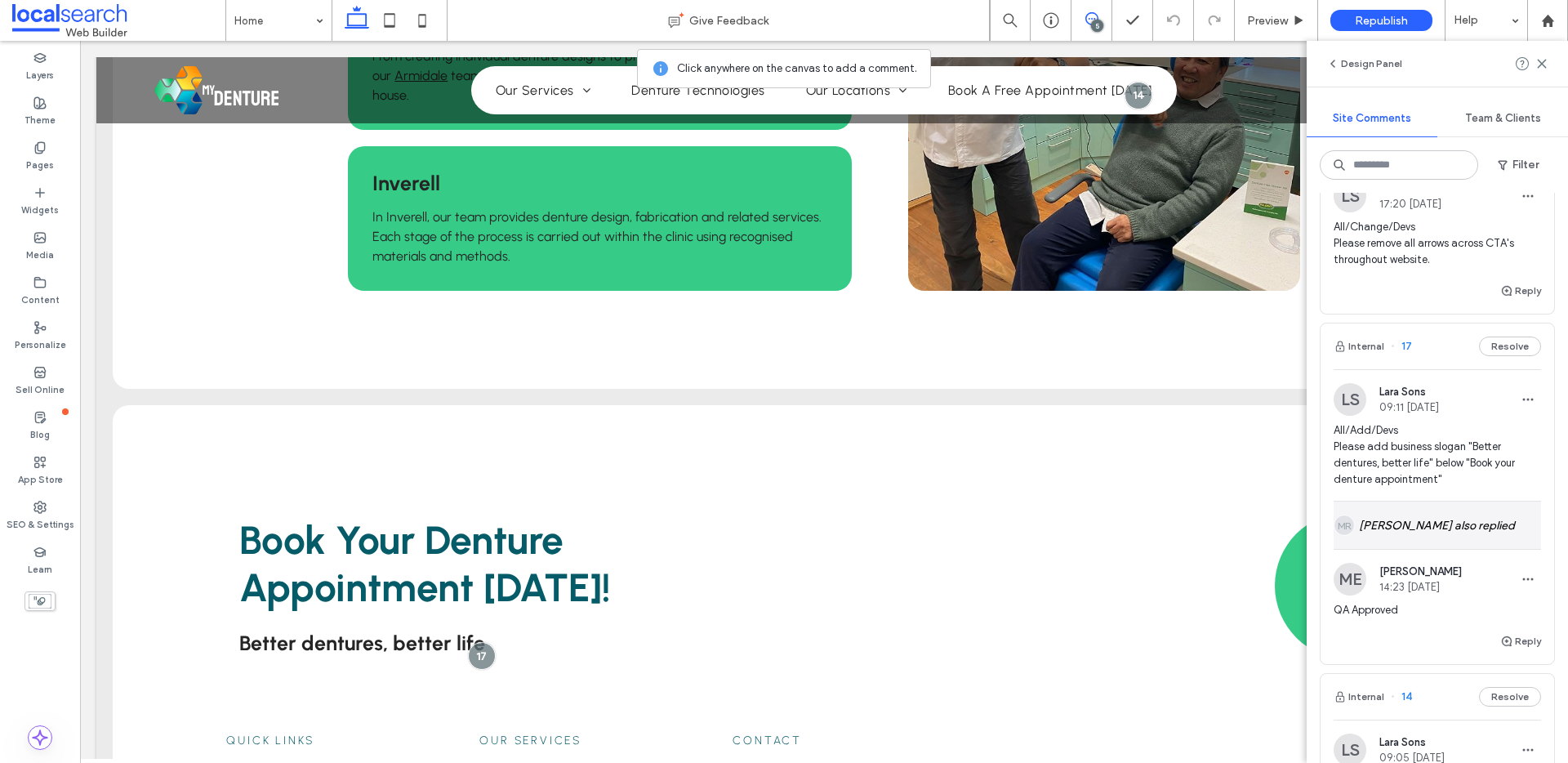
click at [1453, 523] on div "MR Matthew Ranford also replied" at bounding box center [1437, 525] width 207 height 47
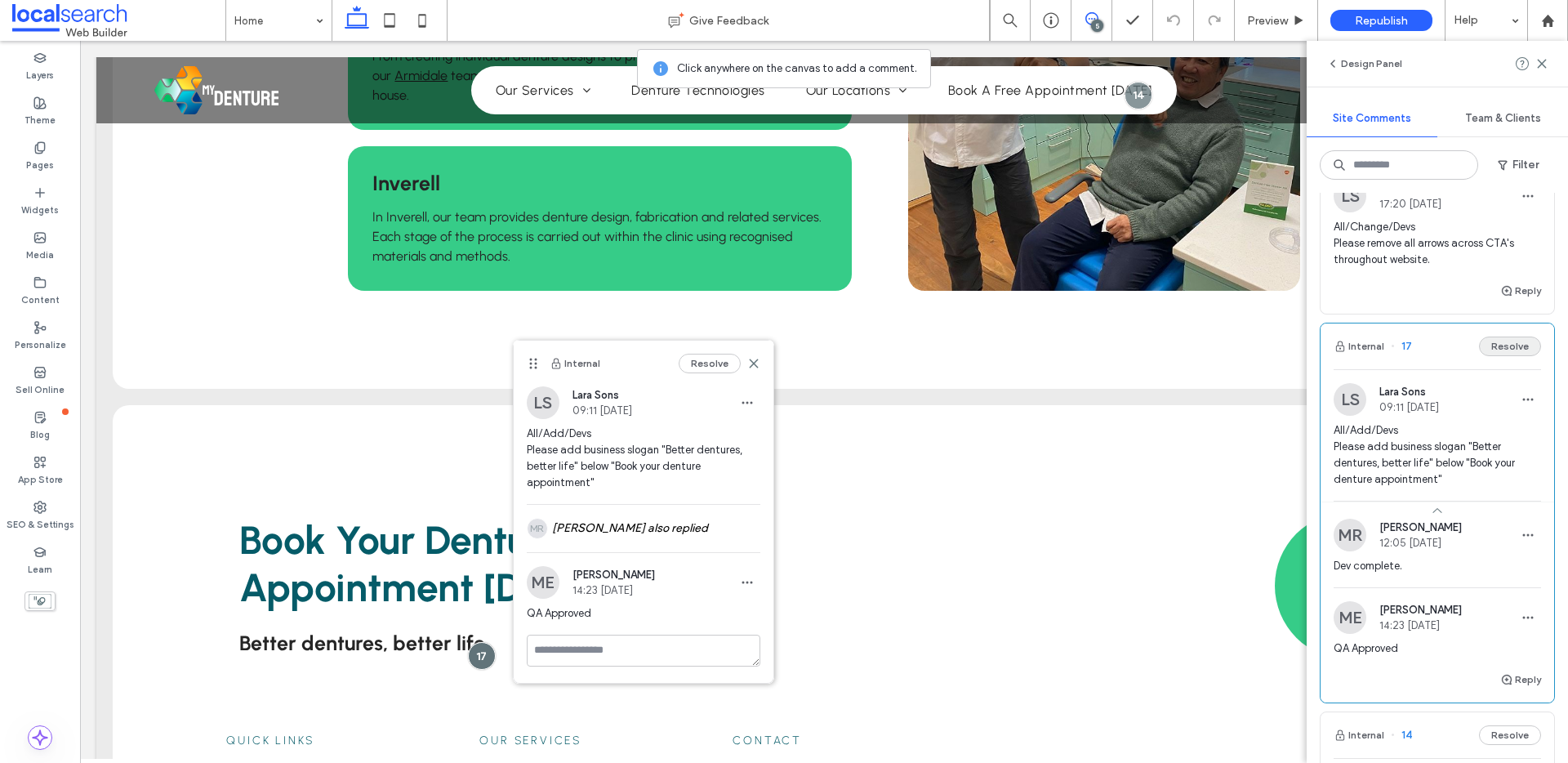
click at [1500, 351] on button "Resolve" at bounding box center [1510, 346] width 62 height 20
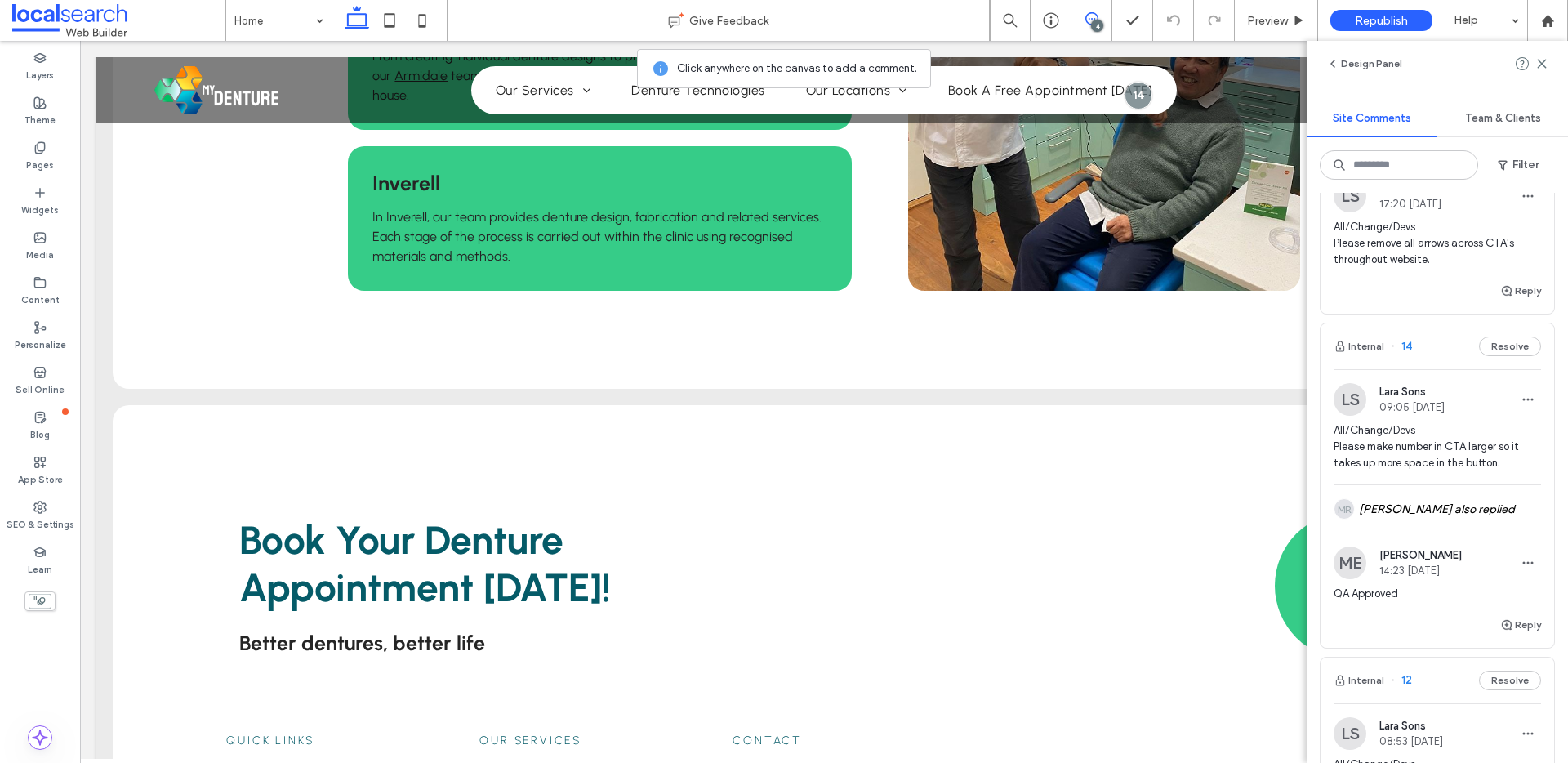
click at [1405, 352] on span "14" at bounding box center [1401, 346] width 21 height 16
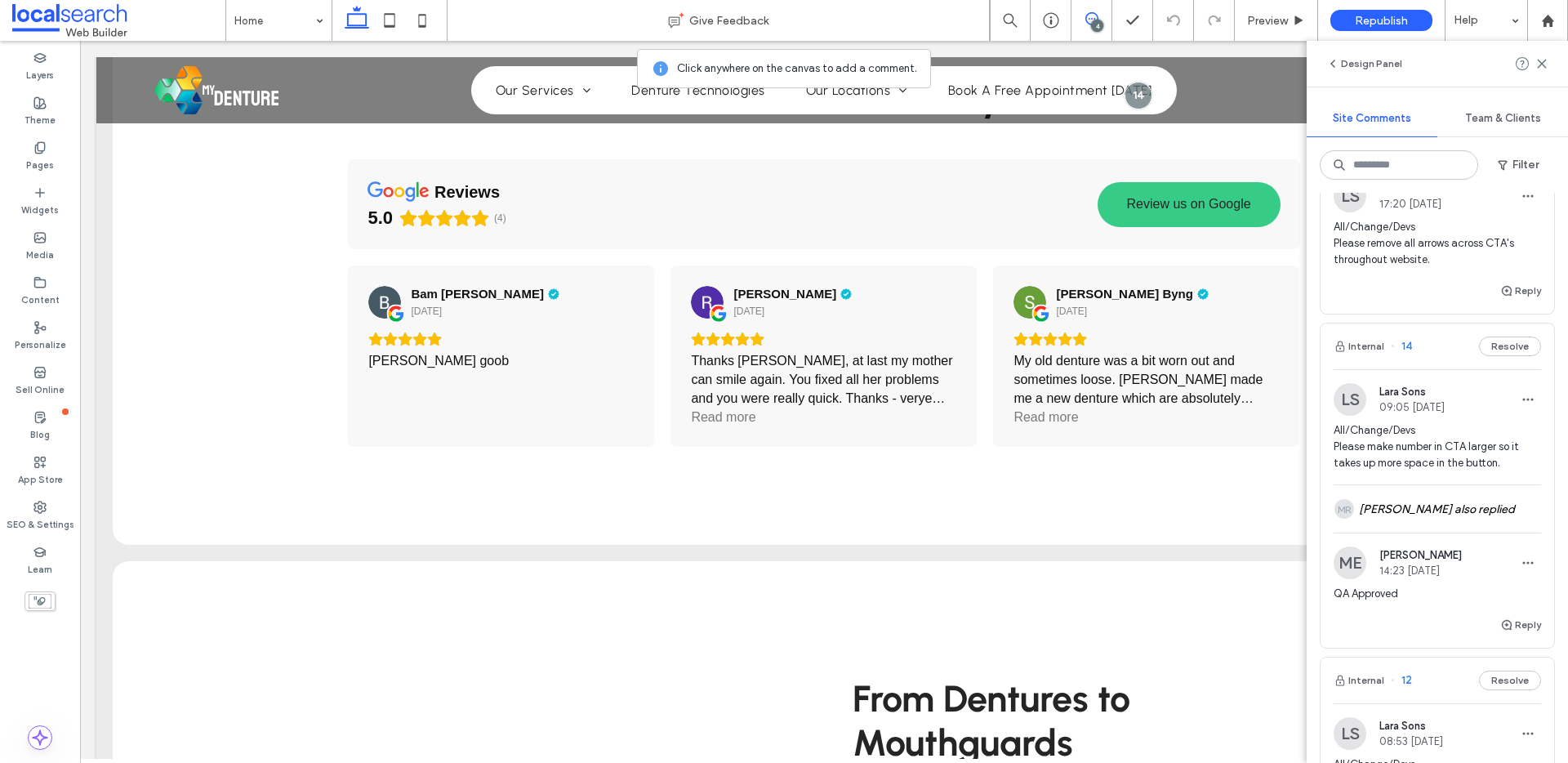
scroll to position [0, 0]
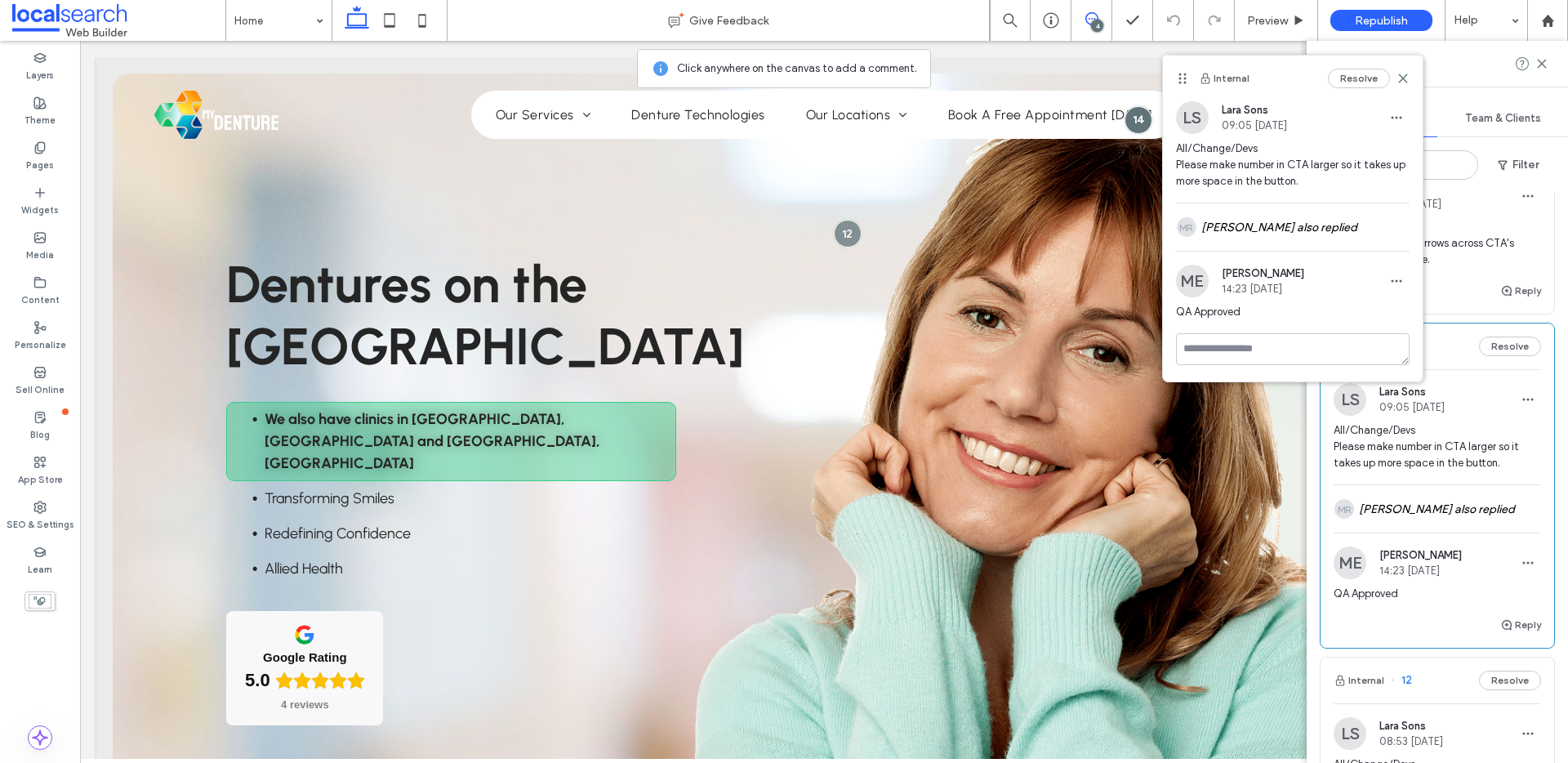
drag, startPoint x: 1405, startPoint y: 79, endPoint x: 1488, endPoint y: 79, distance: 83.0
click at [1405, 79] on icon at bounding box center [1402, 78] width 13 height 13
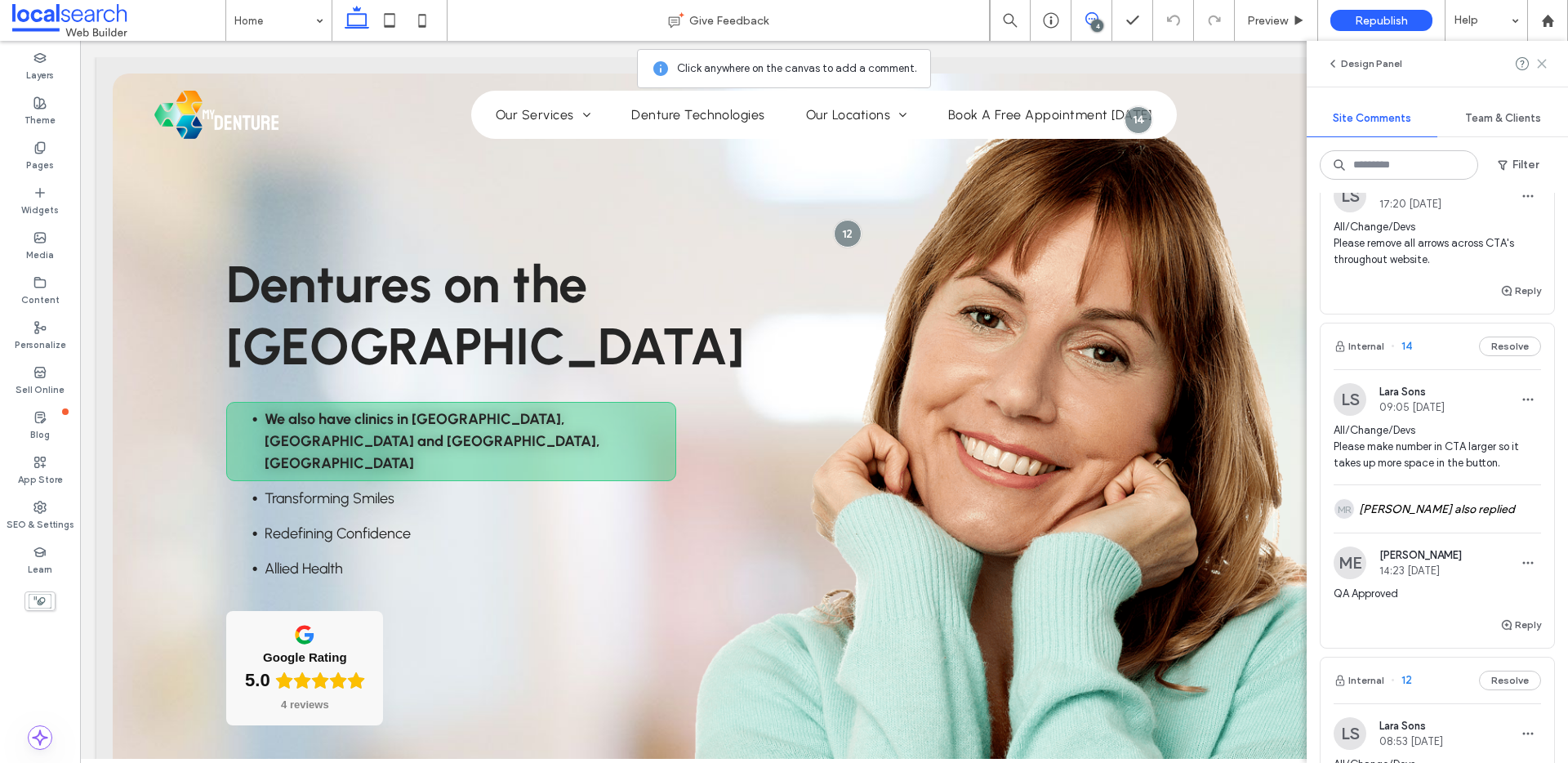
click at [1541, 64] on icon at bounding box center [1541, 63] width 13 height 13
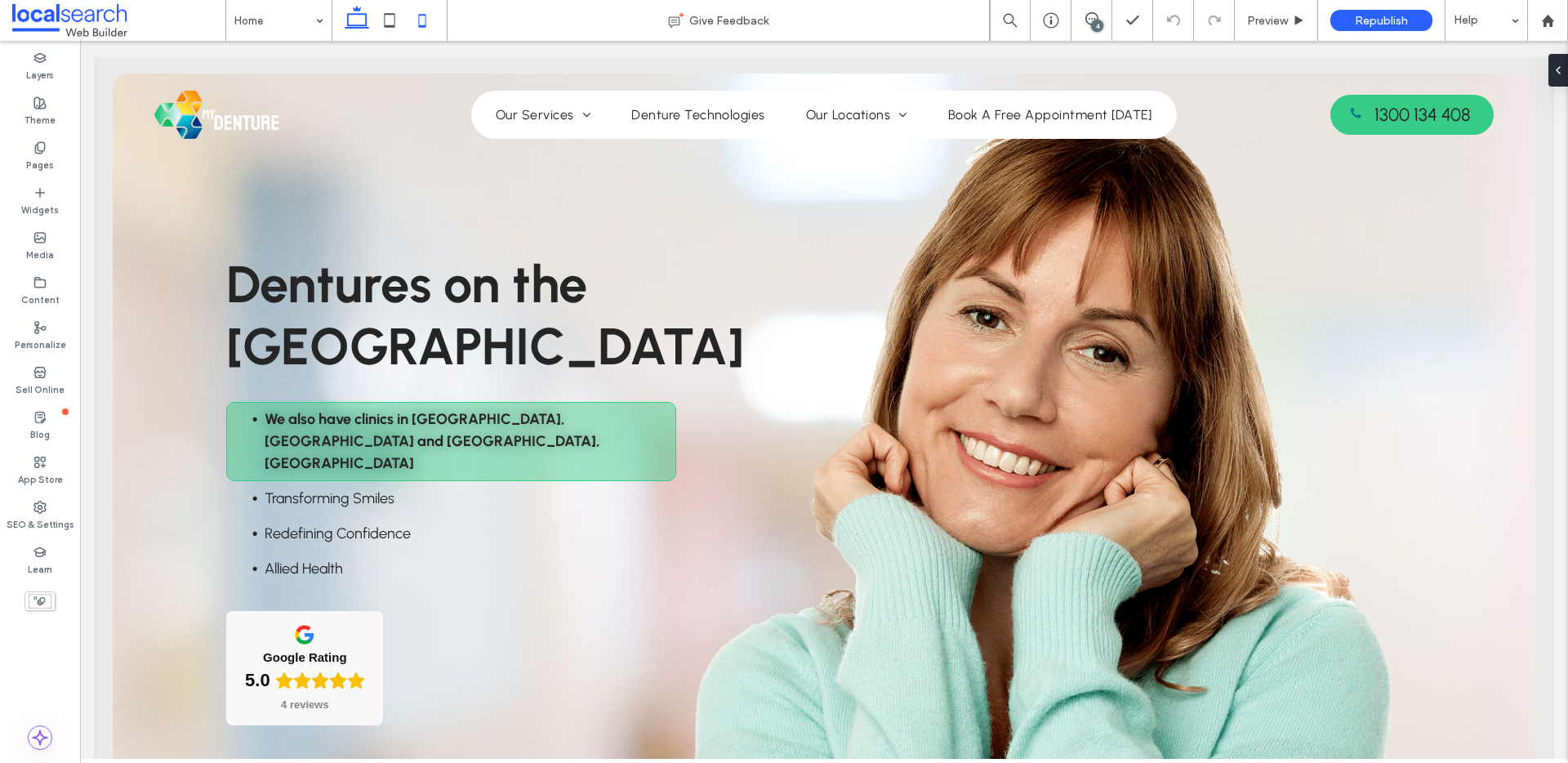
click at [428, 15] on icon at bounding box center [422, 21] width 33 height 33
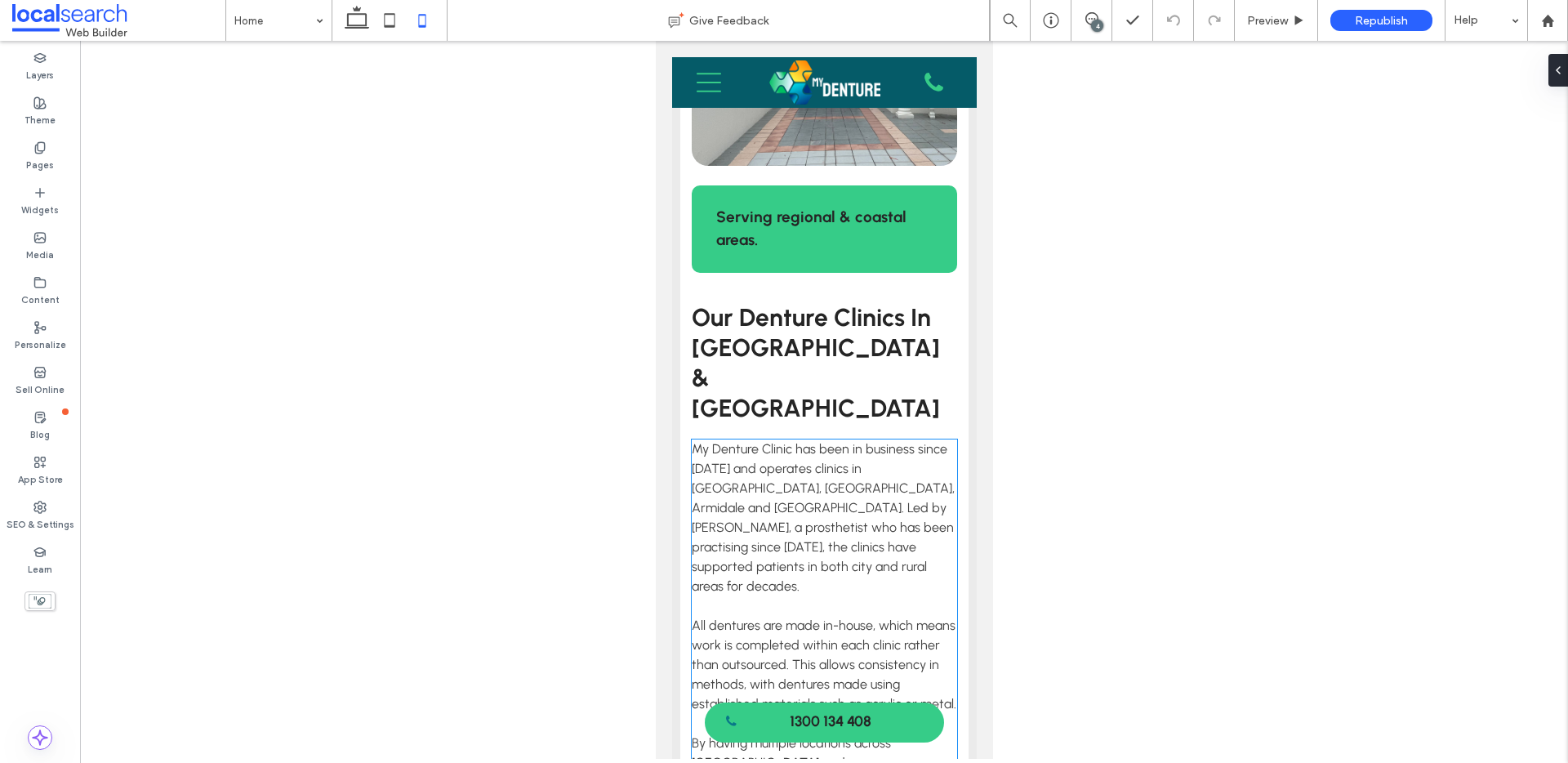
scroll to position [927, 0]
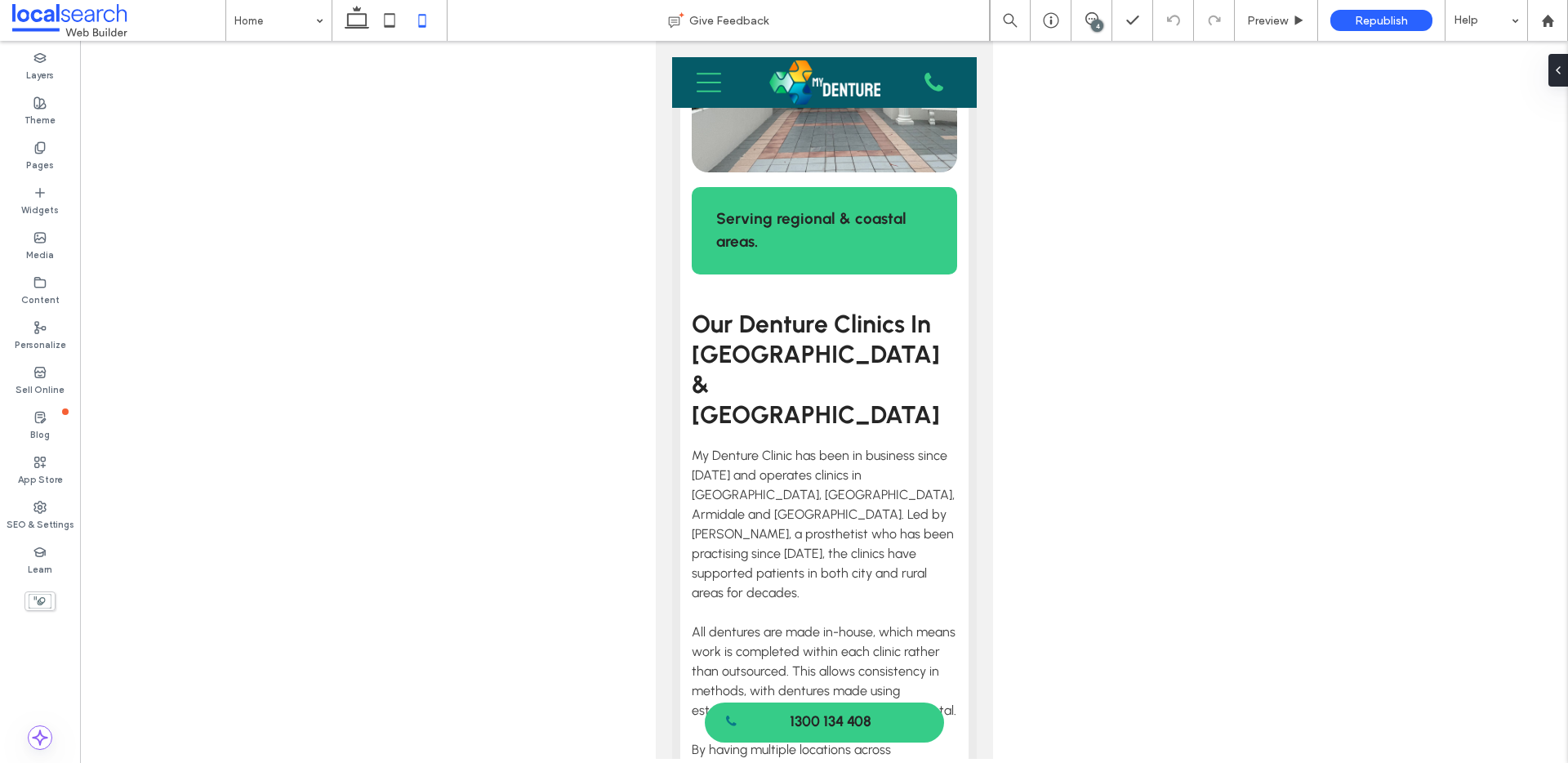
click at [1094, 25] on div "4" at bounding box center [1096, 26] width 12 height 12
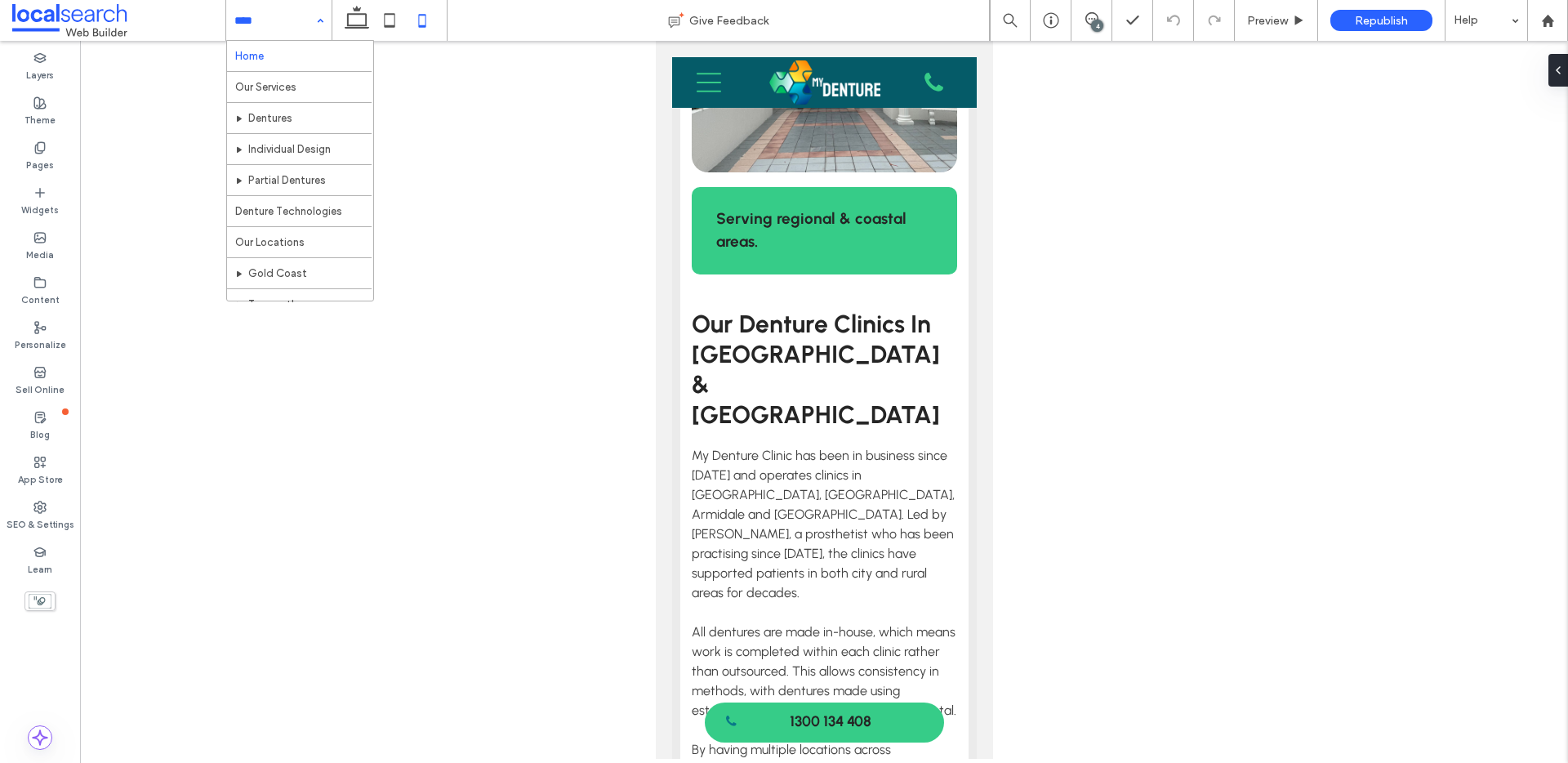
scroll to position [0, 0]
click at [358, 25] on icon at bounding box center [357, 21] width 33 height 33
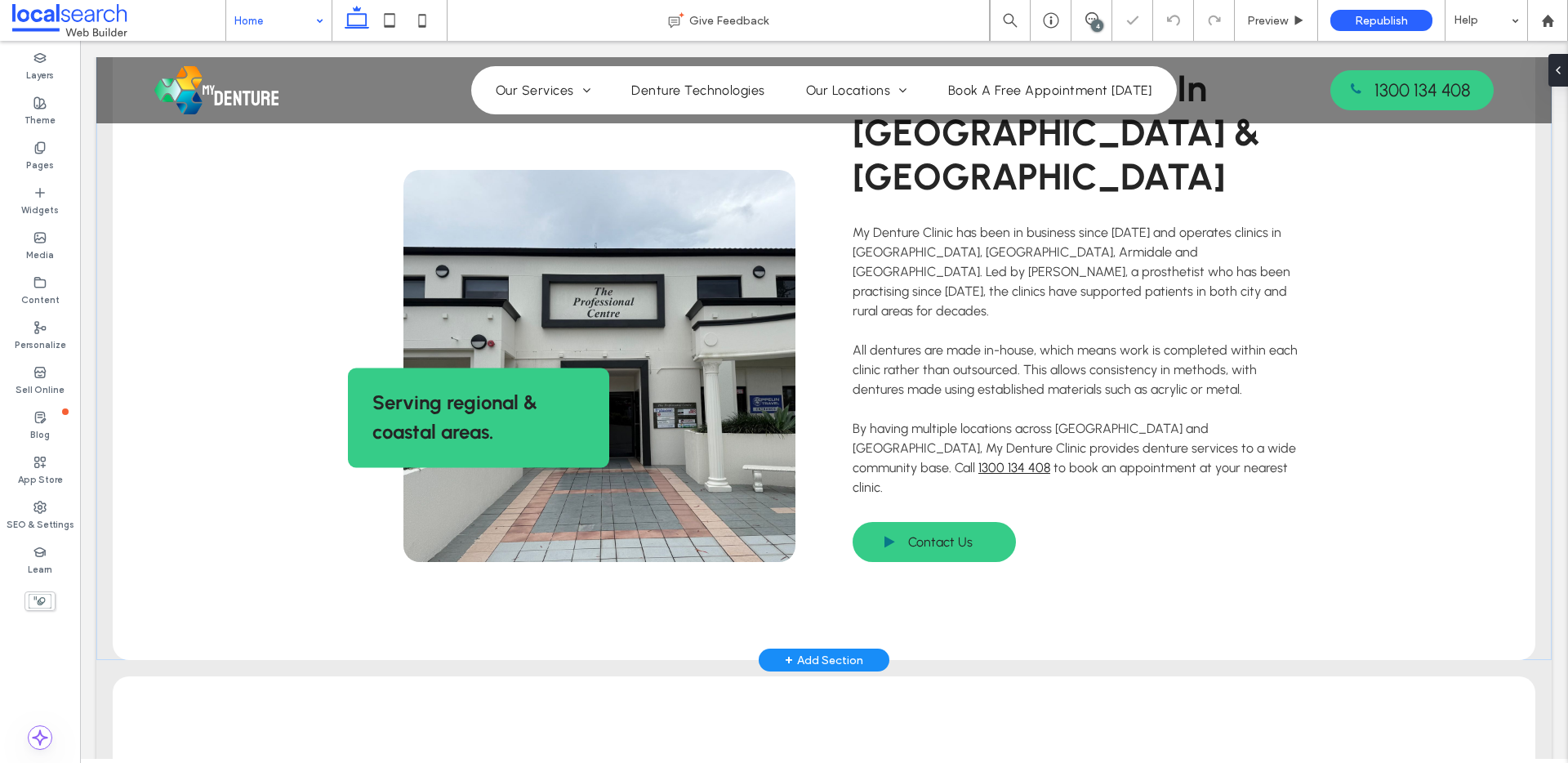
scroll to position [766, 0]
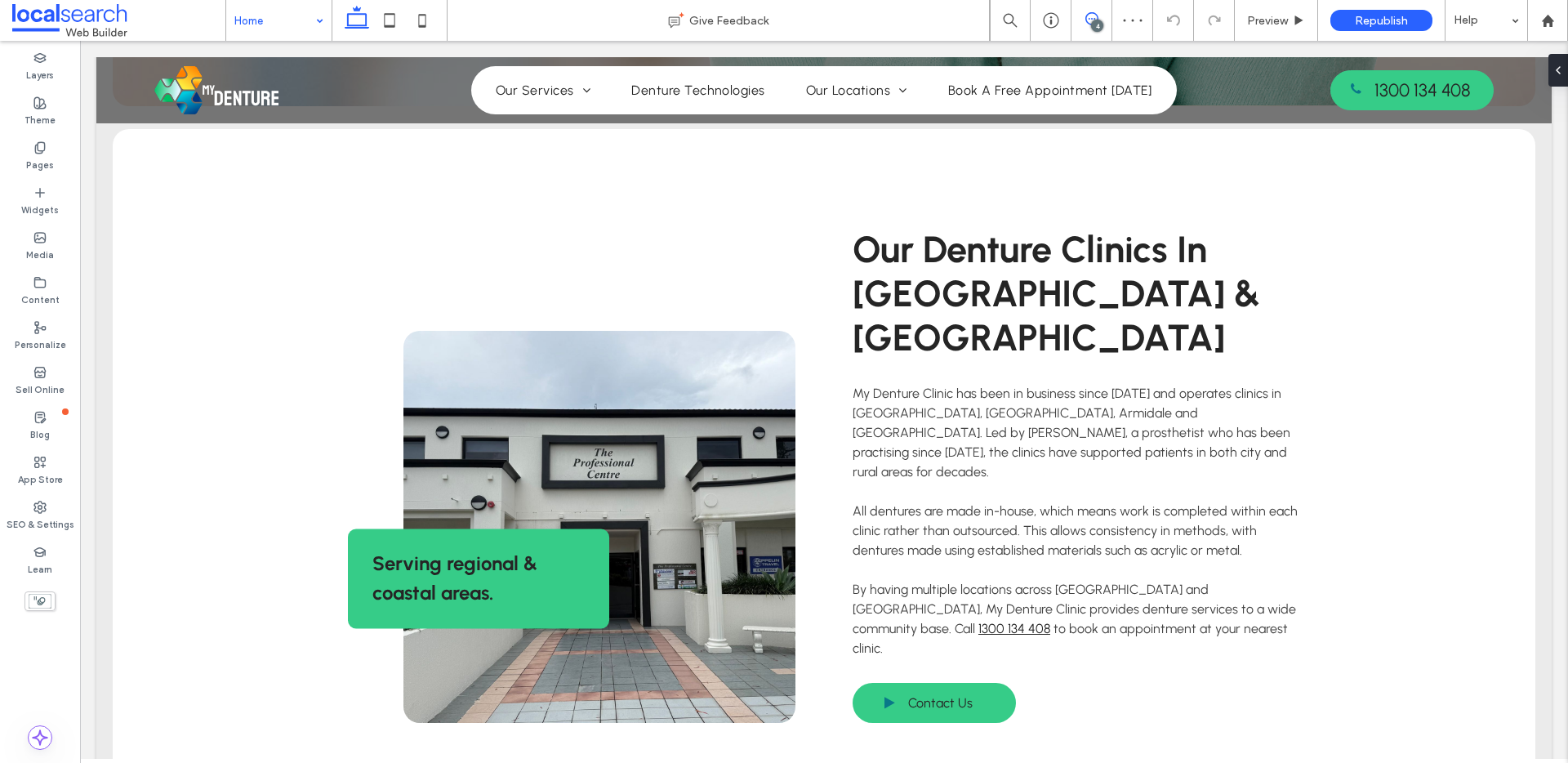
click at [1090, 15] on icon at bounding box center [1091, 18] width 13 height 13
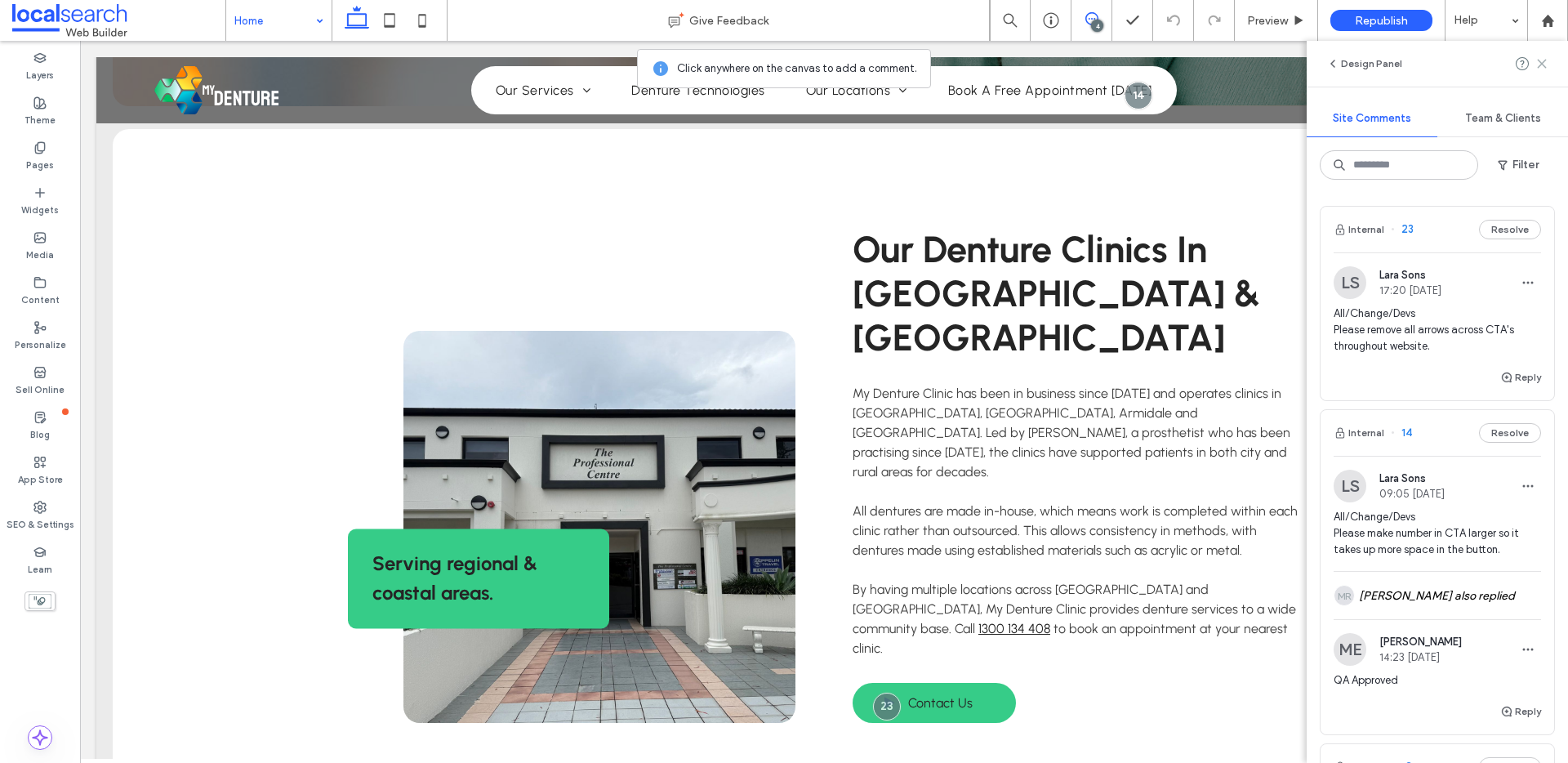
click at [1544, 63] on icon at bounding box center [1541, 63] width 13 height 13
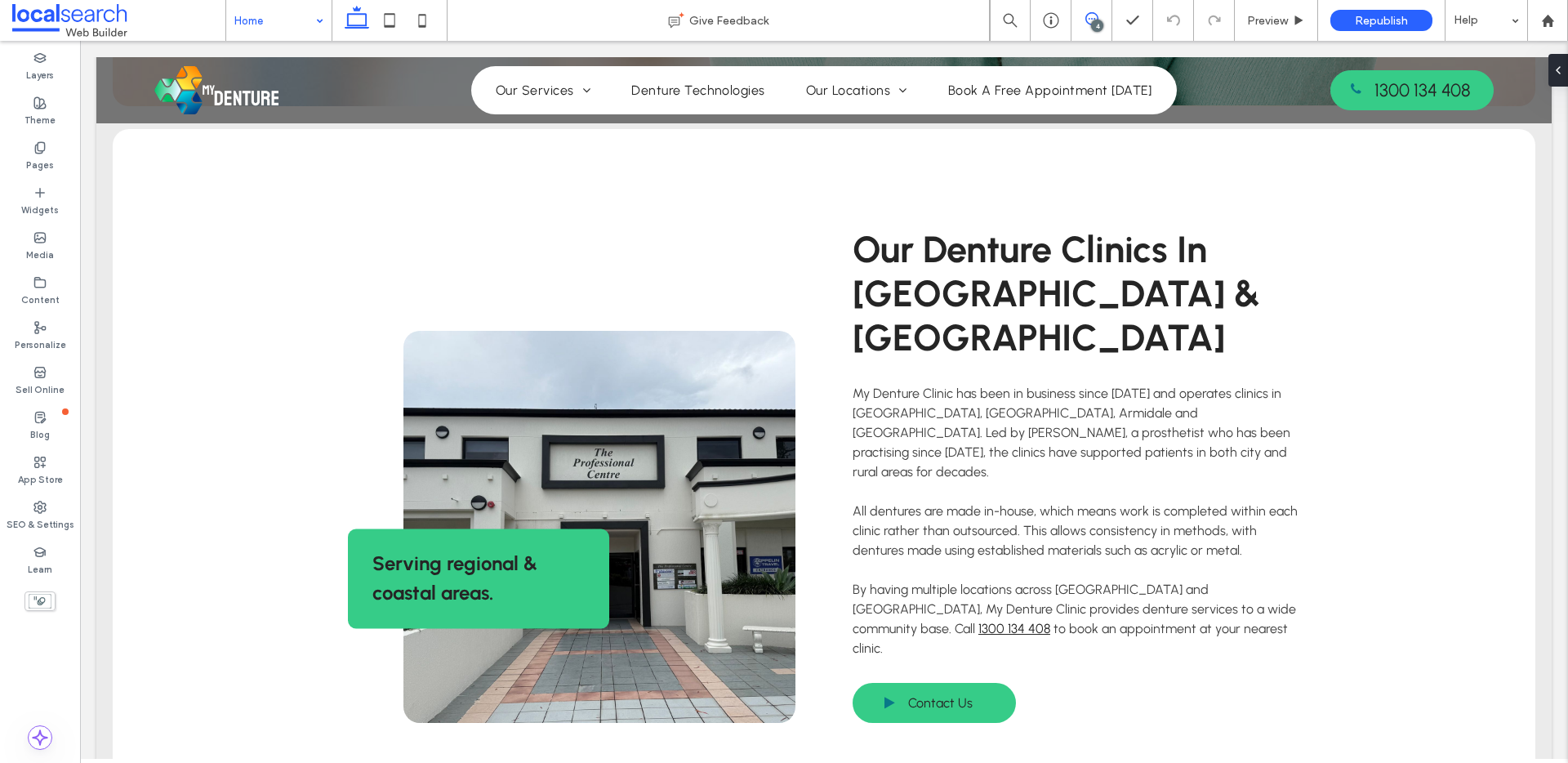
click at [1092, 17] on icon at bounding box center [1091, 18] width 13 height 13
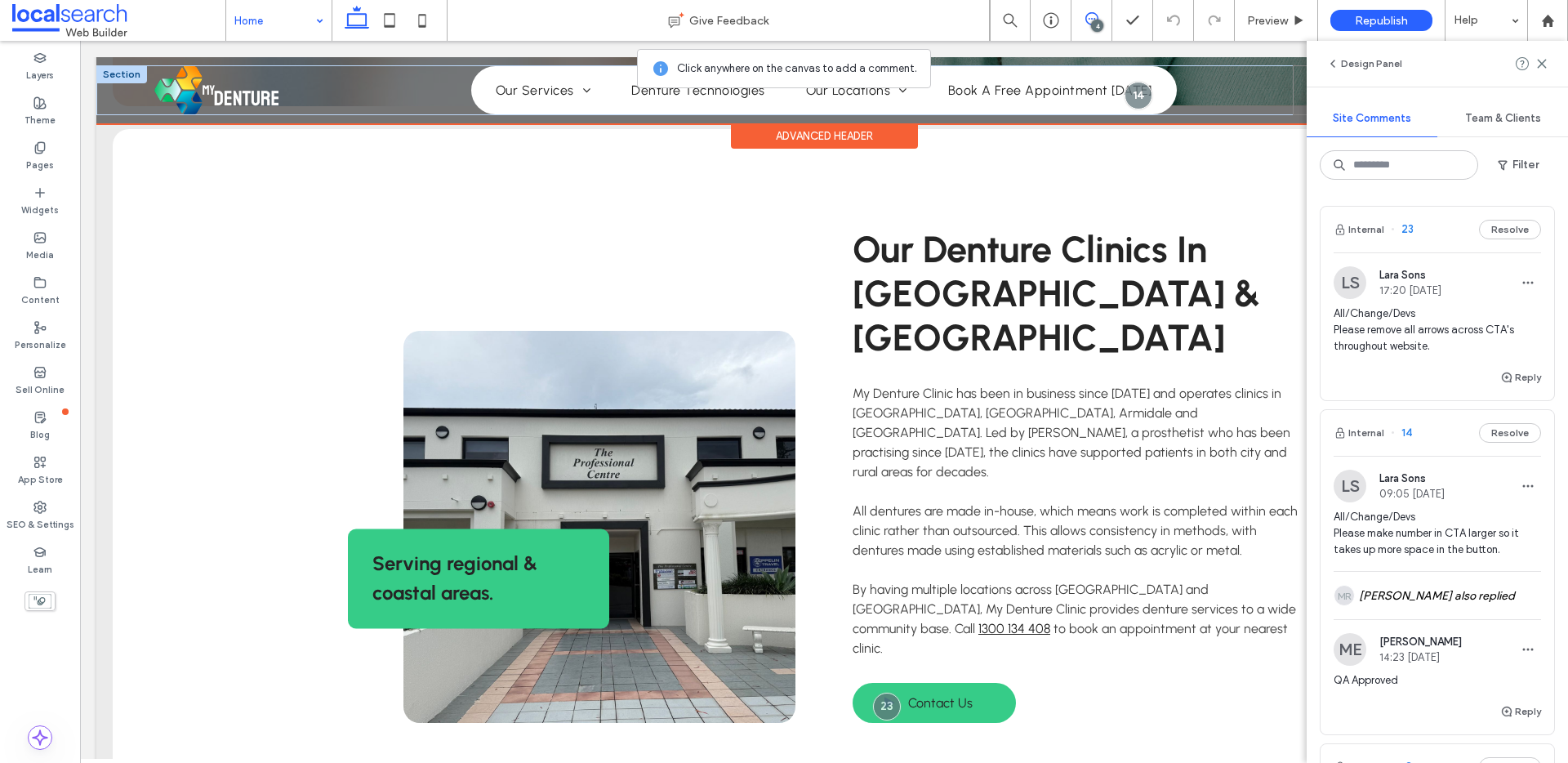
drag, startPoint x: 1298, startPoint y: 96, endPoint x: 1436, endPoint y: 186, distance: 164.8
click at [1298, 96] on div "1300 134 408 Phone Icon" at bounding box center [1393, 90] width 201 height 50
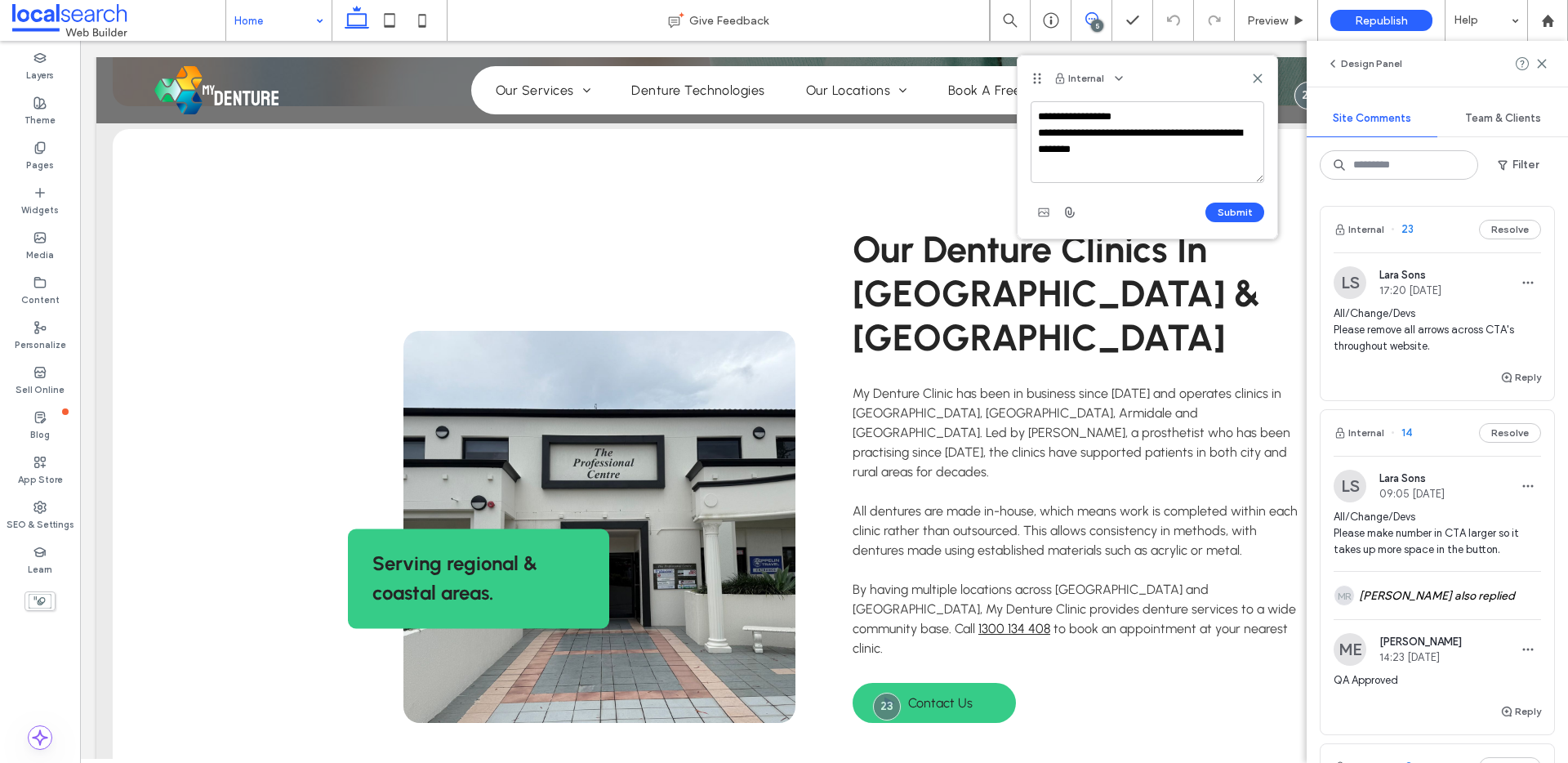
type textarea "**********"
click at [1261, 205] on button "Submit" at bounding box center [1234, 212] width 59 height 20
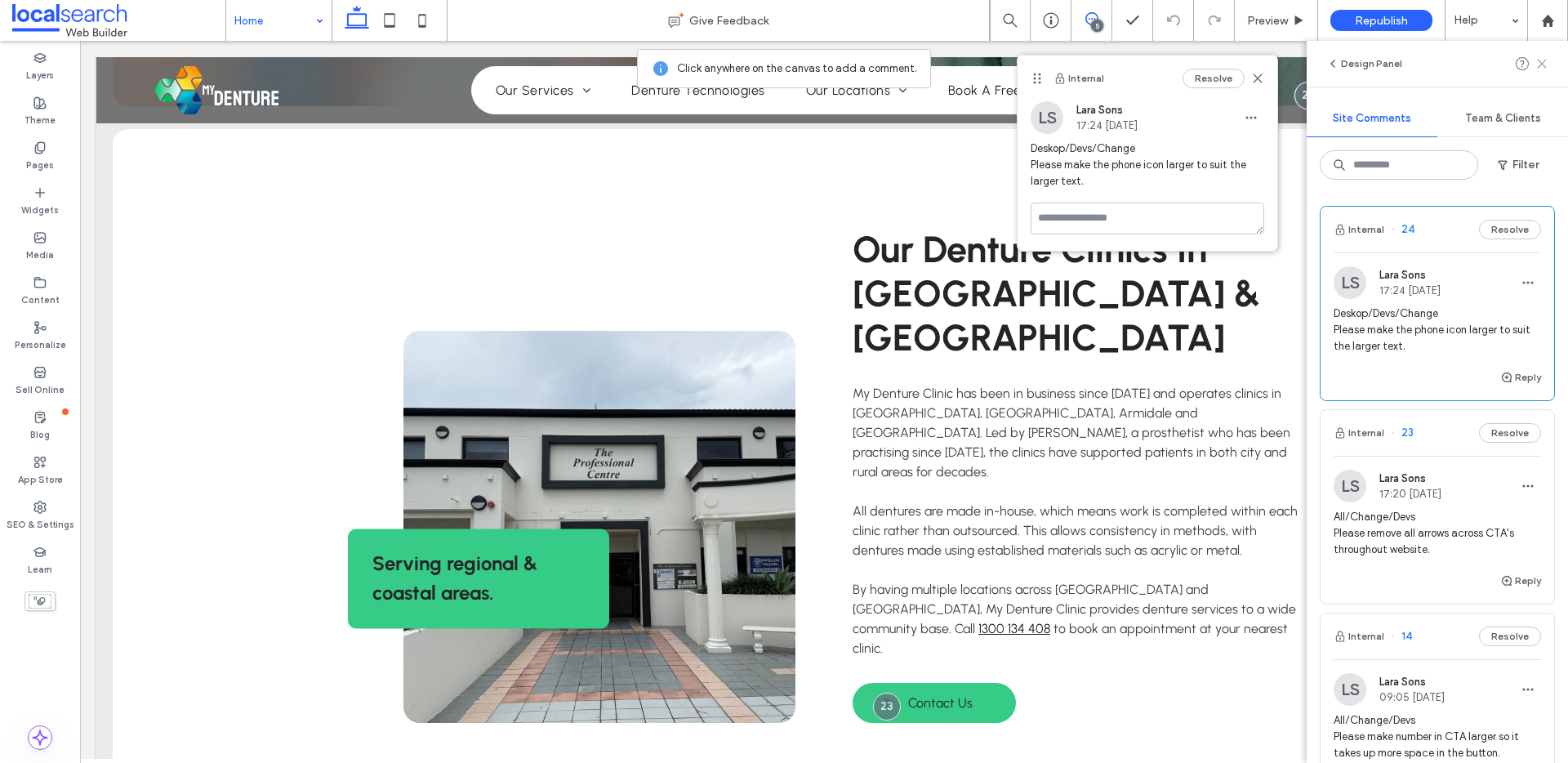
click at [1547, 63] on div "Design Panel" at bounding box center [1436, 63] width 261 height 45
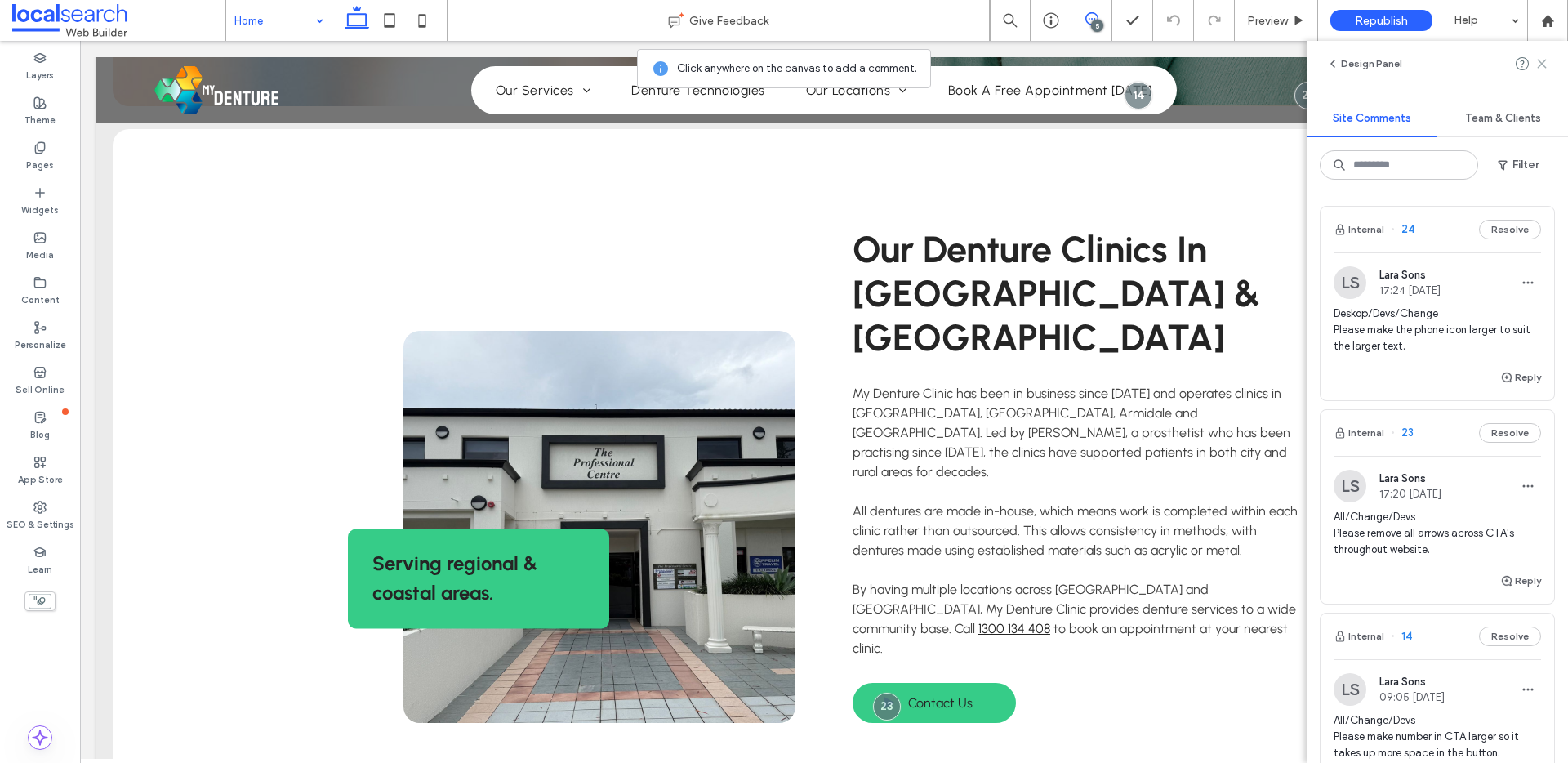
click at [1542, 63] on icon at bounding box center [1541, 63] width 13 height 13
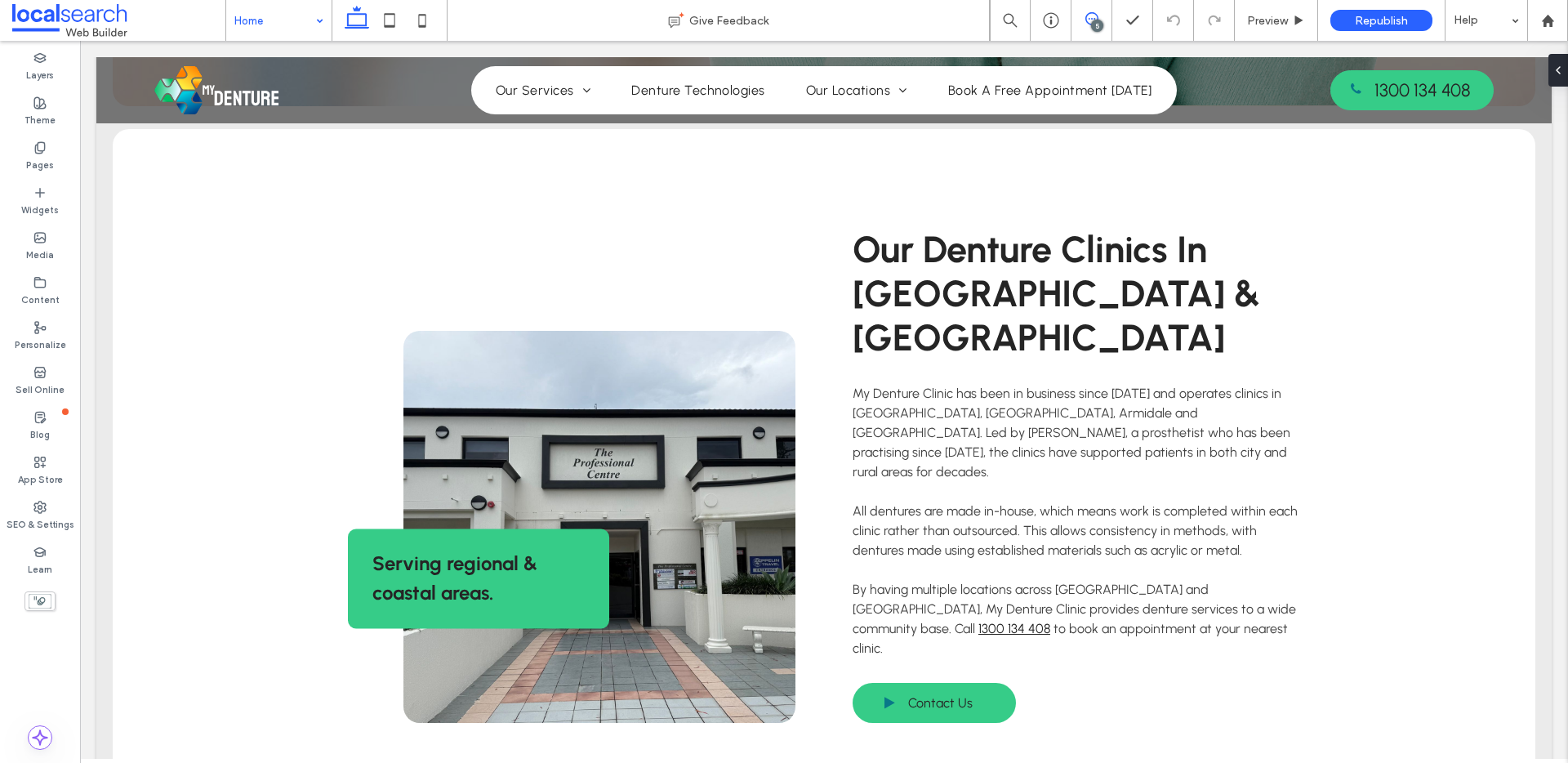
click at [1092, 15] on icon at bounding box center [1091, 18] width 13 height 13
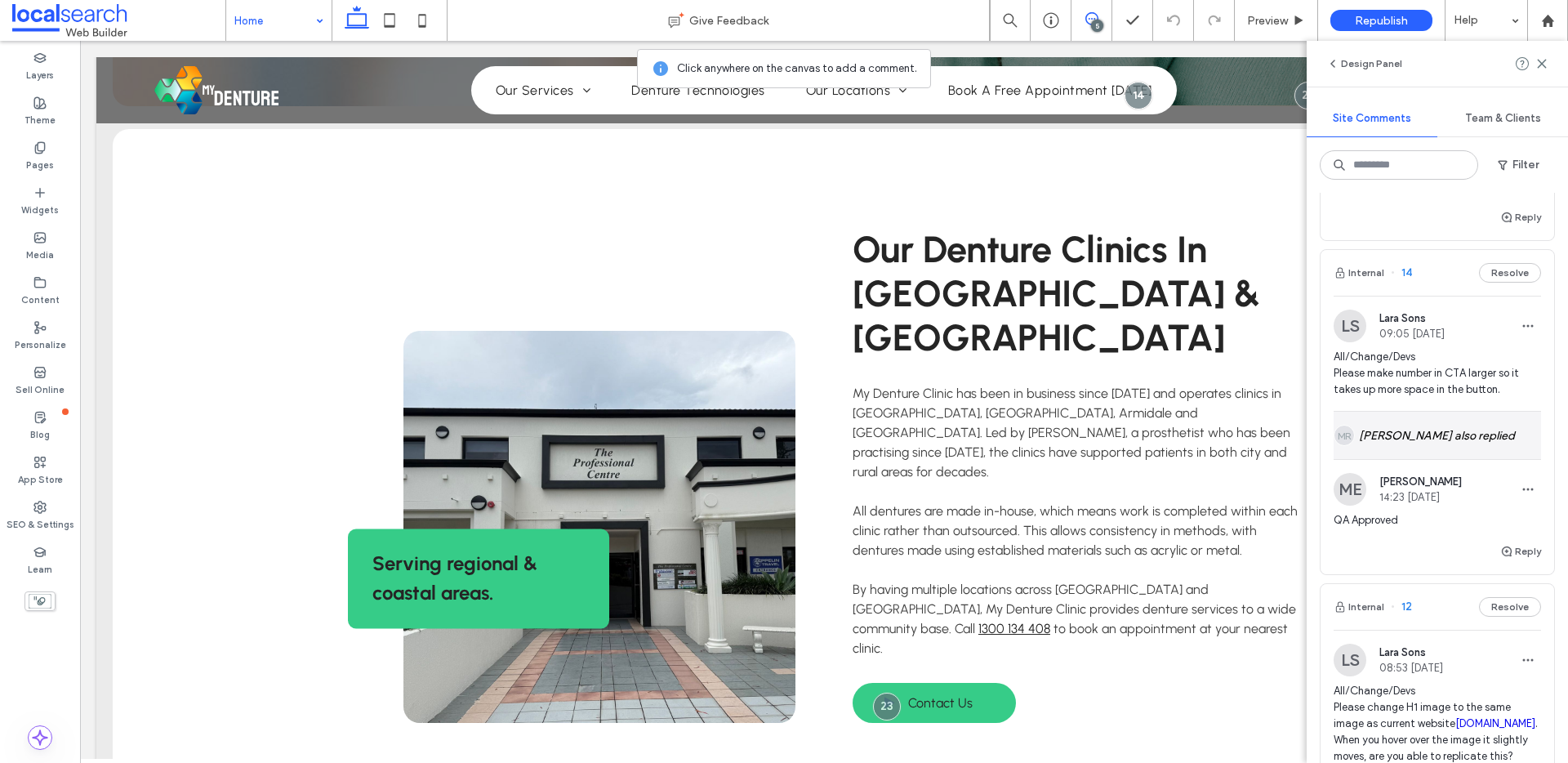
scroll to position [346, 0]
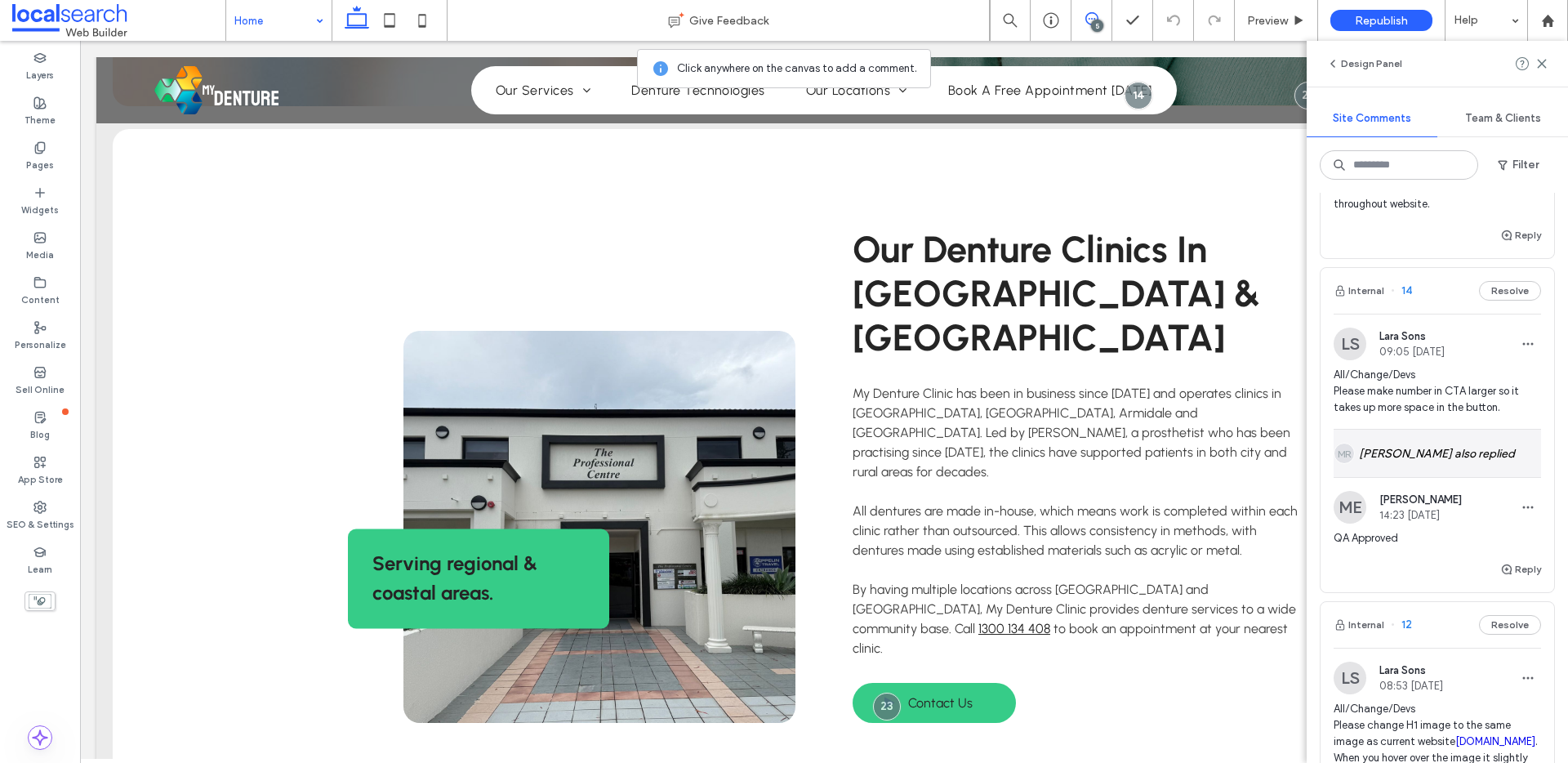
click at [1416, 440] on div "MR Matthew Ranford also replied" at bounding box center [1437, 453] width 207 height 47
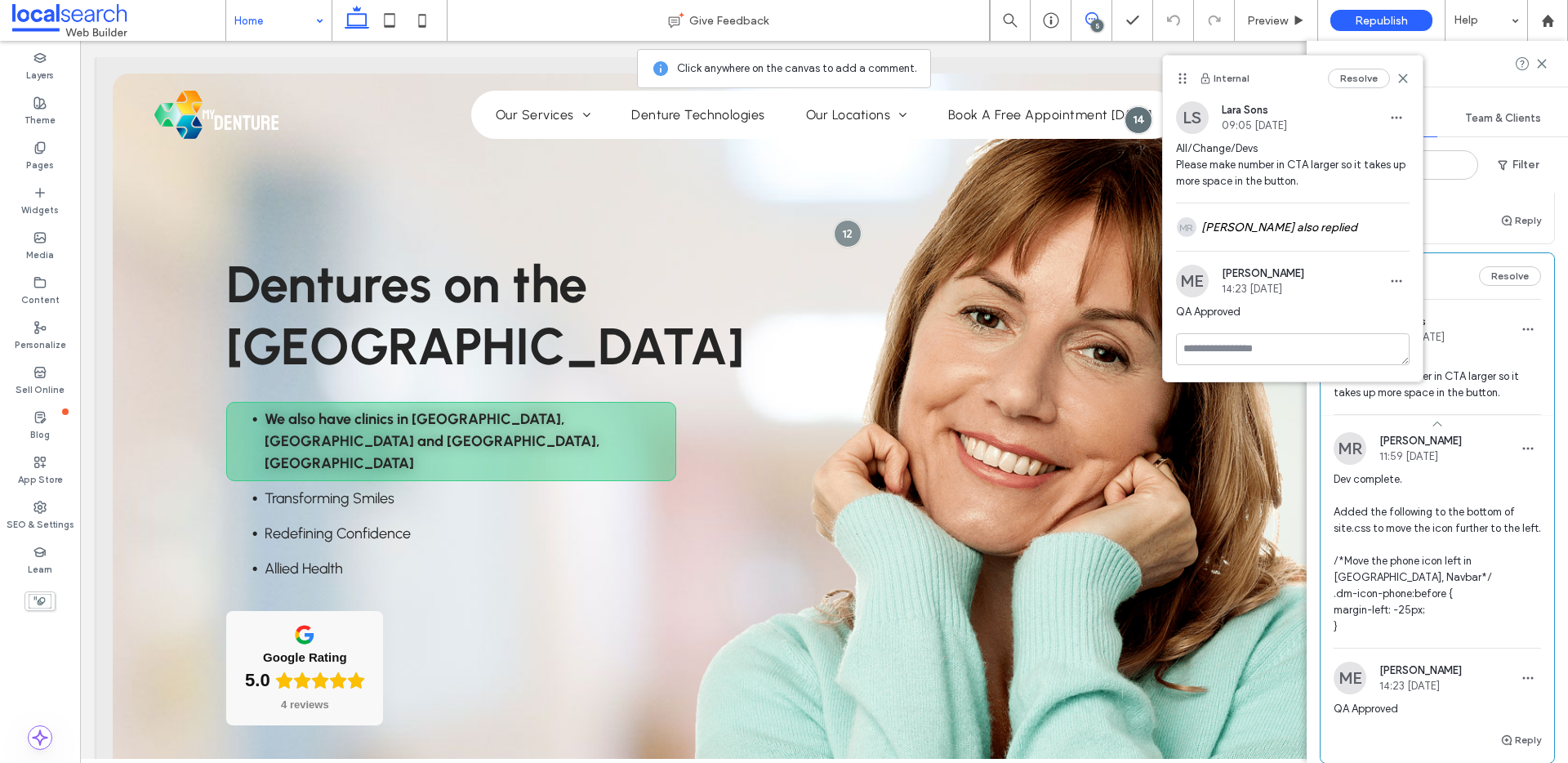
scroll to position [346, 0]
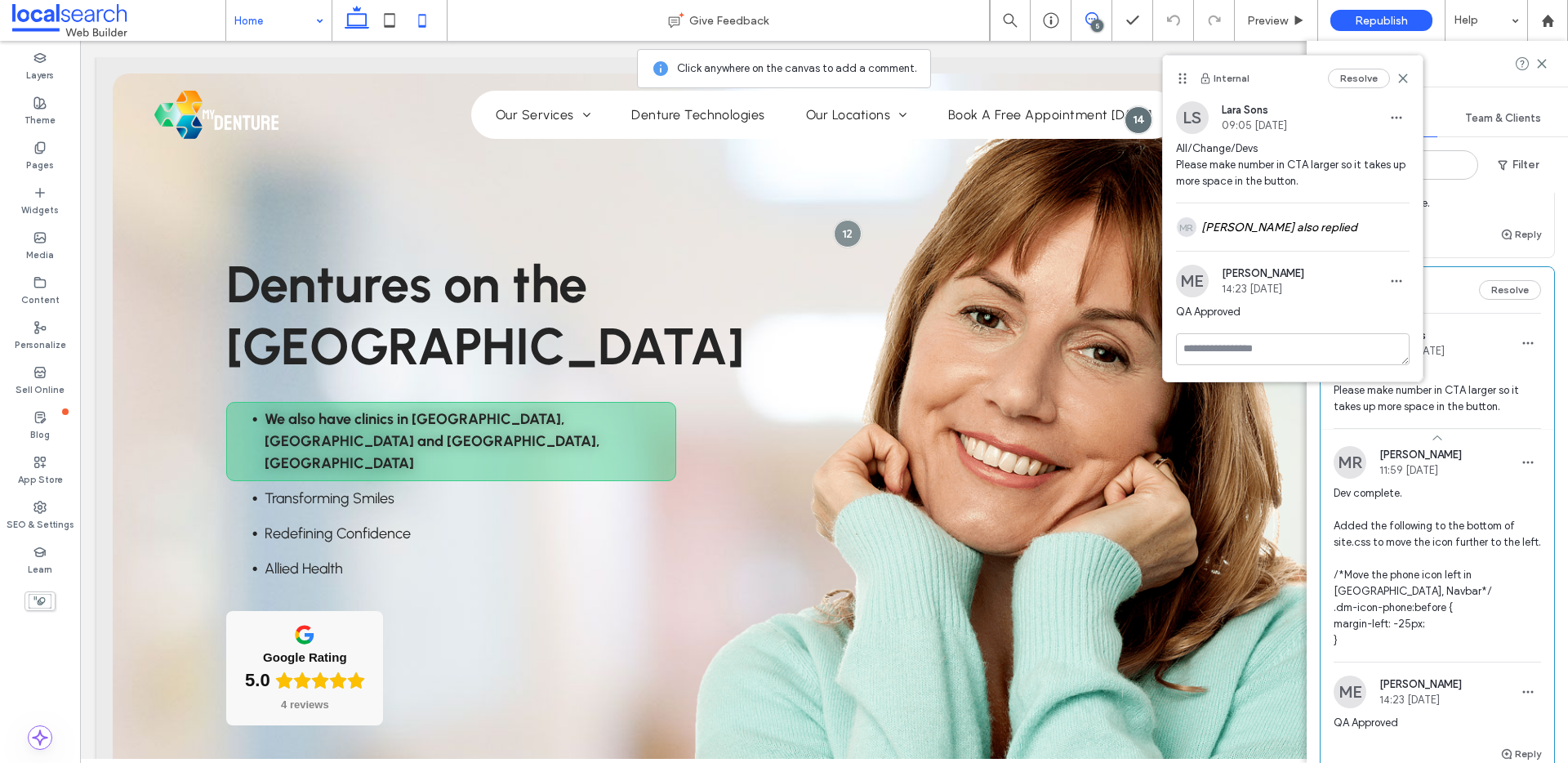
click at [423, 24] on icon at bounding box center [422, 21] width 33 height 33
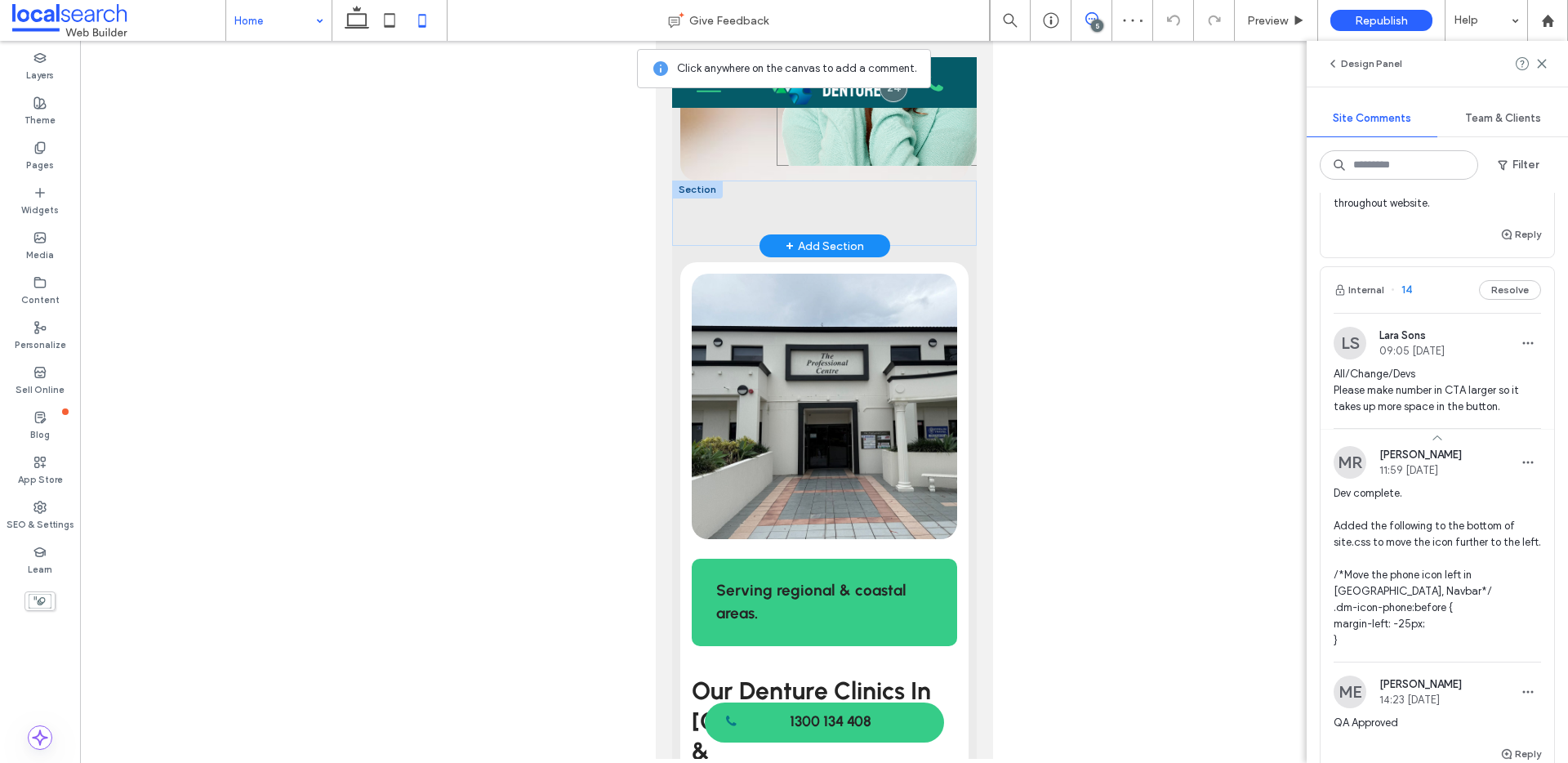
scroll to position [0, 0]
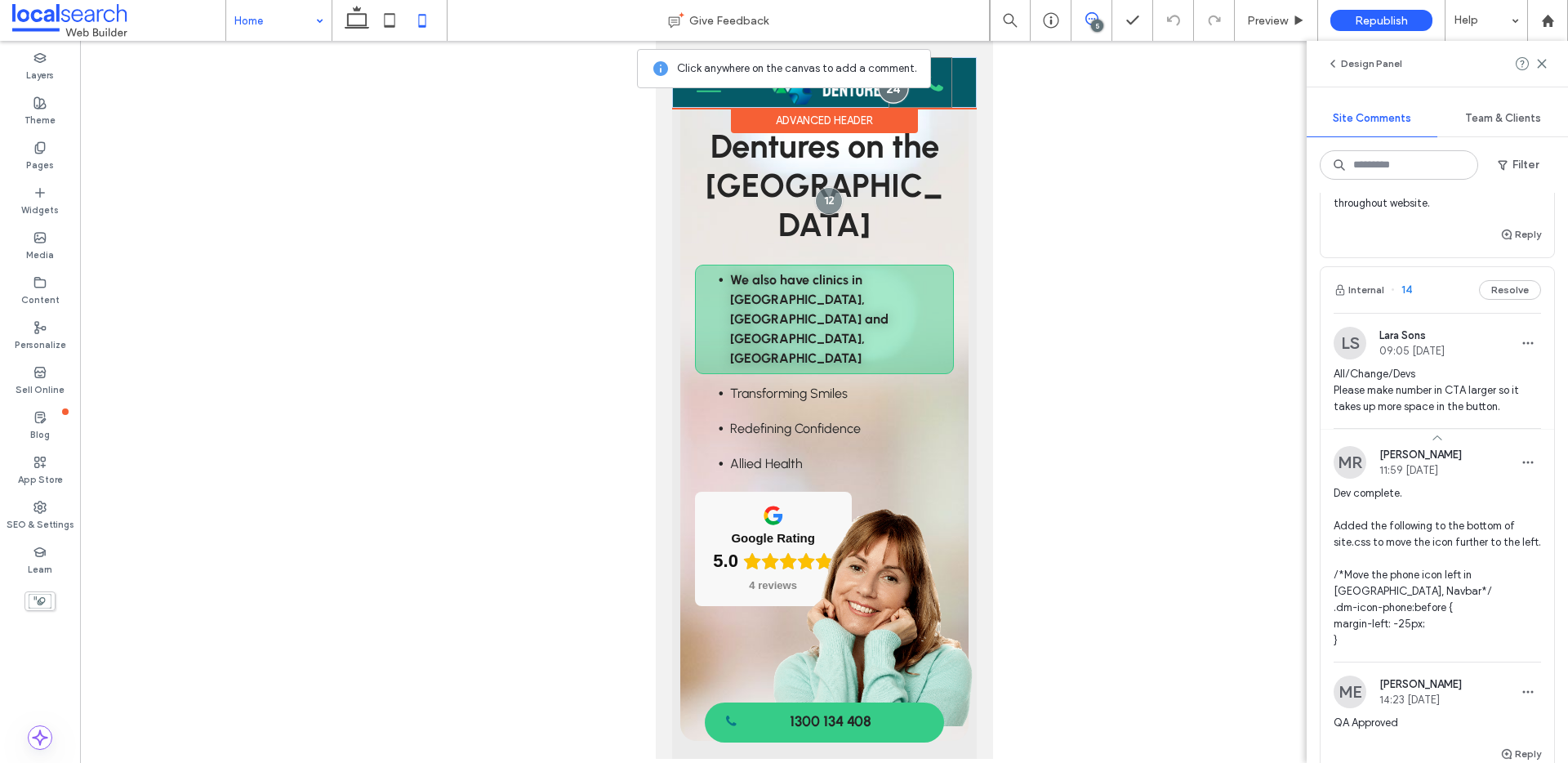
click at [881, 88] on div at bounding box center [892, 87] width 30 height 30
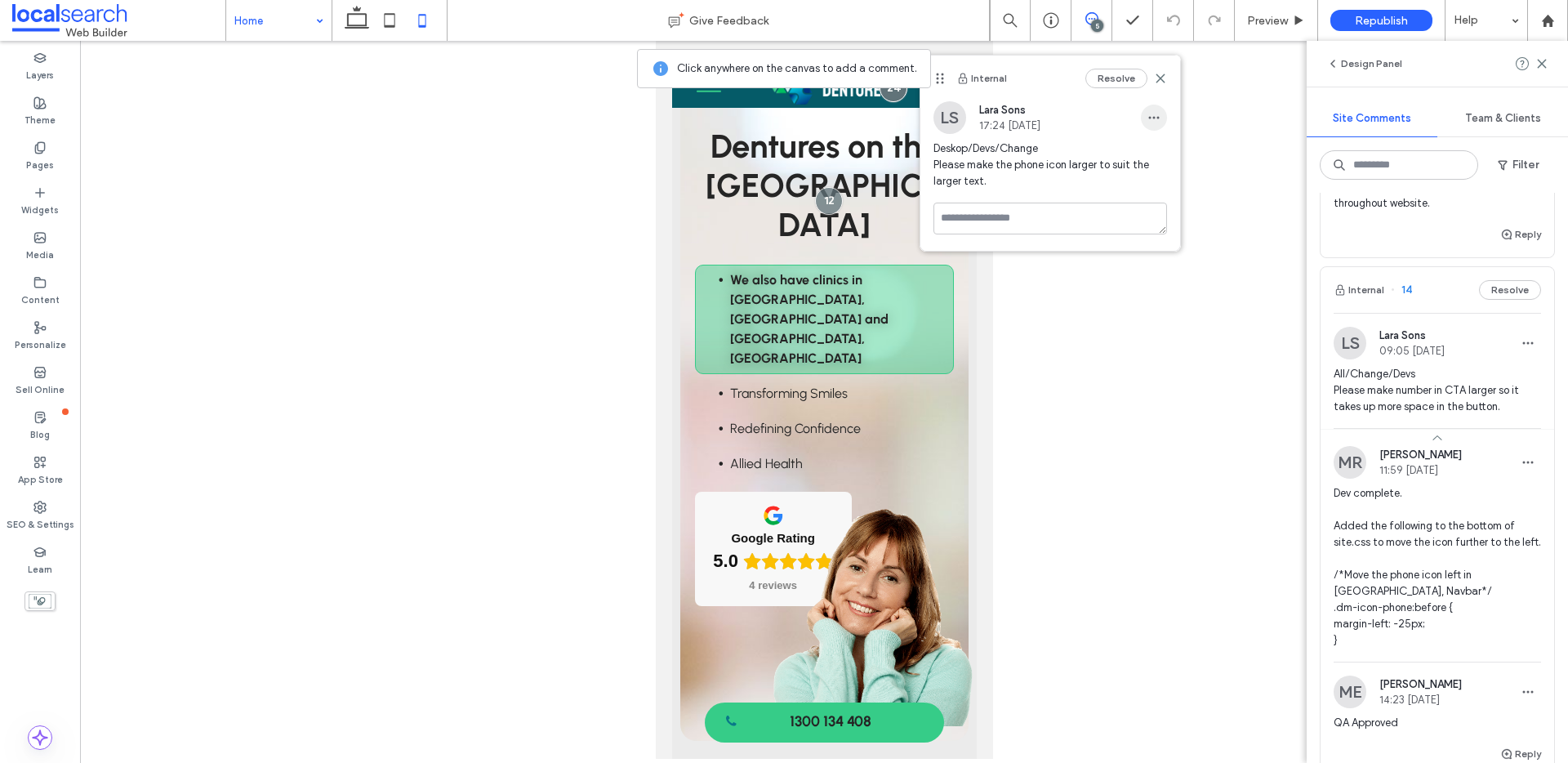
click at [1156, 116] on use "button" at bounding box center [1153, 117] width 10 height 3
click at [1153, 157] on div "Edit" at bounding box center [1215, 160] width 146 height 31
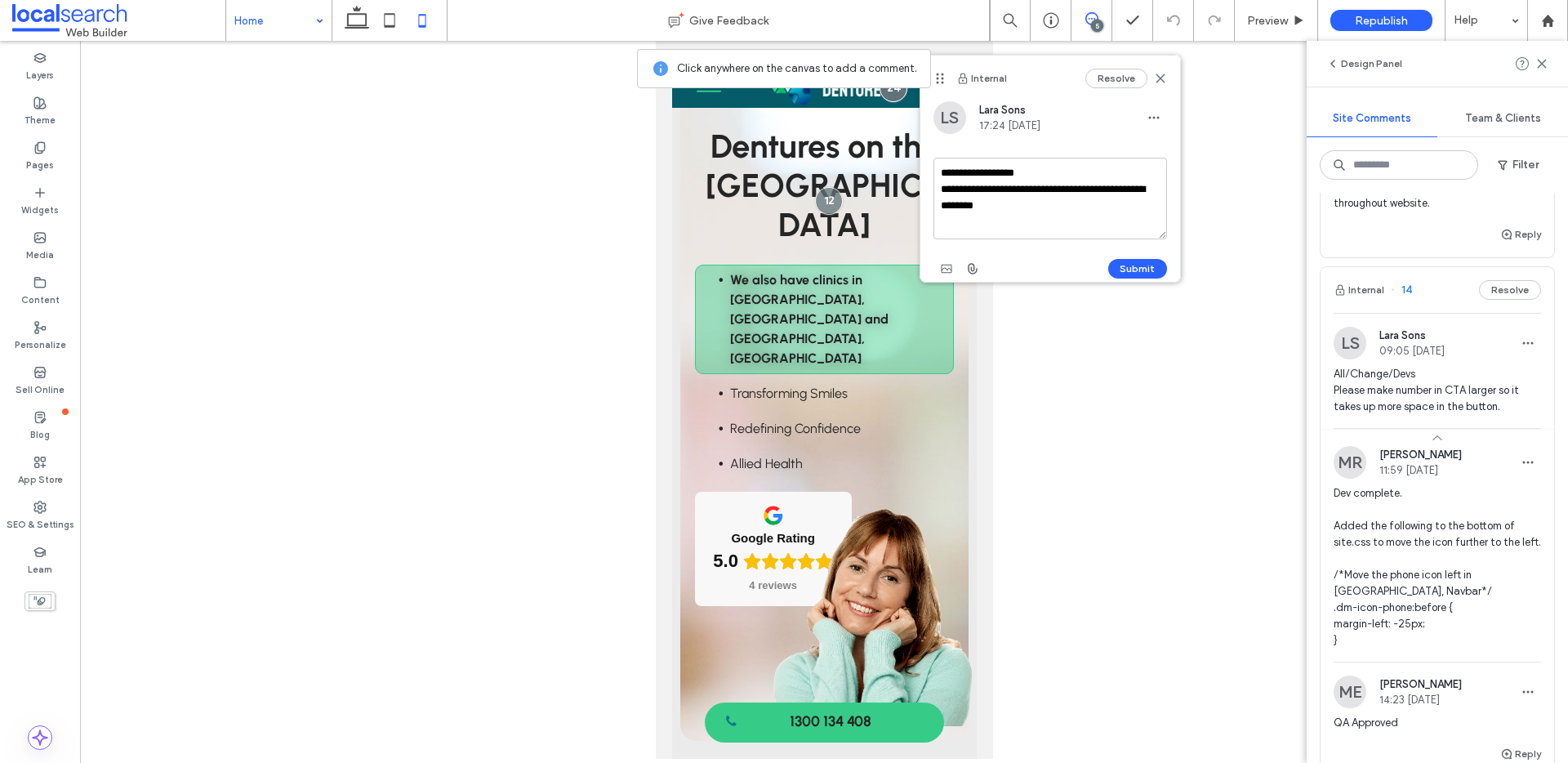
click at [966, 174] on textarea "**********" at bounding box center [1049, 198] width 234 height 81
type textarea "**********"
click at [1141, 269] on button "Submit" at bounding box center [1137, 268] width 59 height 20
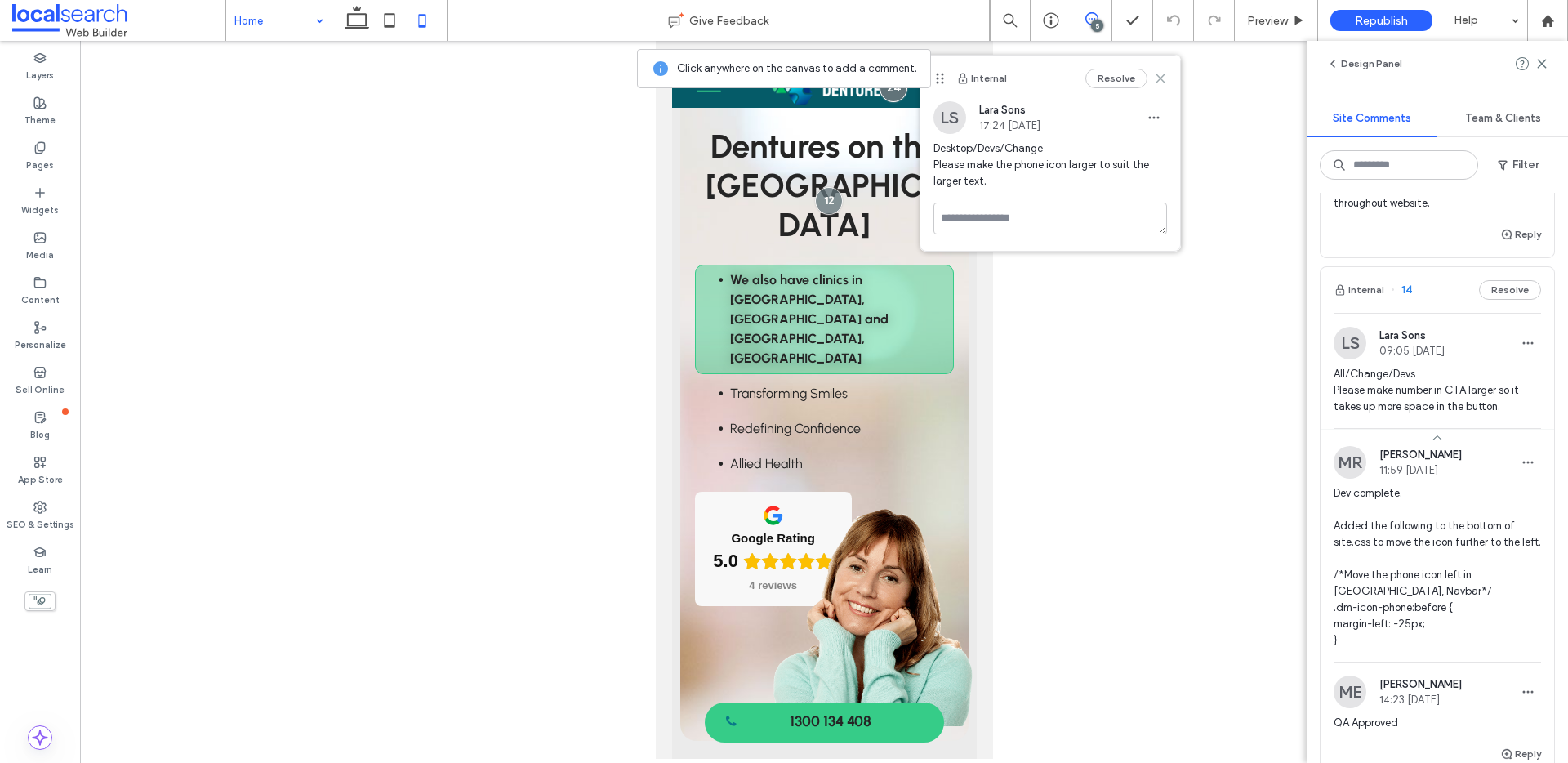
click at [1160, 83] on icon at bounding box center [1160, 78] width 13 height 13
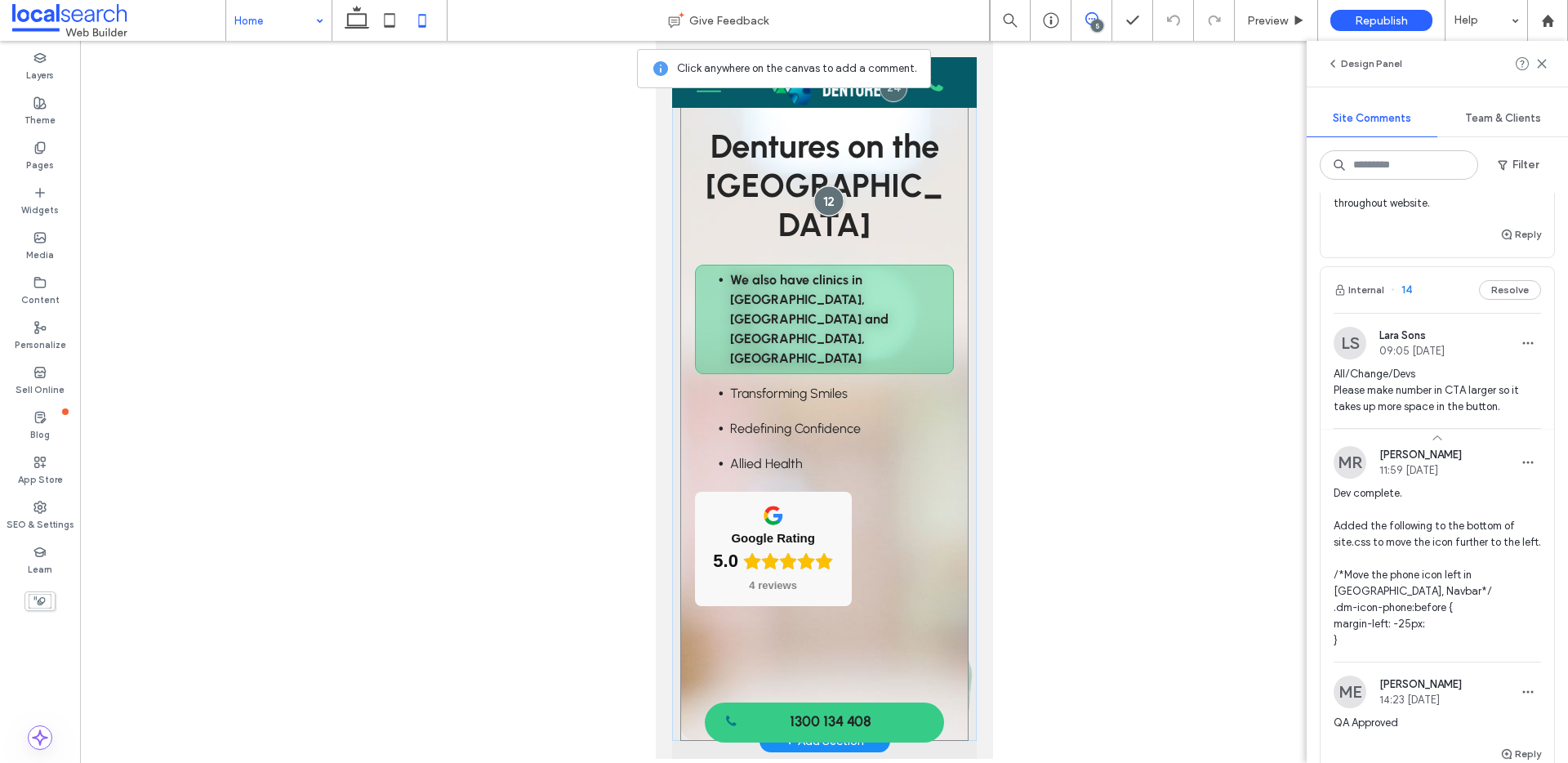
click at [818, 186] on div at bounding box center [828, 200] width 30 height 30
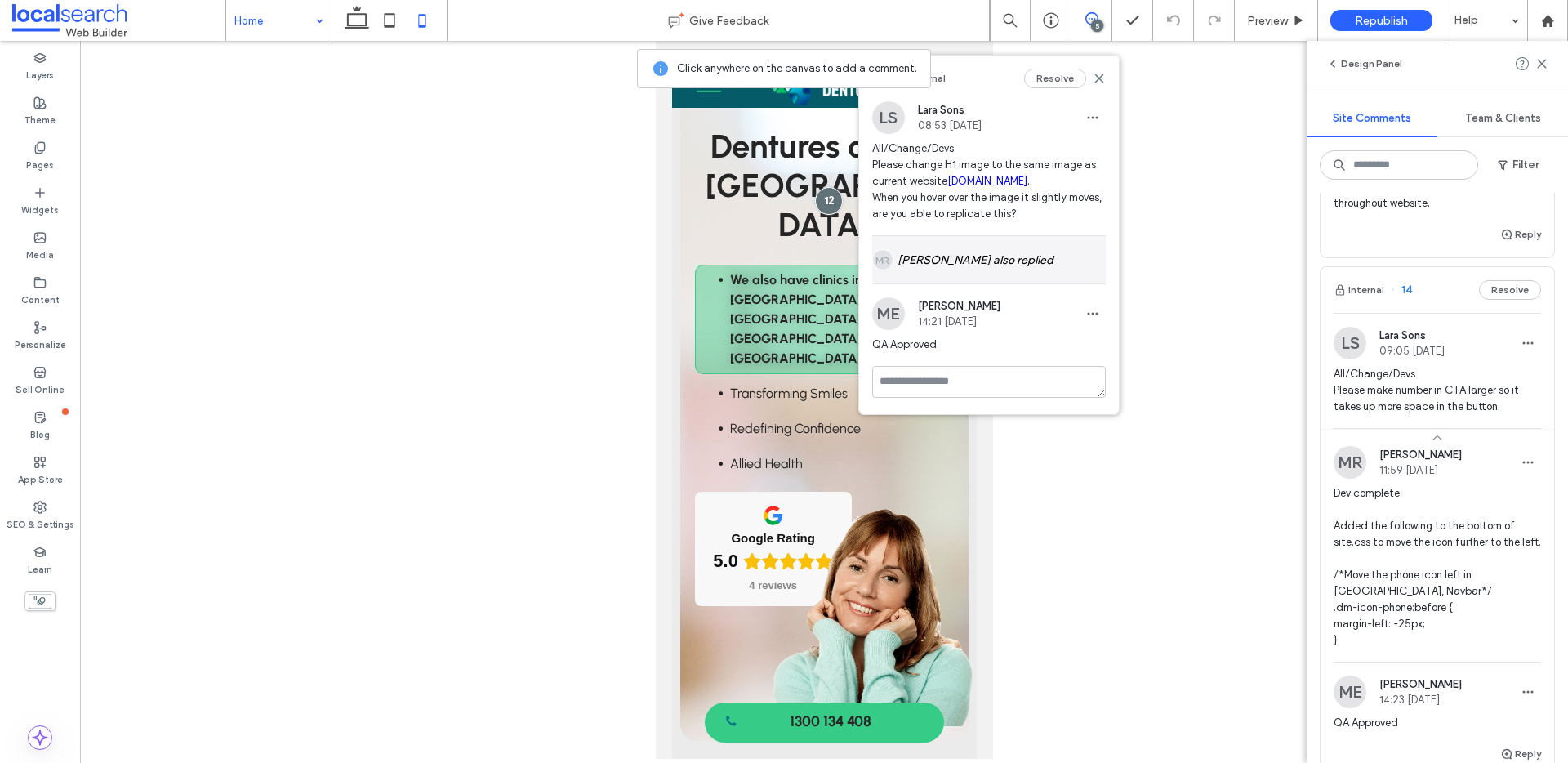
click at [1006, 259] on div "MR Matthew Ranford also replied" at bounding box center [989, 259] width 234 height 47
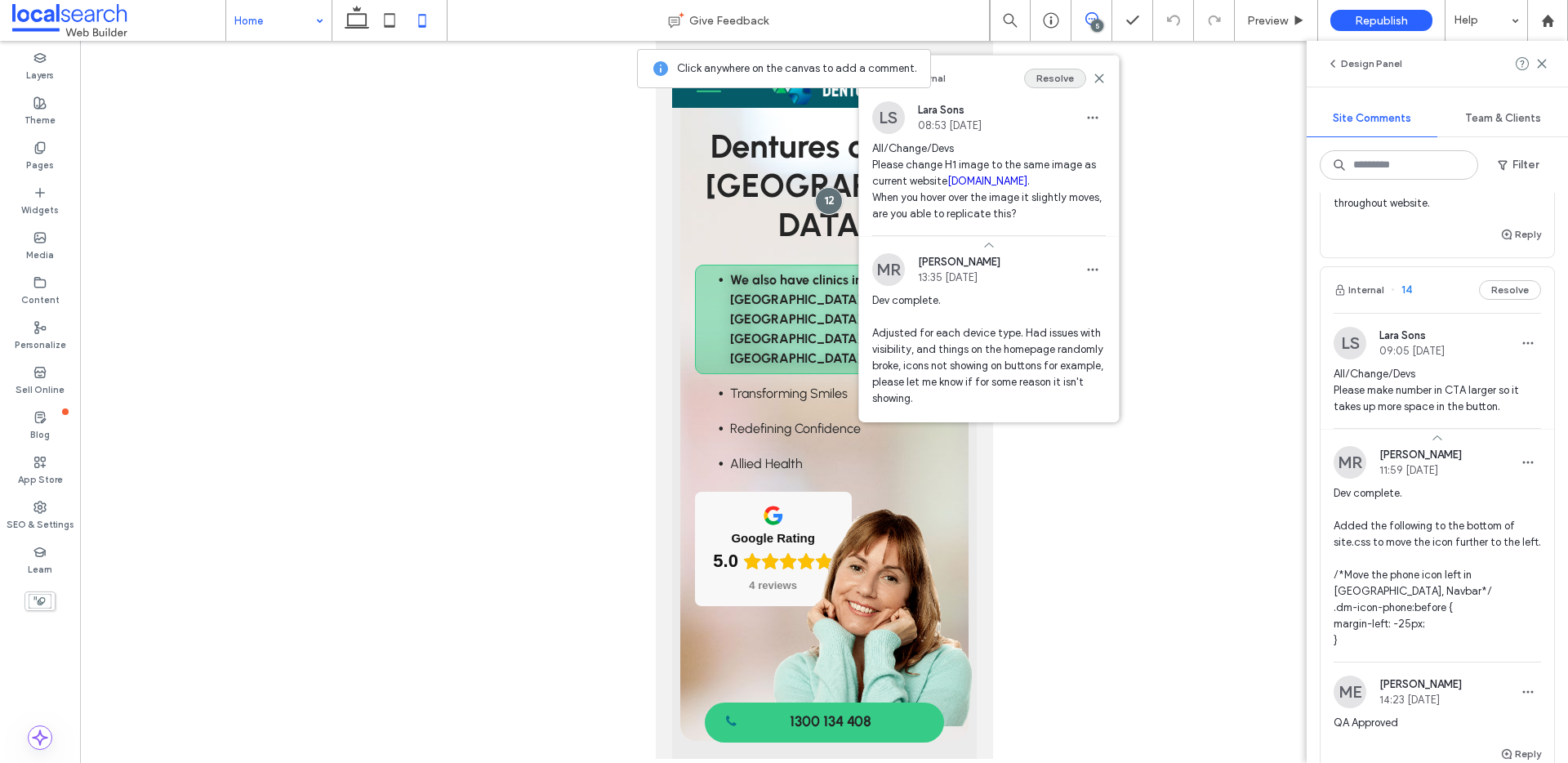
click at [1043, 79] on button "Resolve" at bounding box center [1054, 78] width 62 height 20
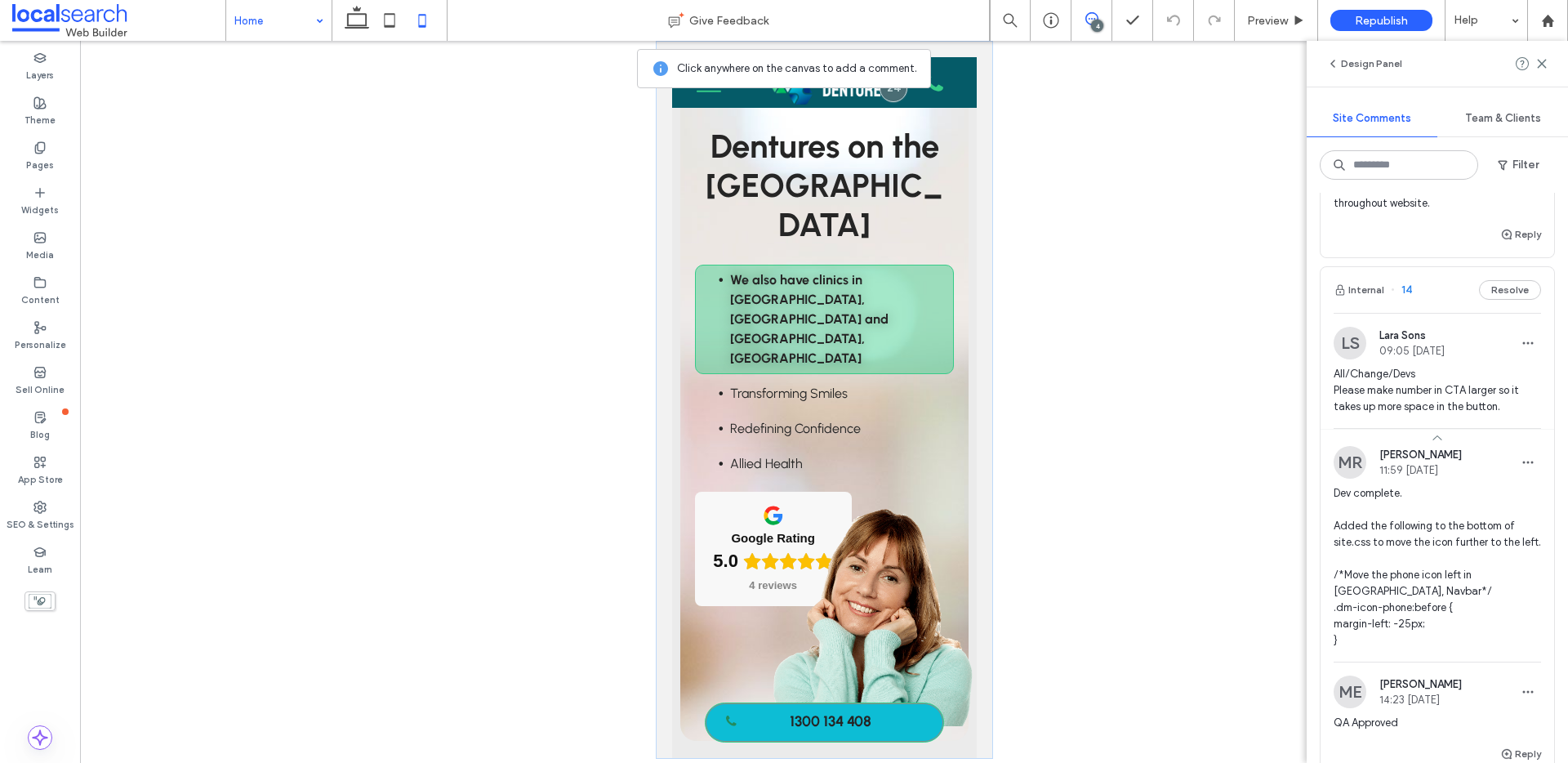
click at [887, 722] on link "1300 134 408" at bounding box center [823, 722] width 239 height 40
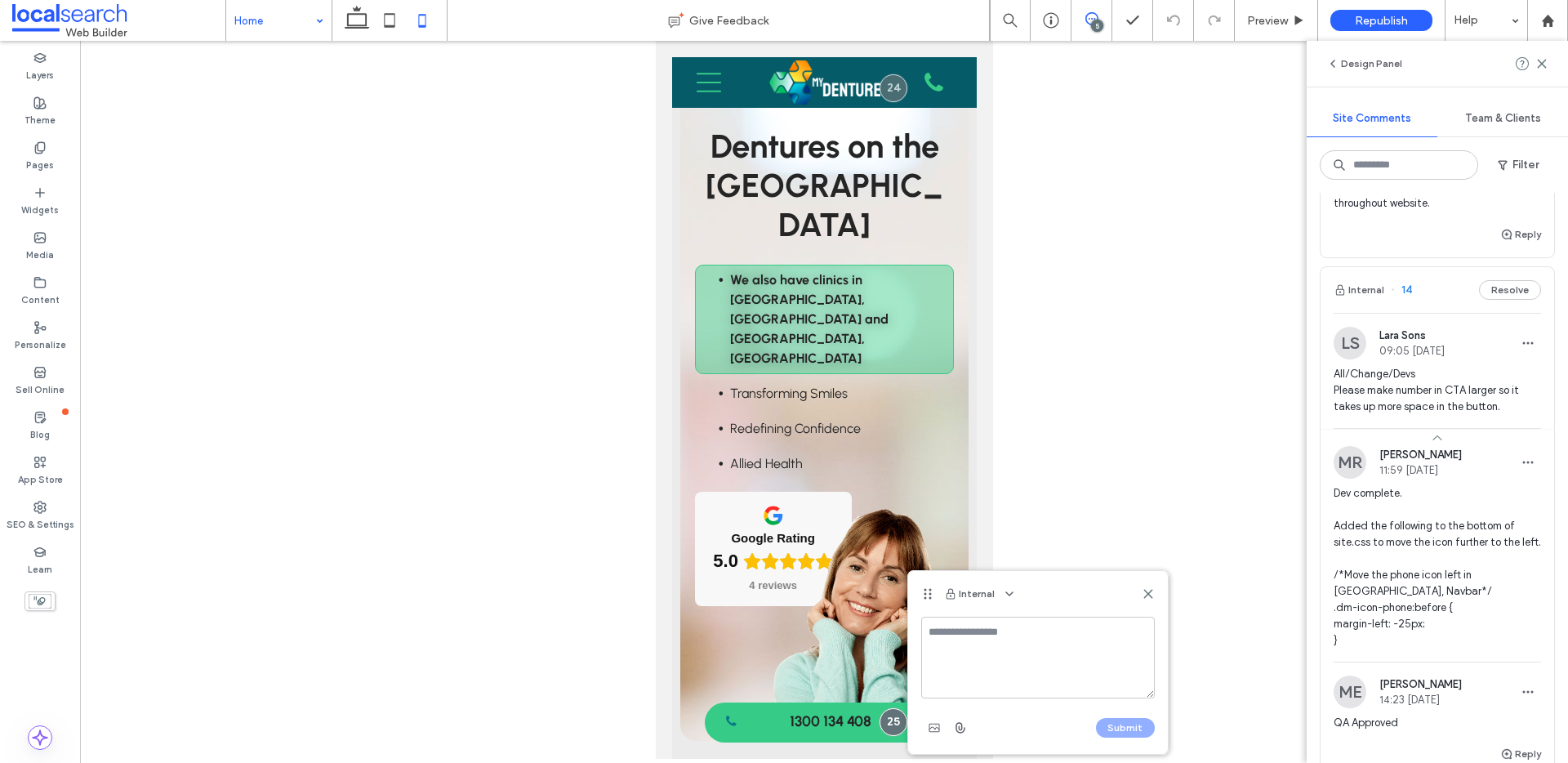
click at [1022, 658] on textarea at bounding box center [1037, 657] width 234 height 81
type textarea "*"
type textarea "**********"
click at [1119, 724] on button "Submit" at bounding box center [1125, 727] width 59 height 20
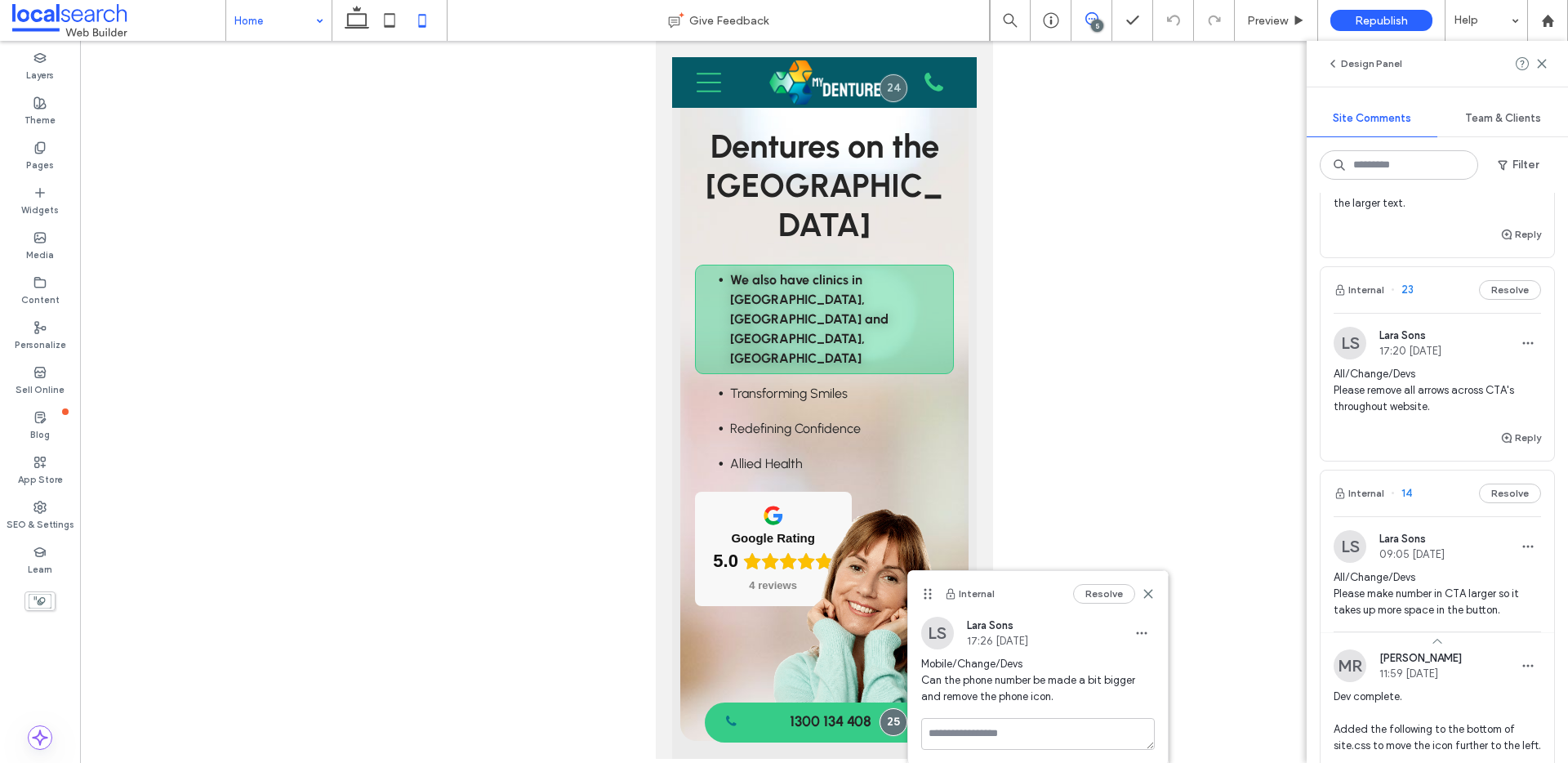
scroll to position [550, 0]
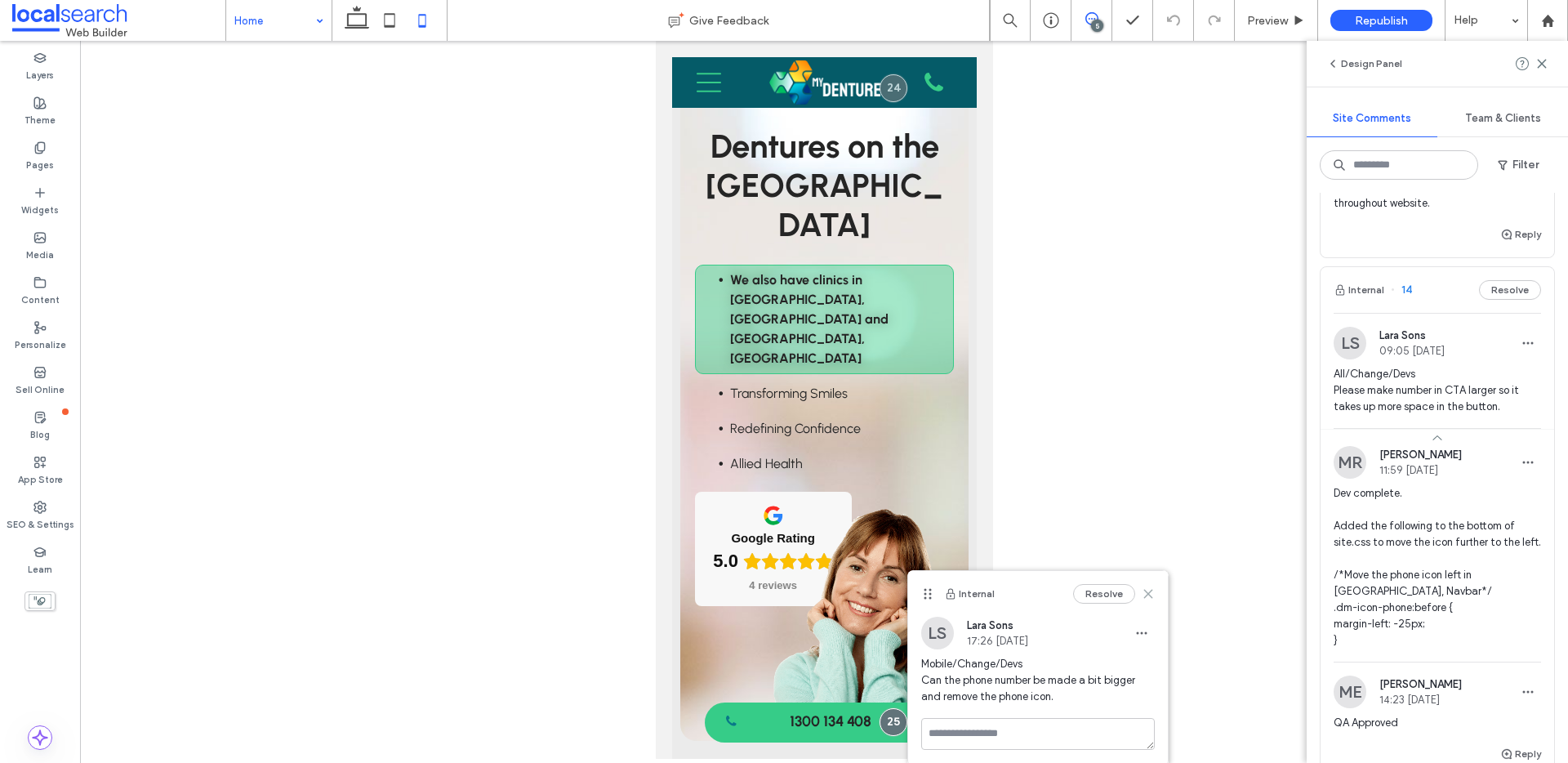
click at [1149, 596] on icon at bounding box center [1148, 593] width 13 height 13
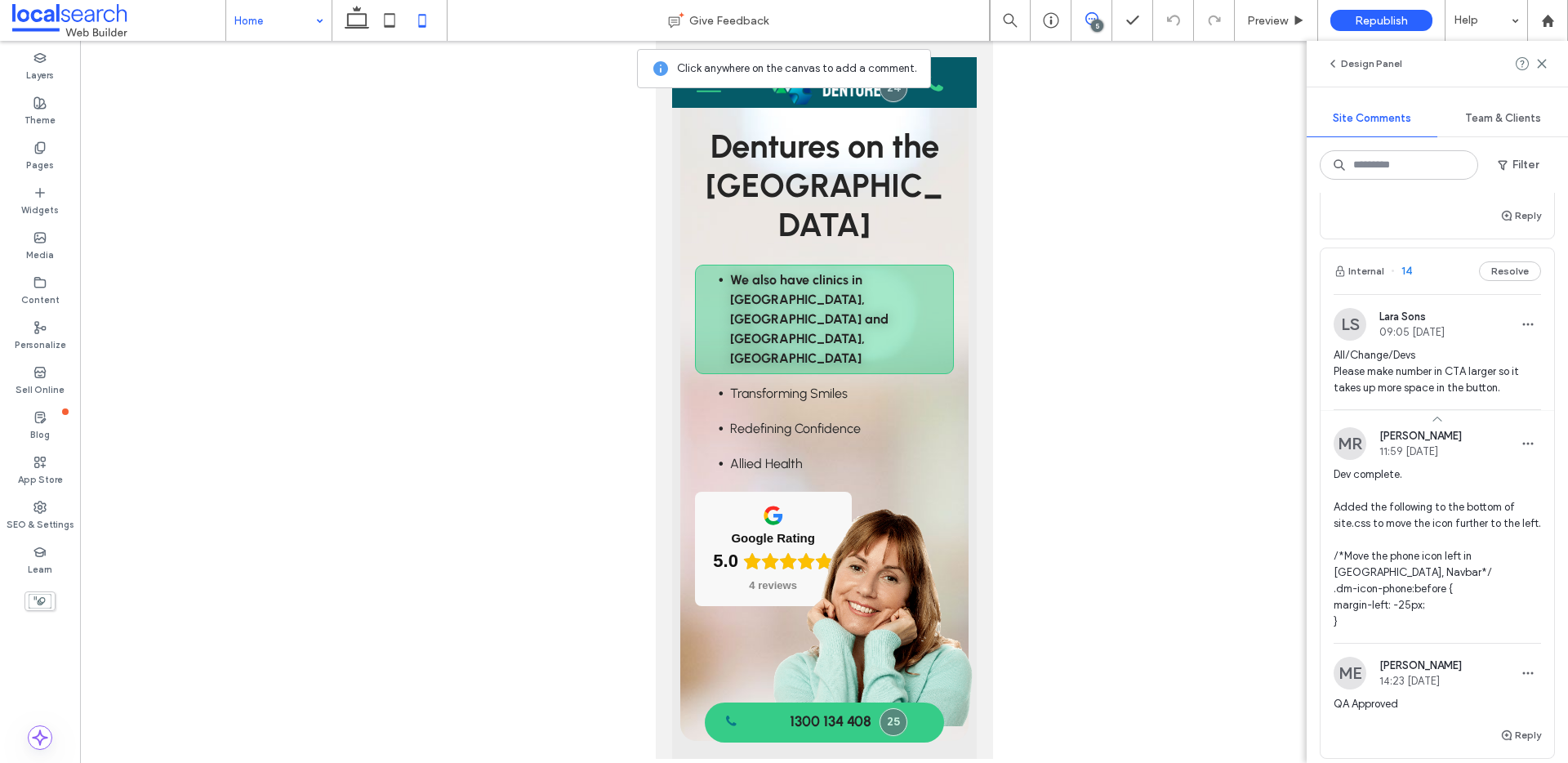
scroll to position [580, 0]
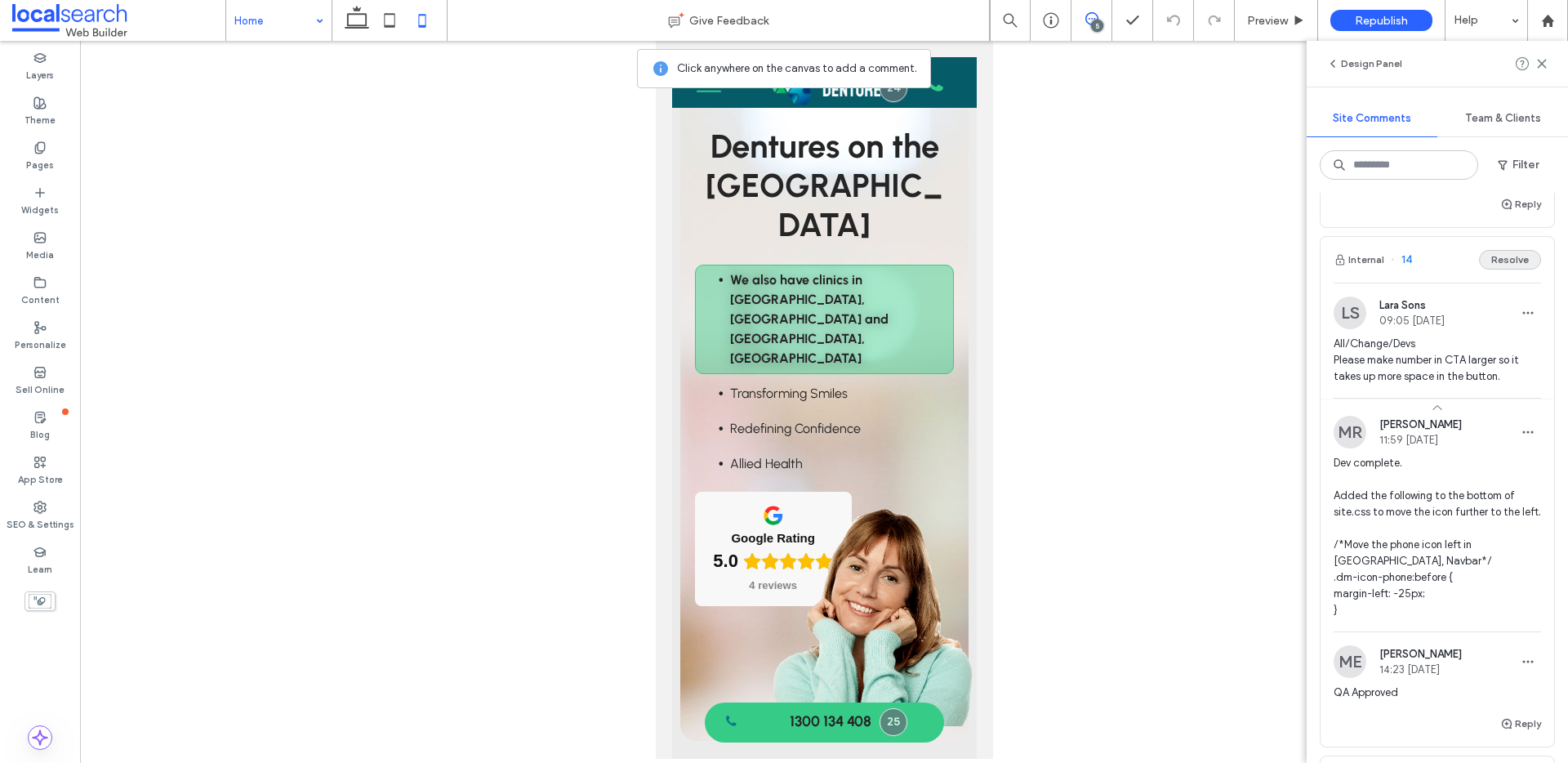
click at [1497, 260] on button "Resolve" at bounding box center [1510, 259] width 62 height 20
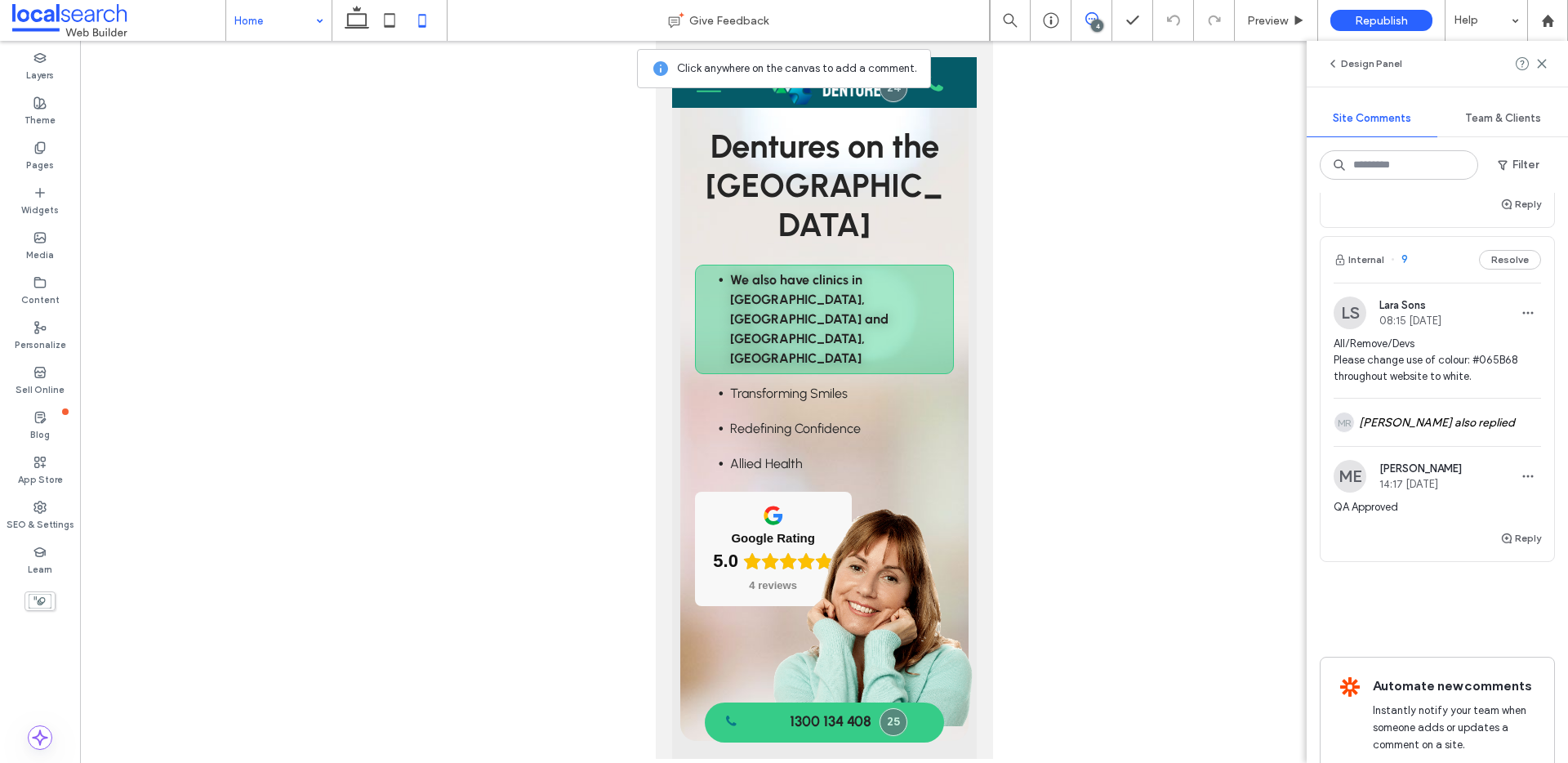
click at [1406, 258] on div "Internal 9 Resolve" at bounding box center [1436, 259] width 234 height 45
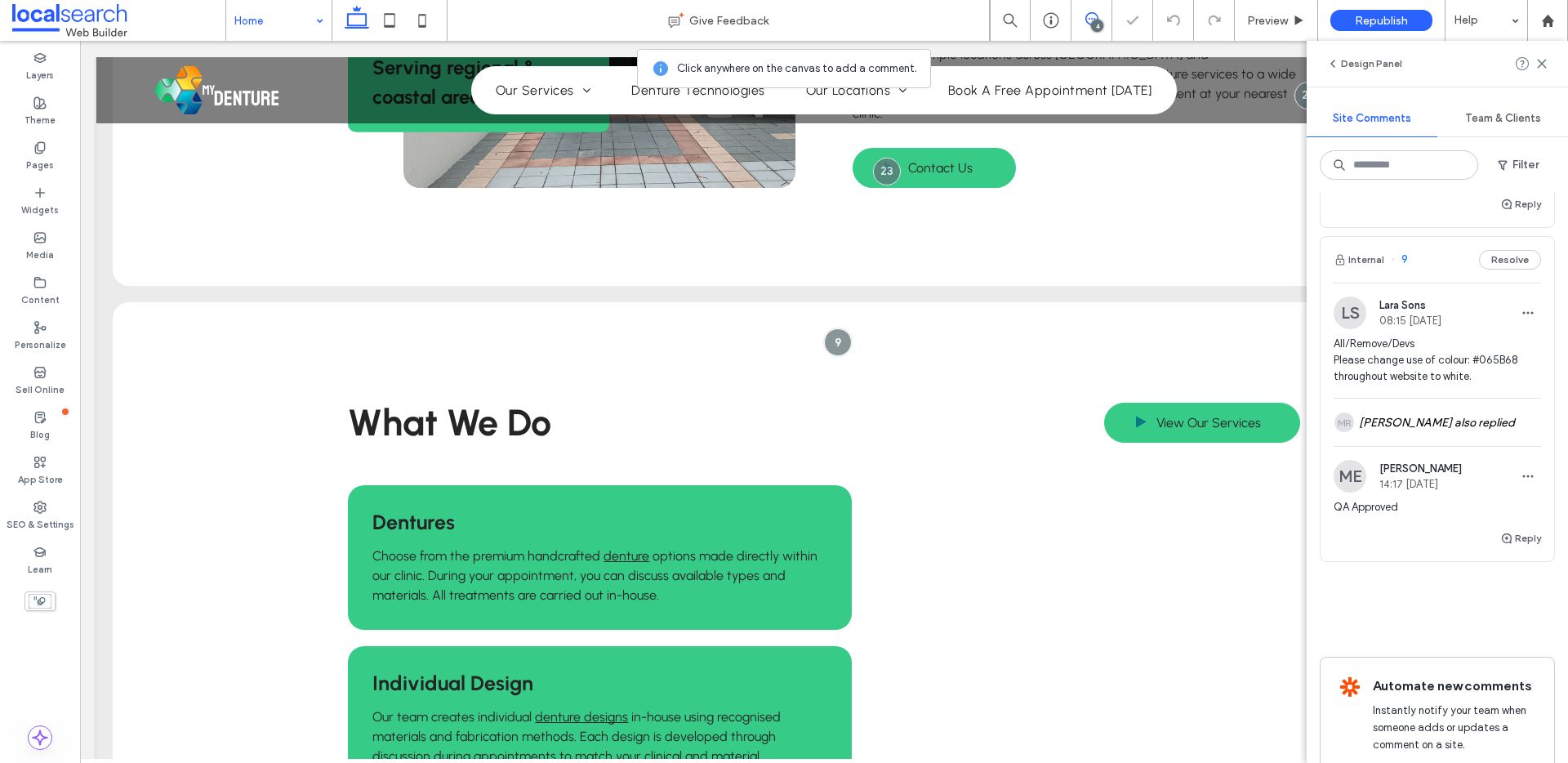
scroll to position [1416, 0]
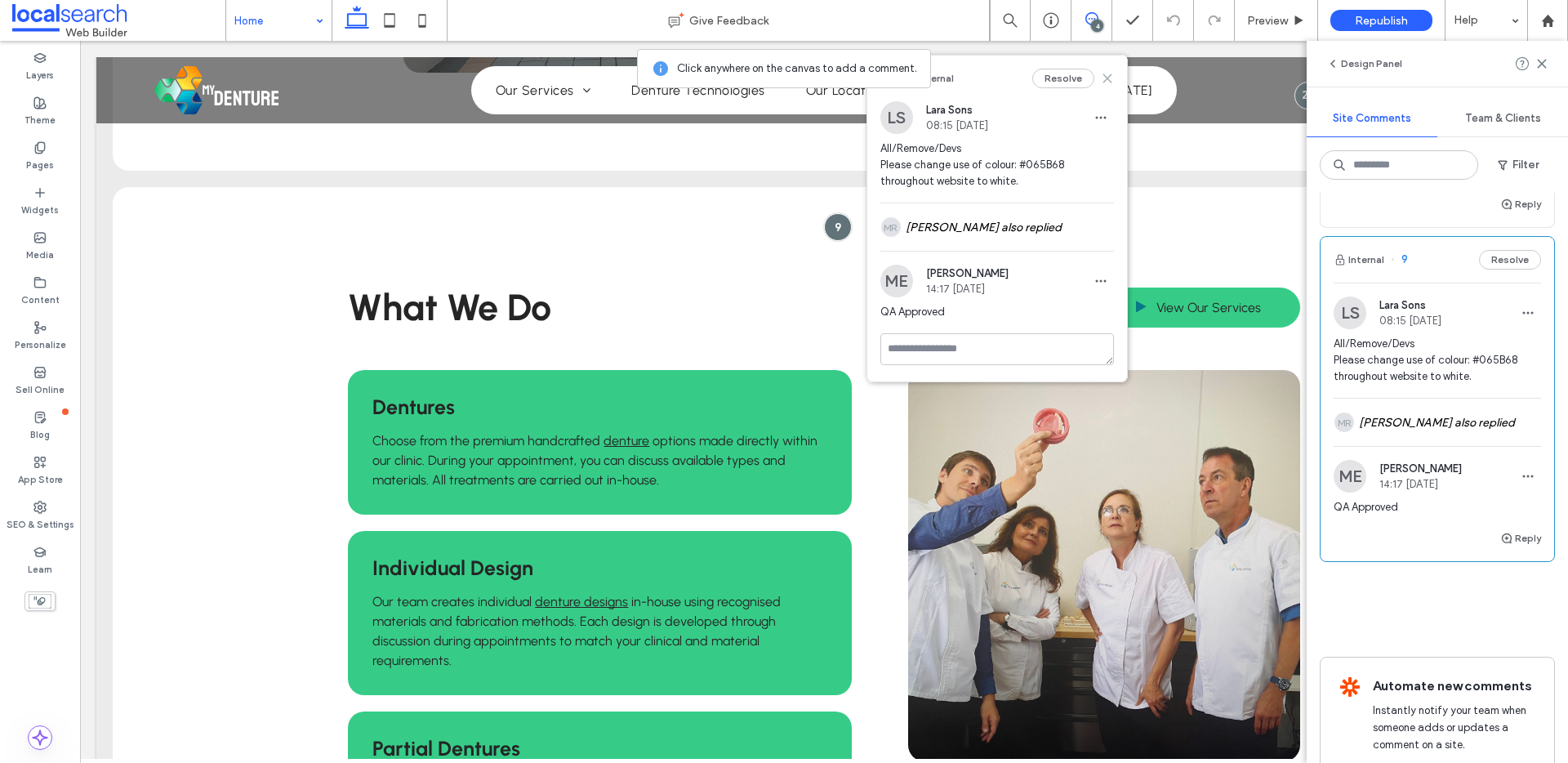
click at [1108, 82] on icon at bounding box center [1107, 78] width 13 height 13
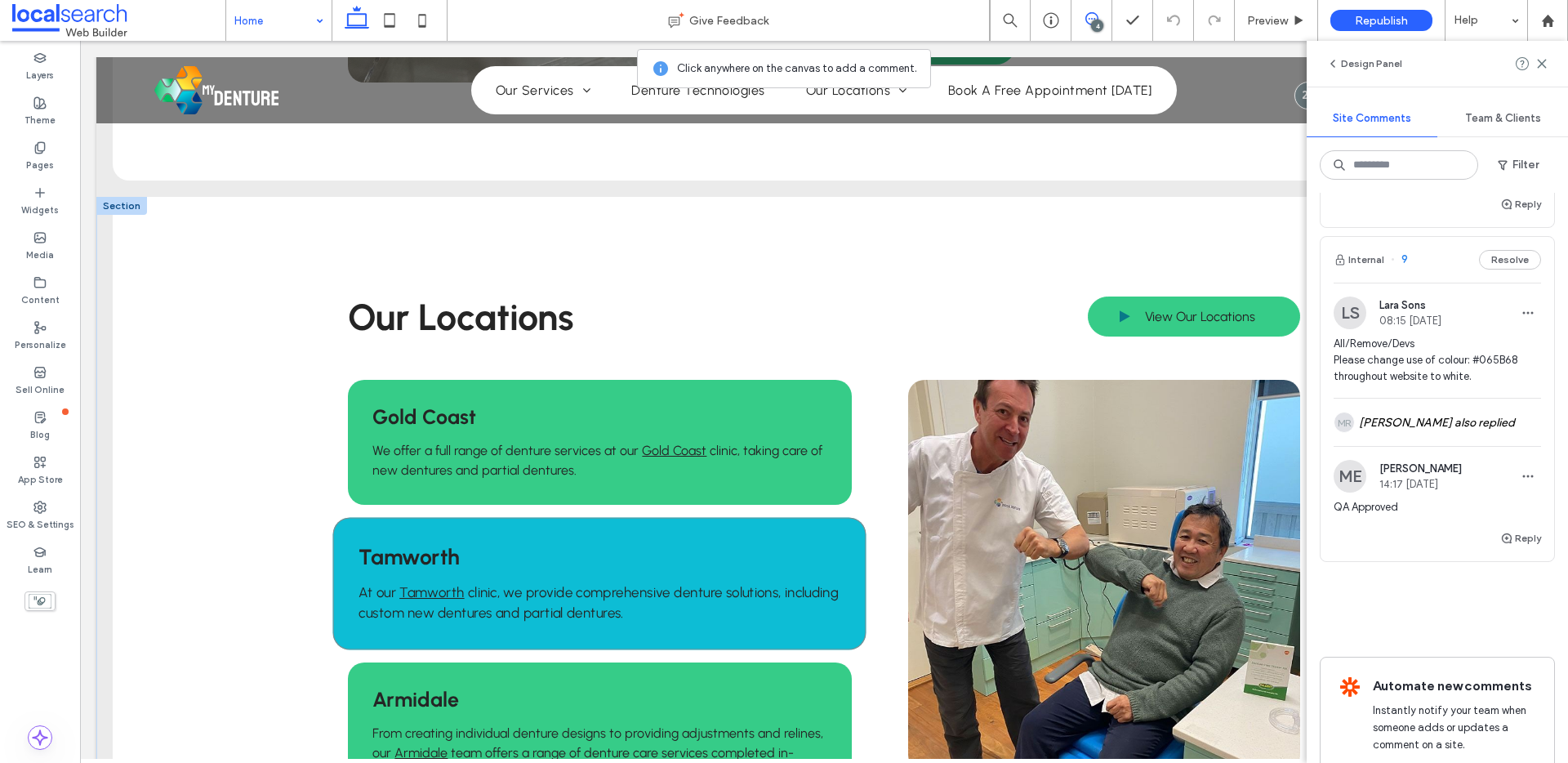
scroll to position [3616, 0]
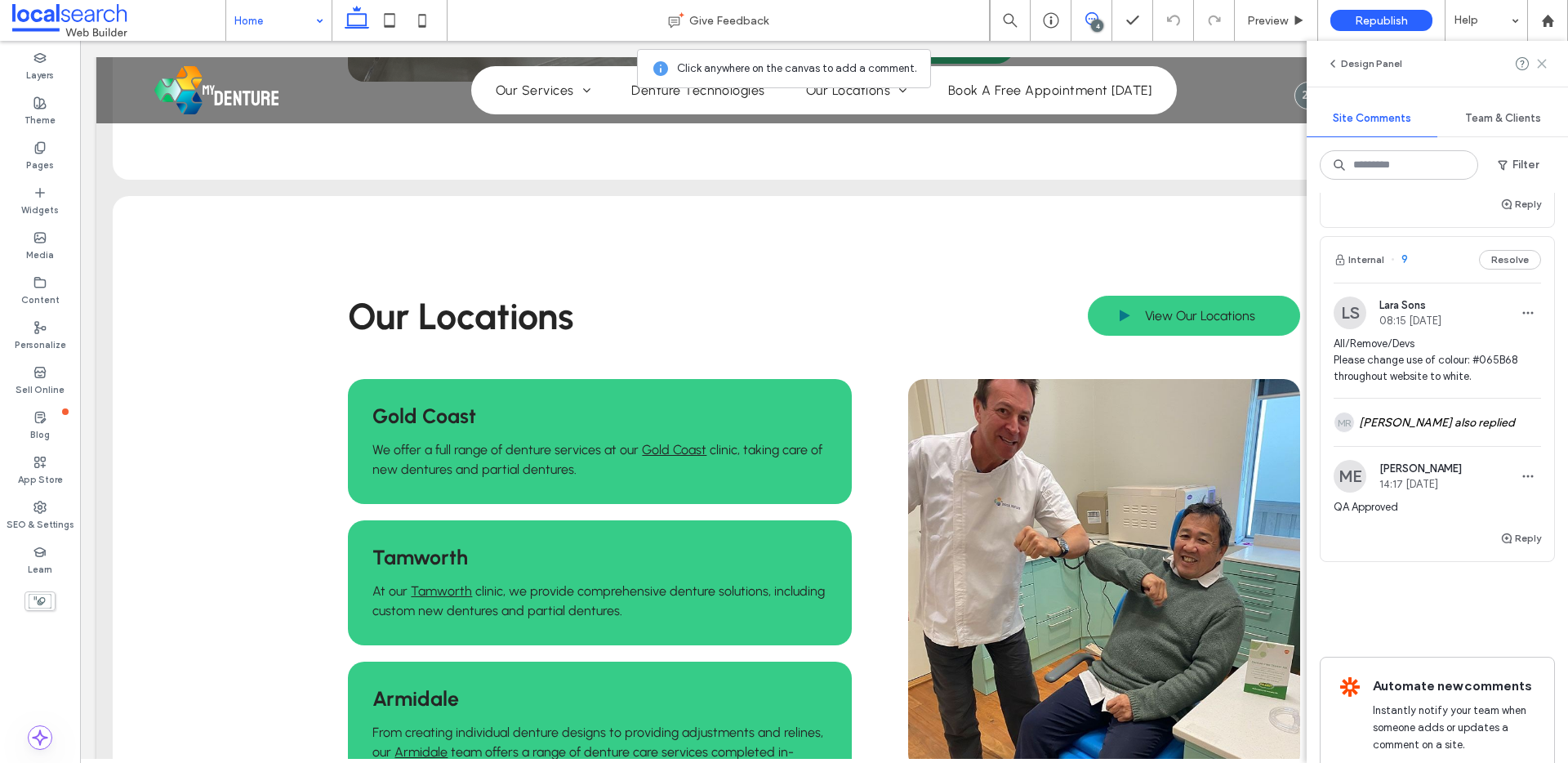
click at [1545, 67] on use at bounding box center [1541, 63] width 8 height 8
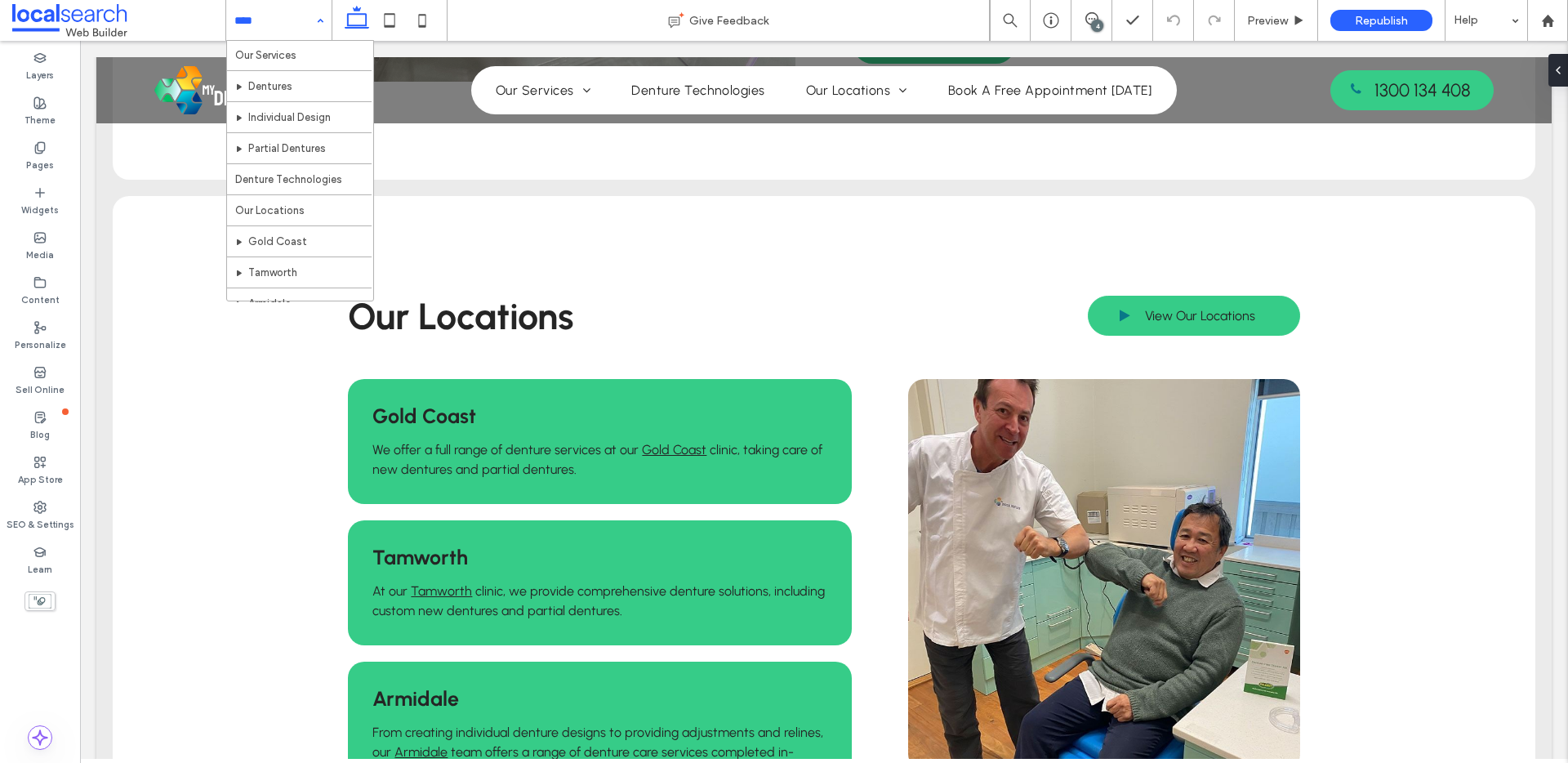
scroll to position [110, 0]
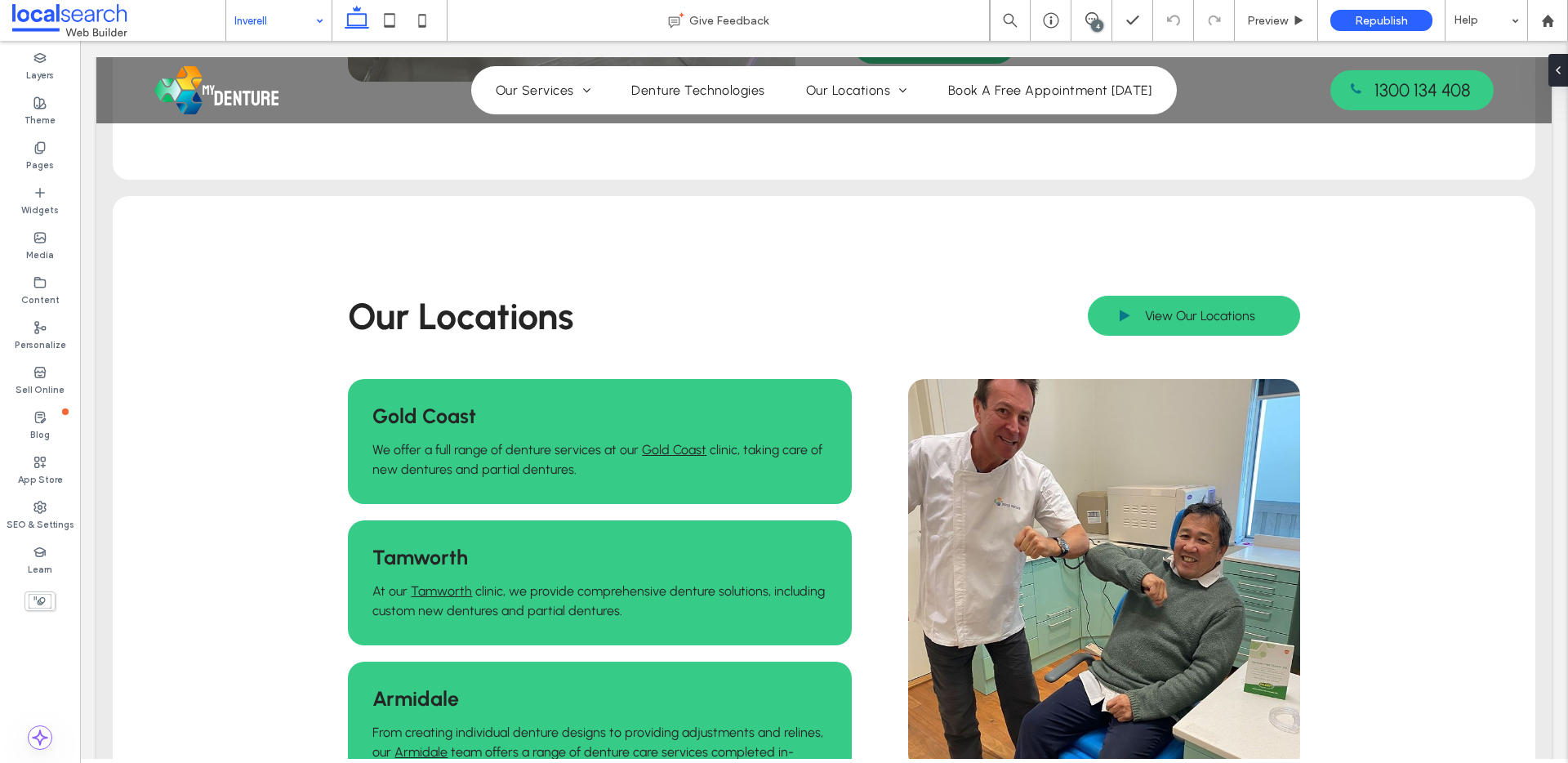
click at [266, 25] on input at bounding box center [275, 21] width 80 height 41
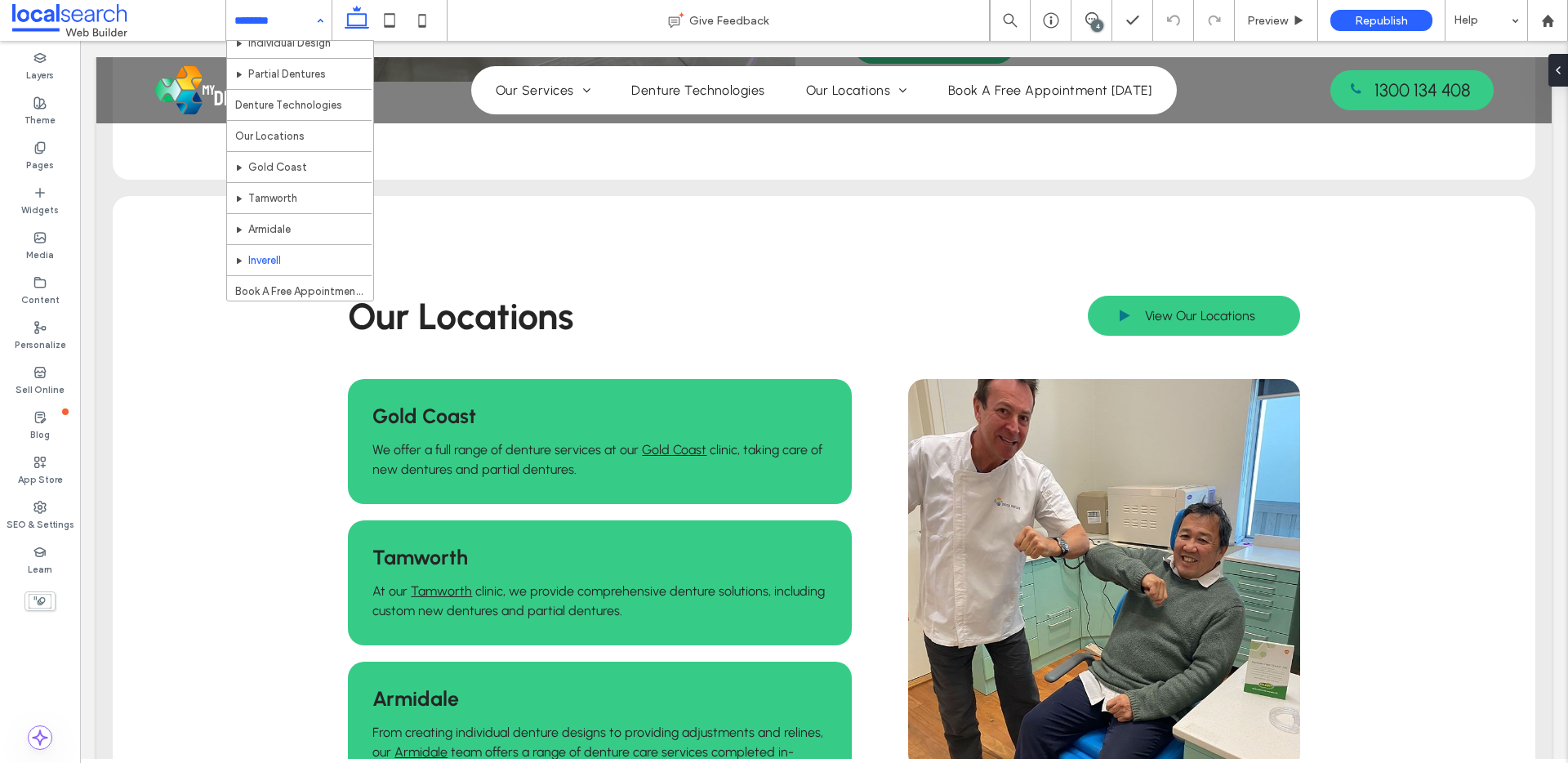
scroll to position [110, 0]
click at [1090, 17] on icon at bounding box center [1091, 18] width 13 height 13
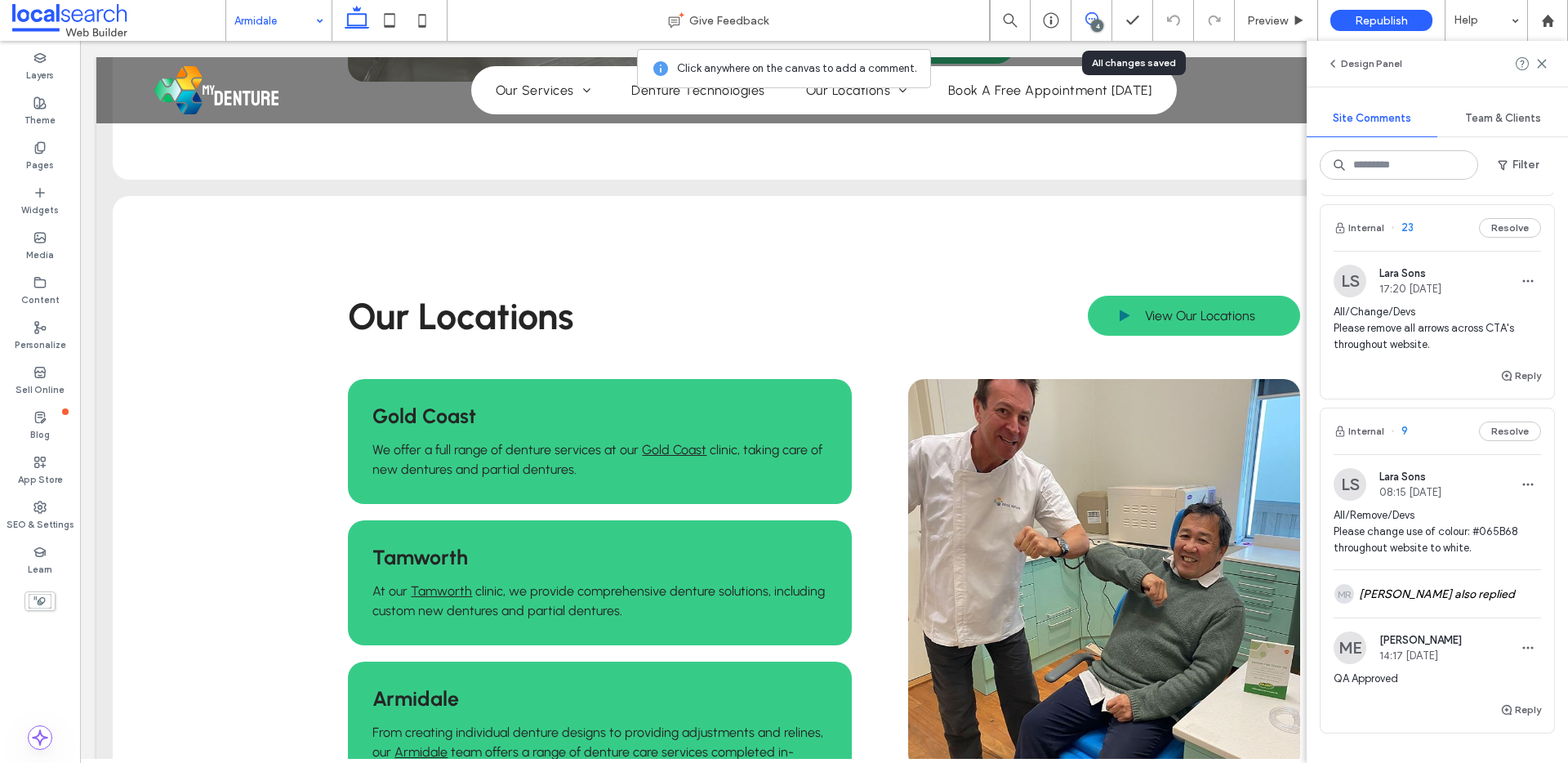
scroll to position [428, 0]
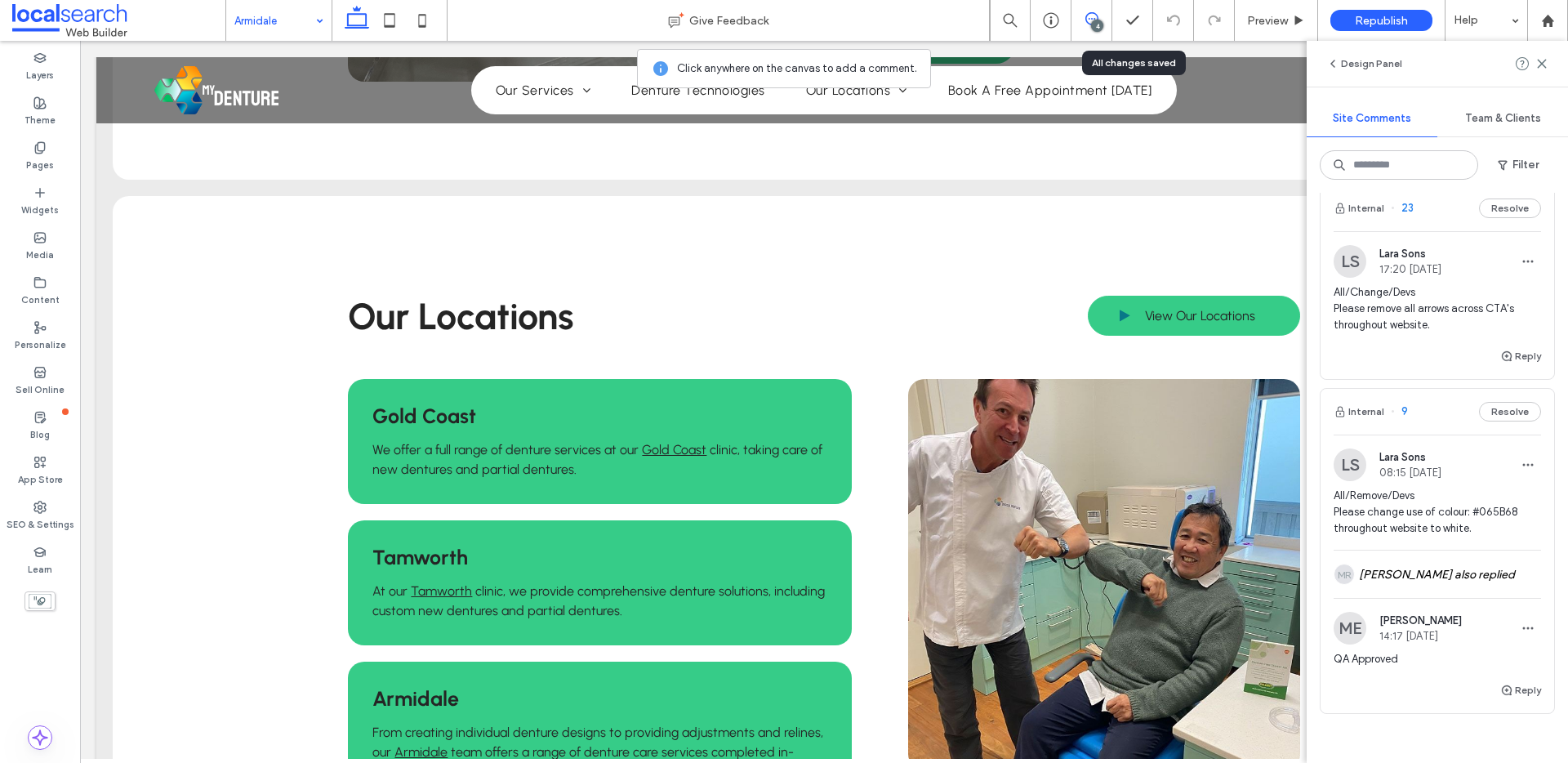
click at [1491, 402] on button "Resolve" at bounding box center [1510, 411] width 62 height 20
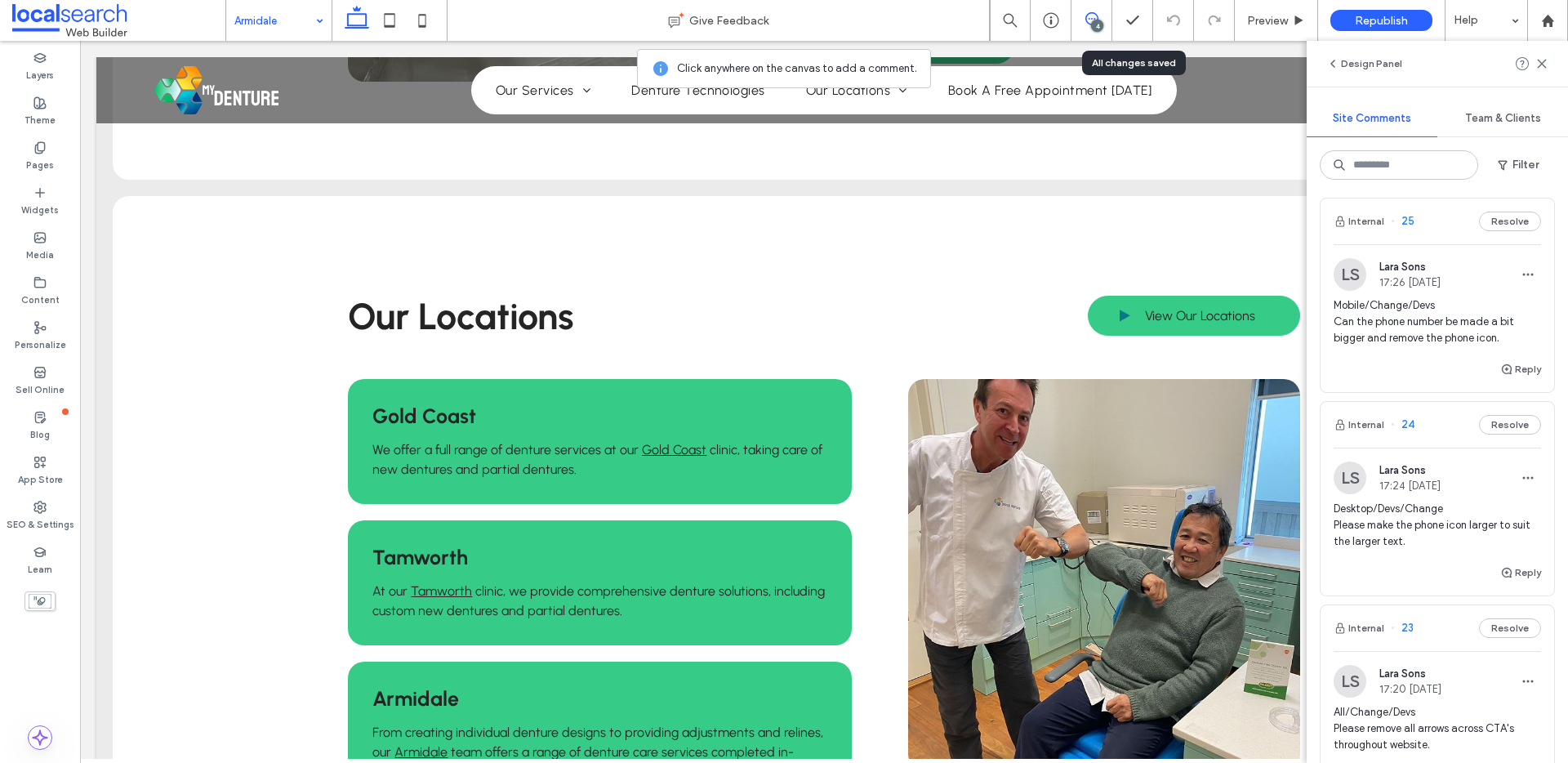
scroll to position [0, 0]
